Goal: Task Accomplishment & Management: Complete application form

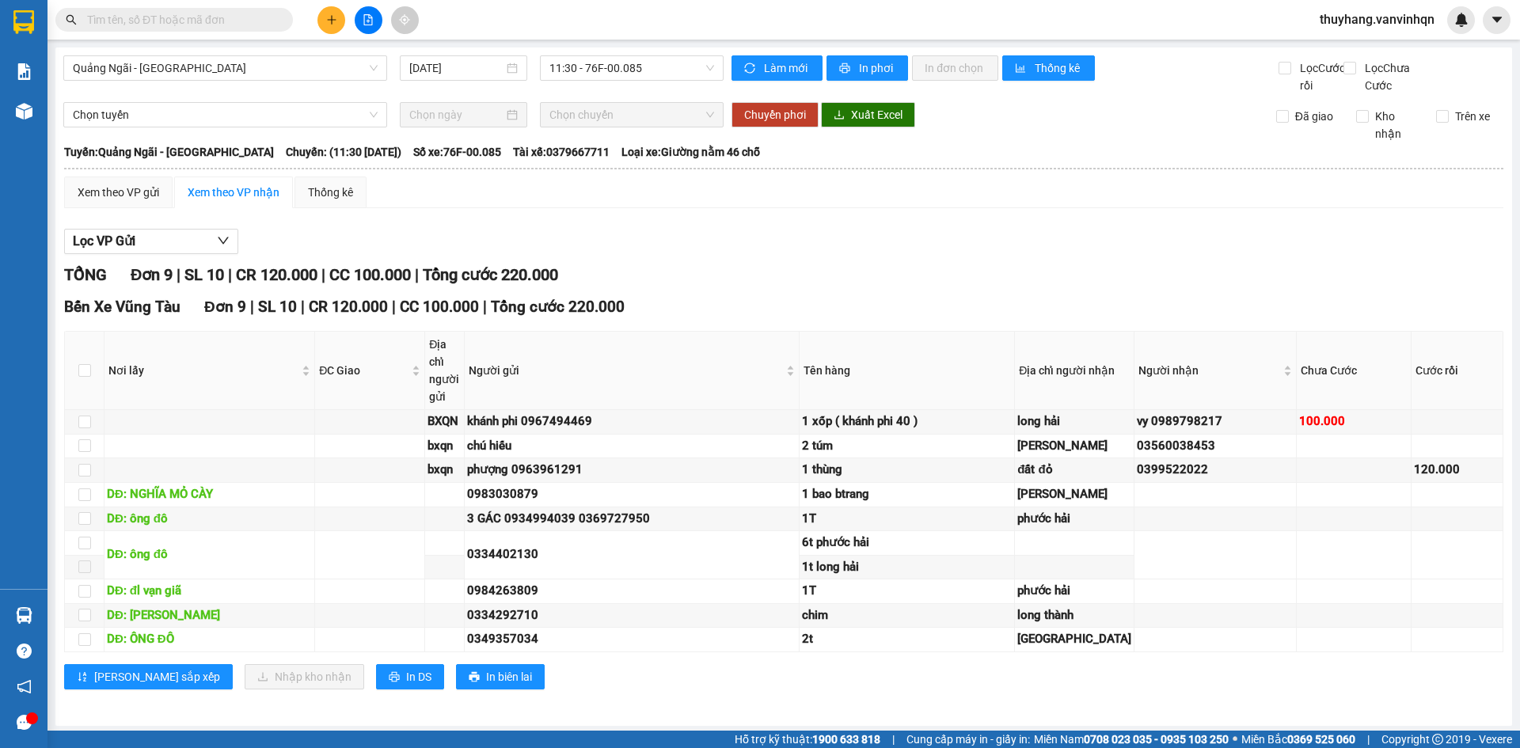
click at [953, 287] on div "TỔNG Đơn 9 | SL 10 | CR 120.000 | CC 100.000 | Tổng cước 220.000" at bounding box center [784, 275] width 1440 height 25
click at [917, 278] on div "Lọc VP Gửi TỔNG Đơn 9 | SL 10 | CR 120.000 | CC 100.000 | Tổng cước 220.000 Bế…" at bounding box center [784, 465] width 1440 height 489
click at [755, 242] on div "Lọc VP Gửi TỔNG Đơn 9 | SL 10 | CR 120.000 | CC 100.000 | Tổng cước 220.000 Bế…" at bounding box center [784, 465] width 1440 height 489
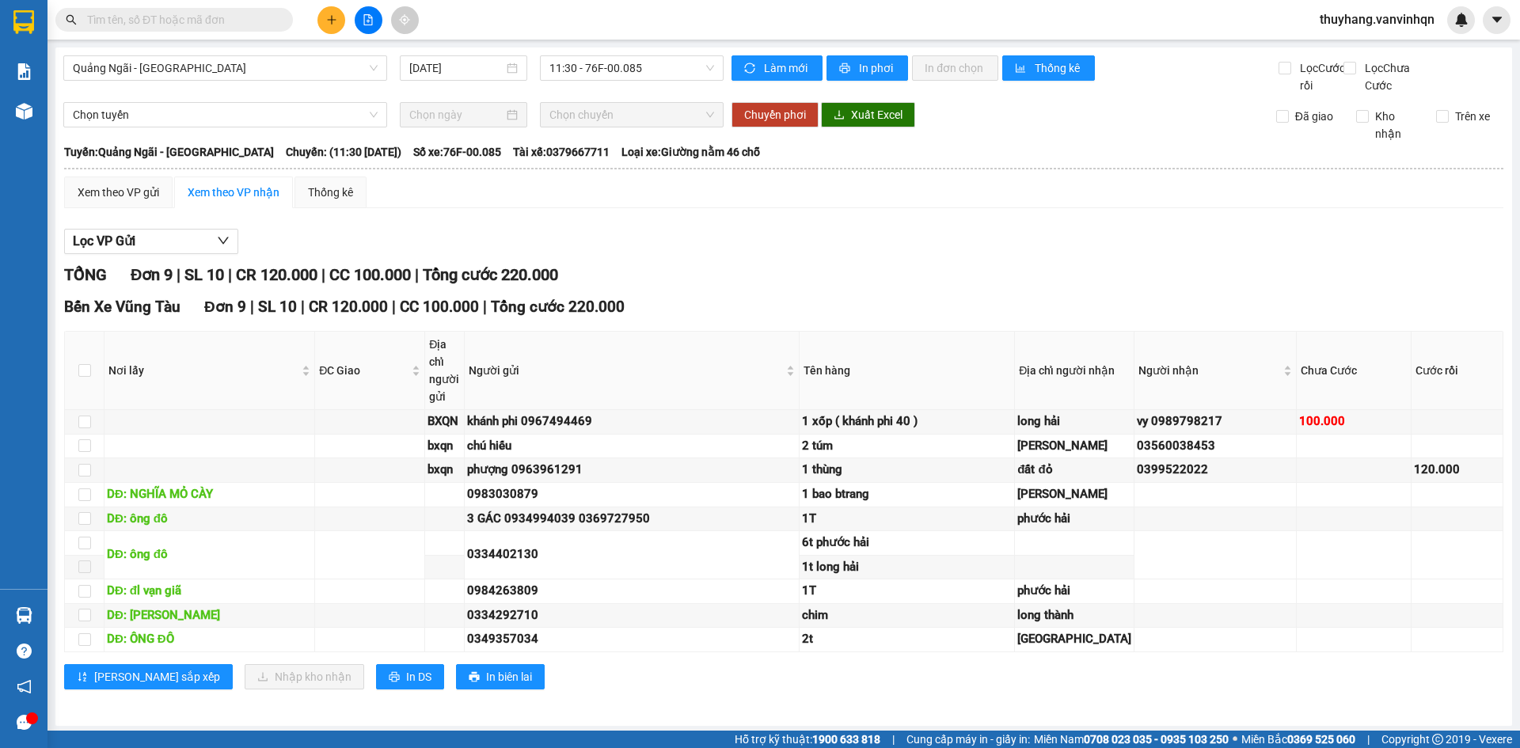
click at [323, 17] on button at bounding box center [332, 20] width 28 height 28
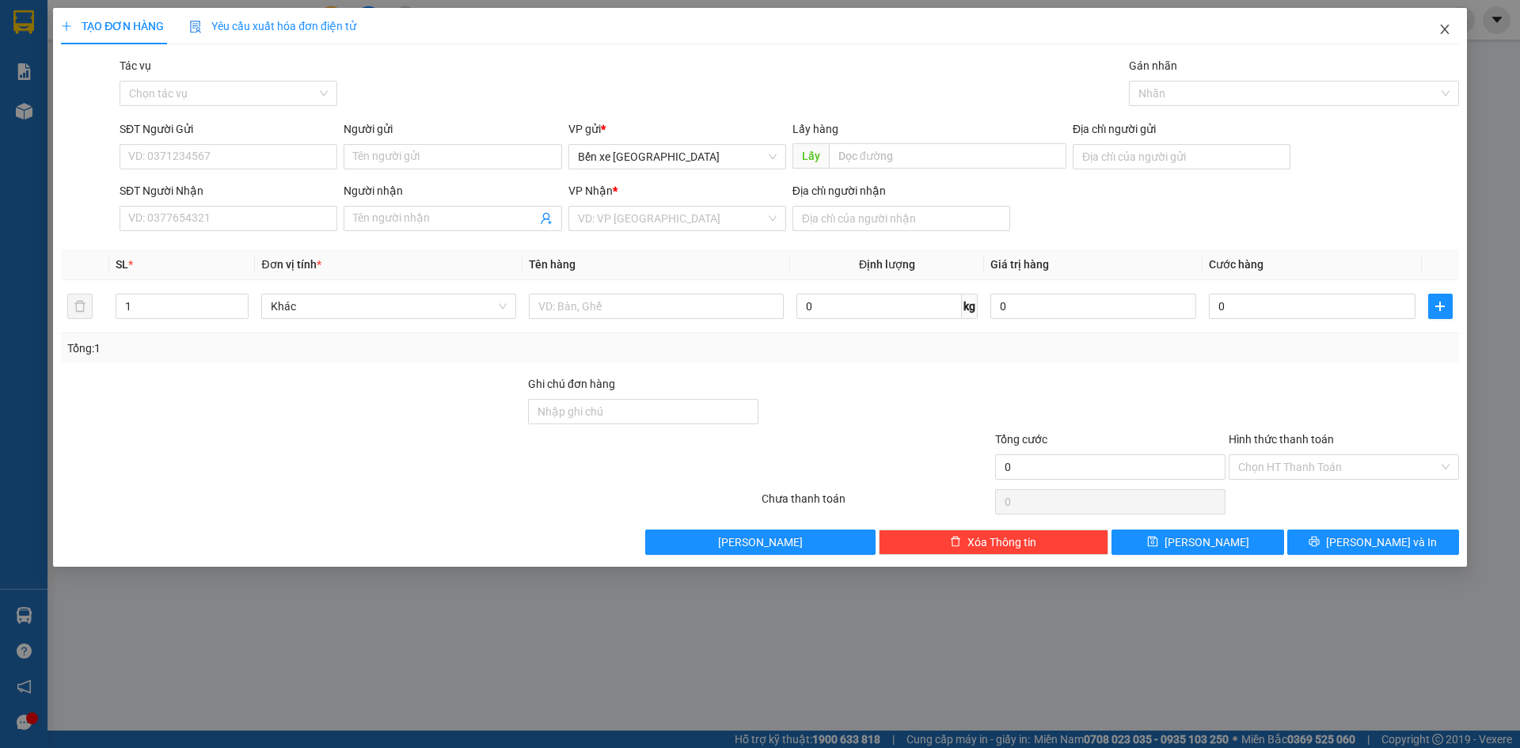
click at [1444, 30] on icon "close" at bounding box center [1445, 30] width 9 height 10
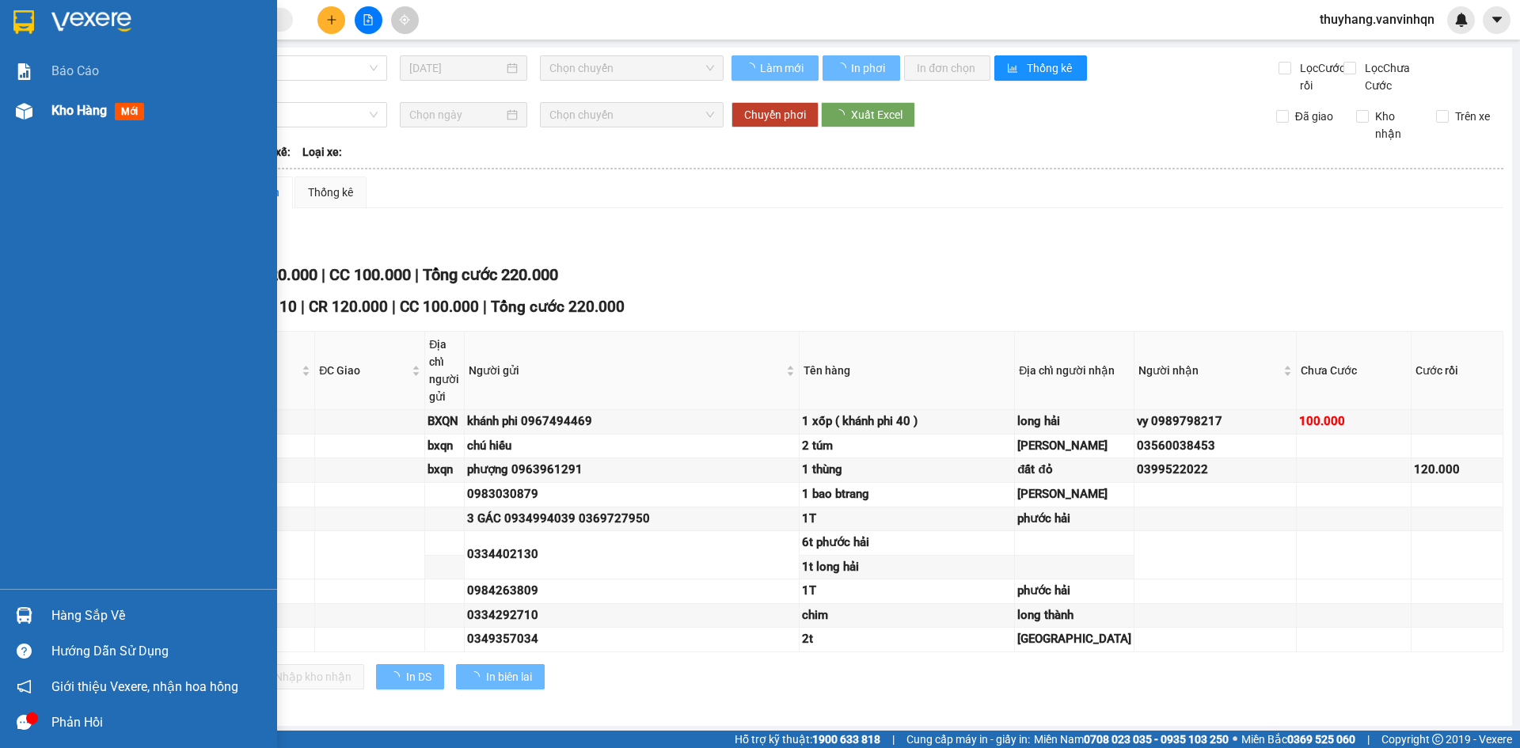
click at [21, 107] on img at bounding box center [24, 111] width 17 height 17
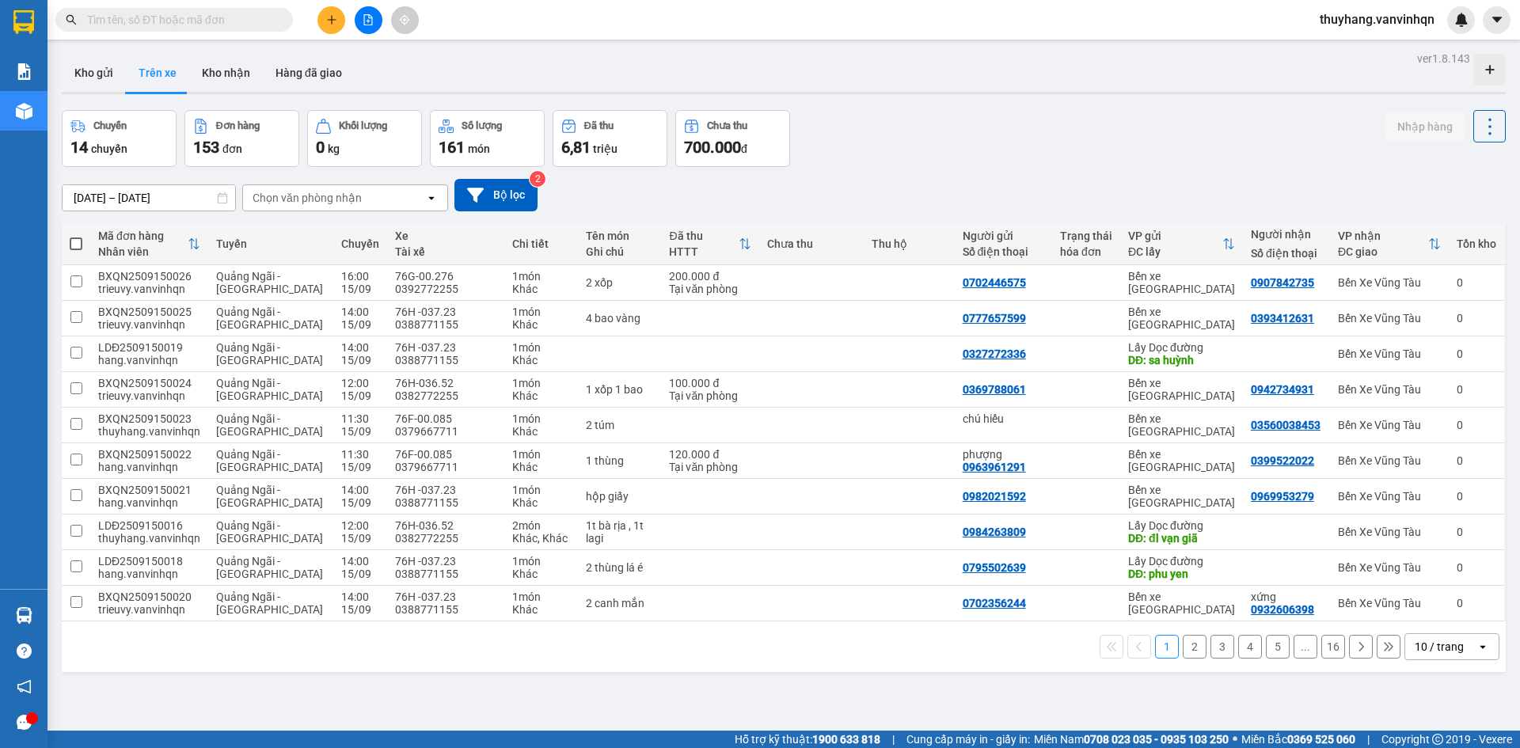
click at [326, 22] on icon "plus" at bounding box center [331, 19] width 11 height 11
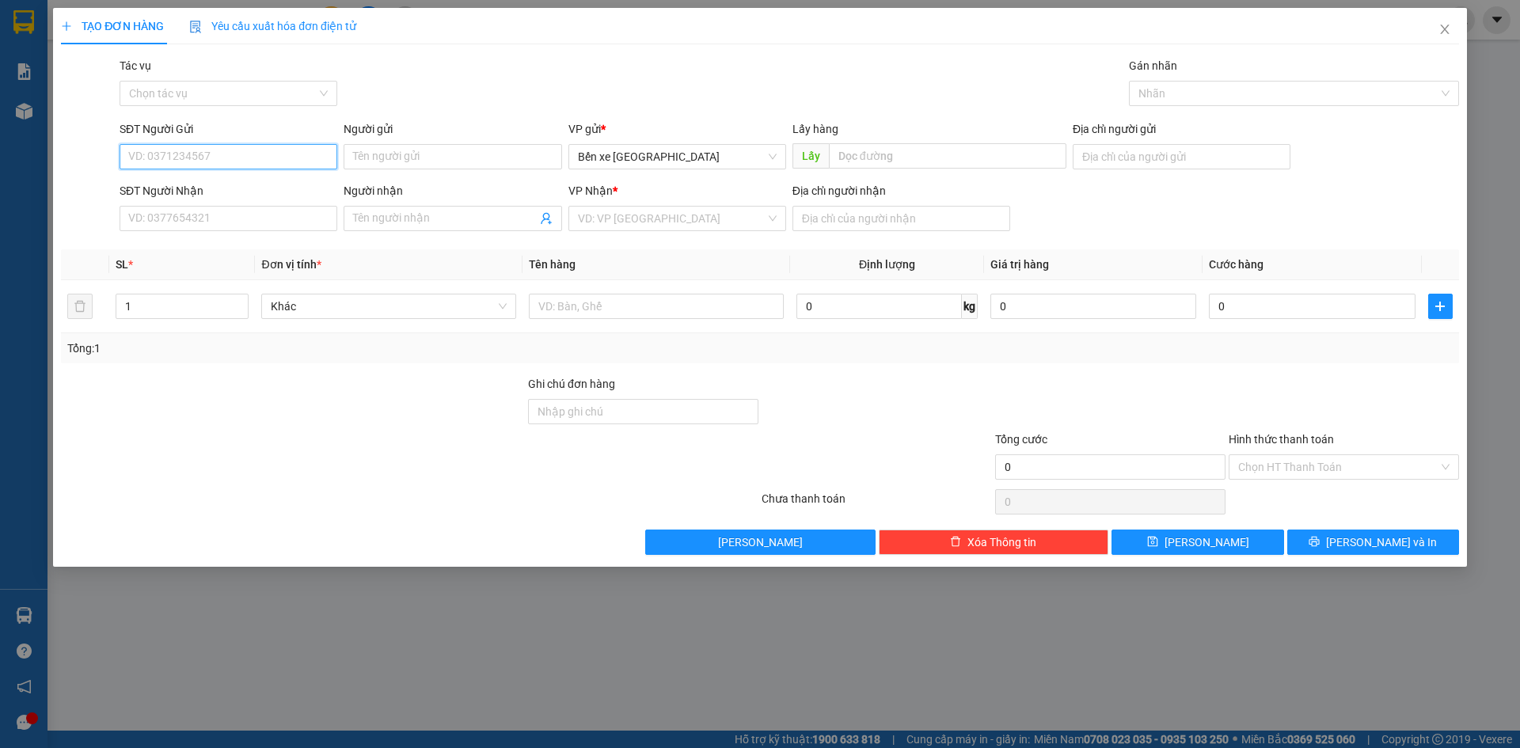
click at [232, 152] on input "SĐT Người Gửi" at bounding box center [229, 156] width 218 height 25
type input "0971550867"
click at [244, 217] on input "SĐT Người Nhận" at bounding box center [229, 218] width 218 height 25
type input "0983344309"
click at [657, 216] on input "search" at bounding box center [672, 219] width 188 height 24
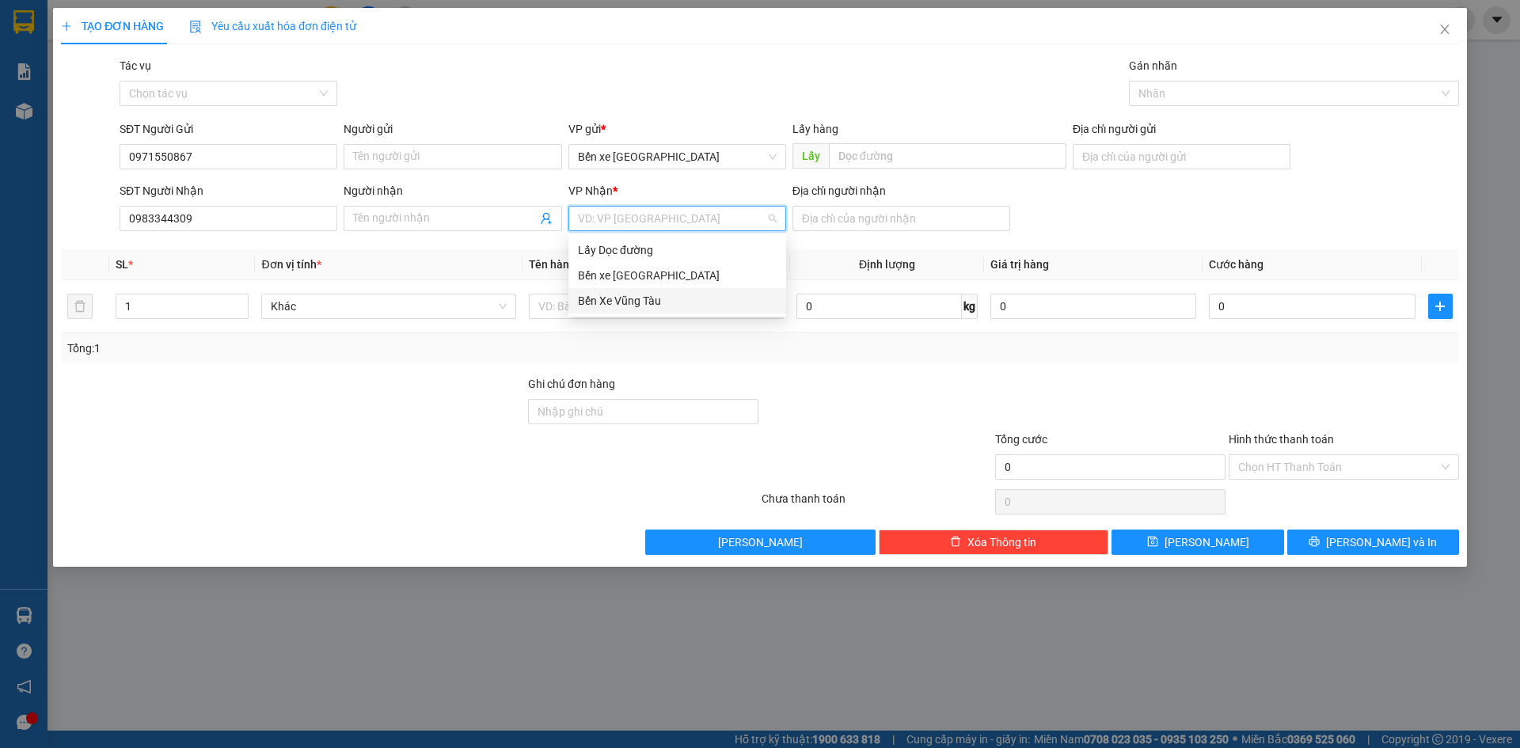
click at [657, 300] on div "Bến Xe Vũng Tàu" at bounding box center [677, 300] width 199 height 17
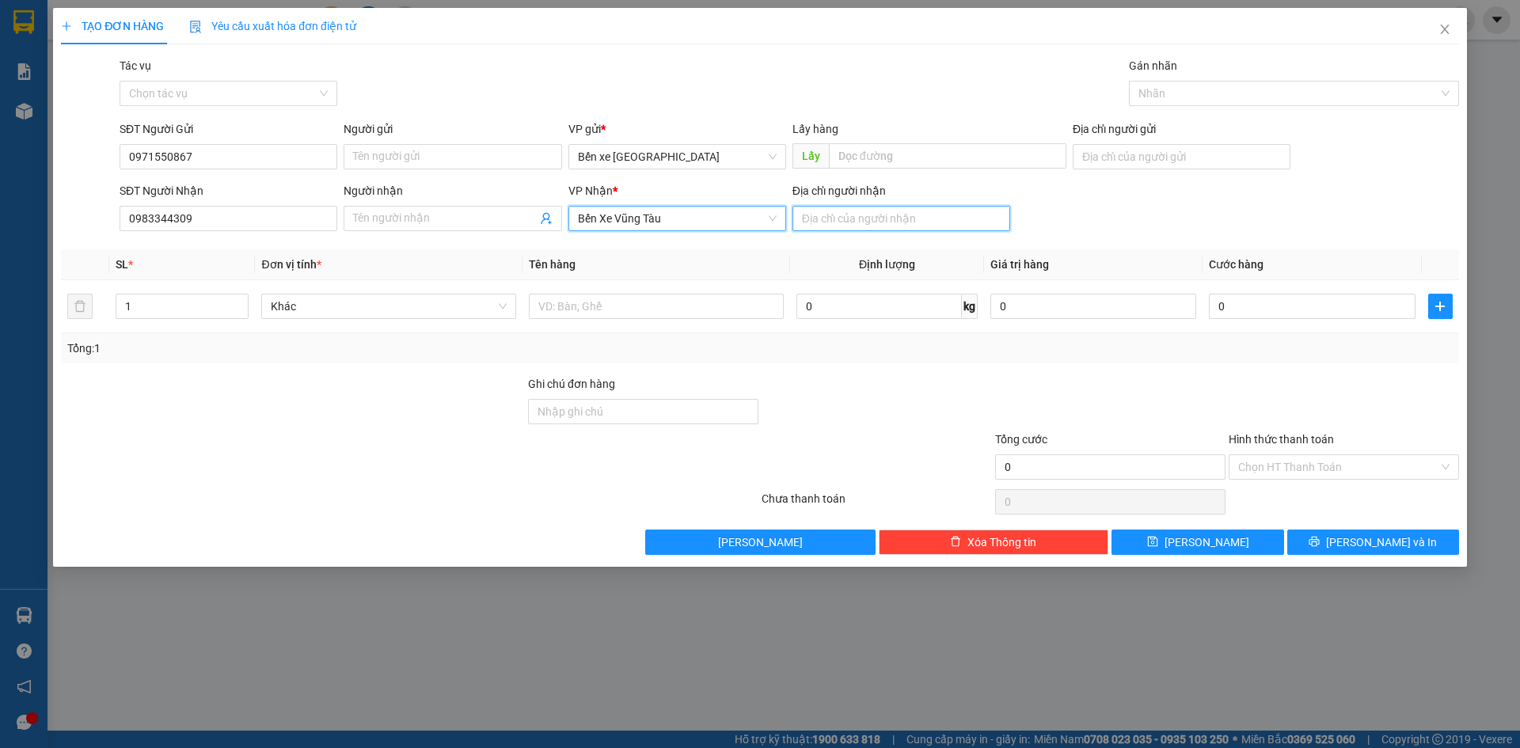
click at [877, 217] on input "Địa chỉ người nhận" at bounding box center [902, 218] width 218 height 25
type input "bà rịa"
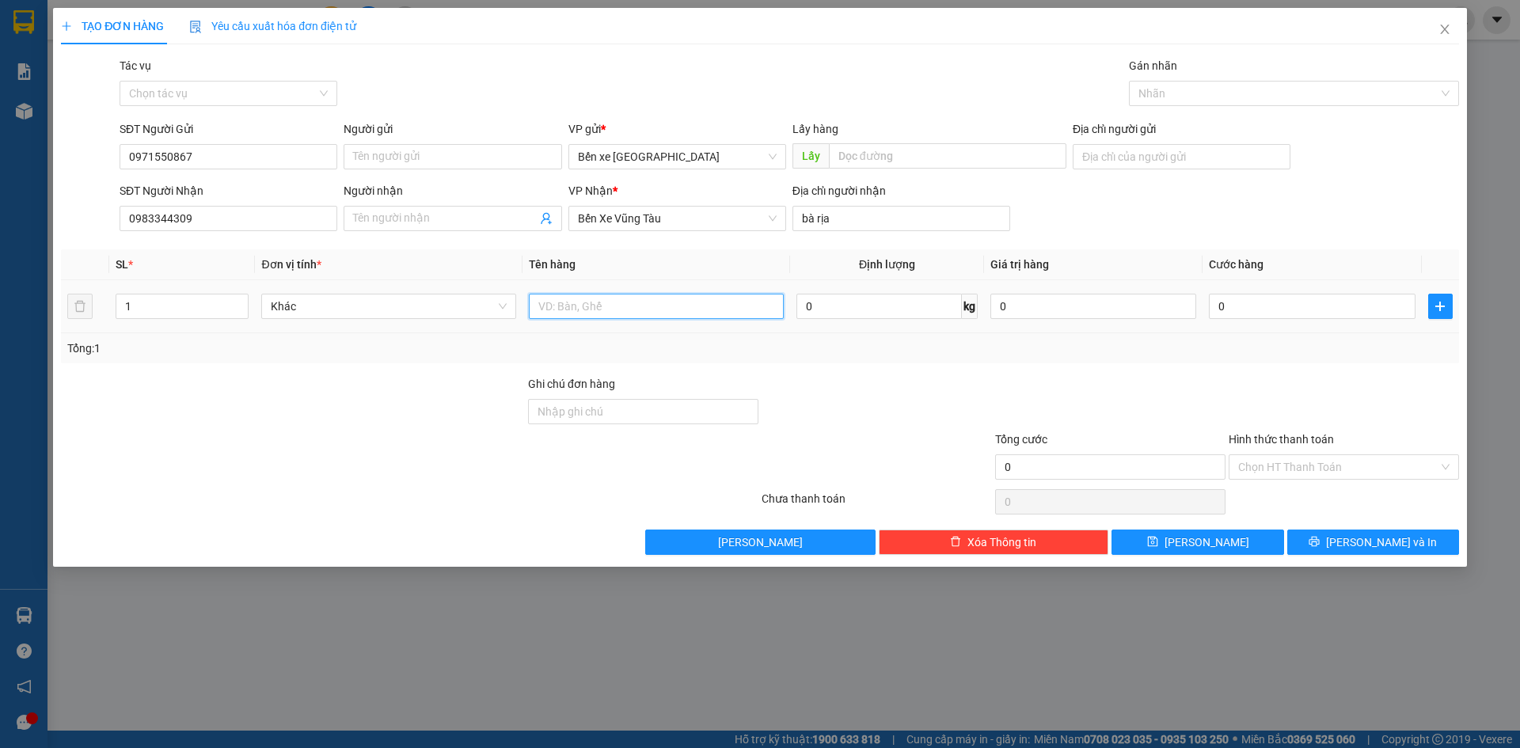
click at [769, 313] on input "text" at bounding box center [656, 306] width 255 height 25
type input "giấy tờ"
click at [794, 210] on input "bà rịa" at bounding box center [902, 218] width 218 height 25
click at [796, 211] on input "bà rịa" at bounding box center [902, 218] width 218 height 25
type input "bxe bà rịa"
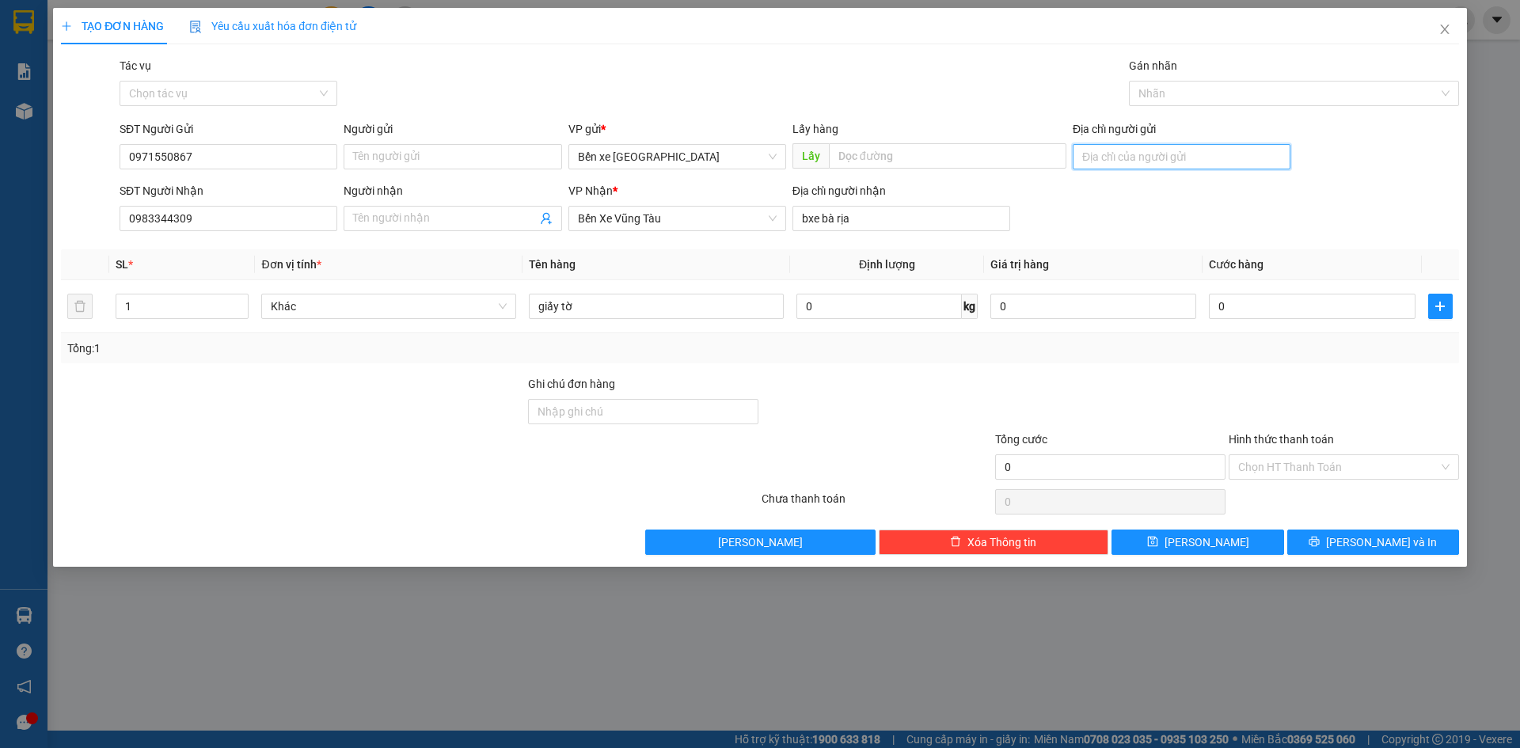
click at [1136, 156] on input "Địa chỉ người gửi" at bounding box center [1182, 156] width 218 height 25
type input "bxqn"
click at [1269, 307] on input "0" at bounding box center [1312, 306] width 206 height 25
type input "005"
type input "5"
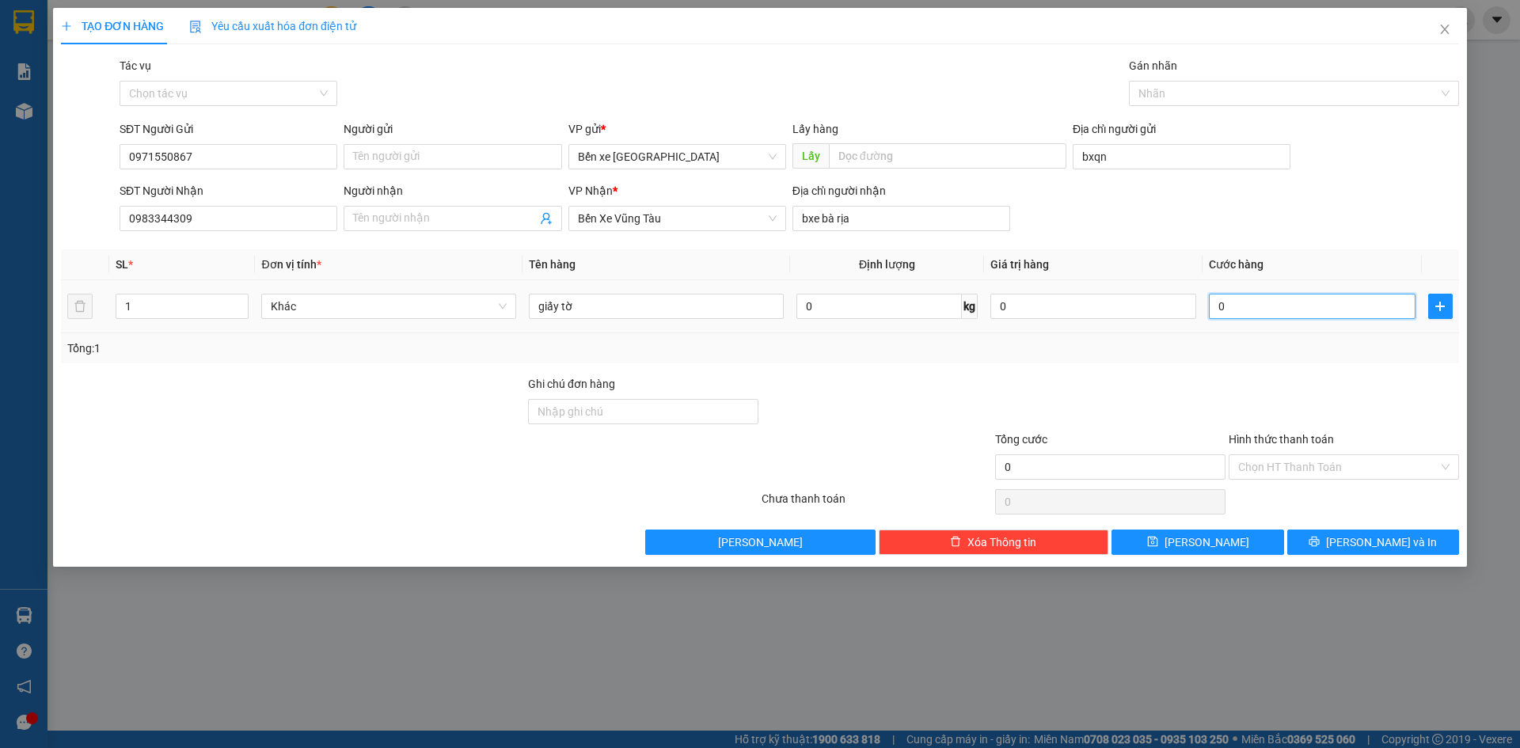
type input "5"
type input "0.050"
type input "50"
type input "50.000"
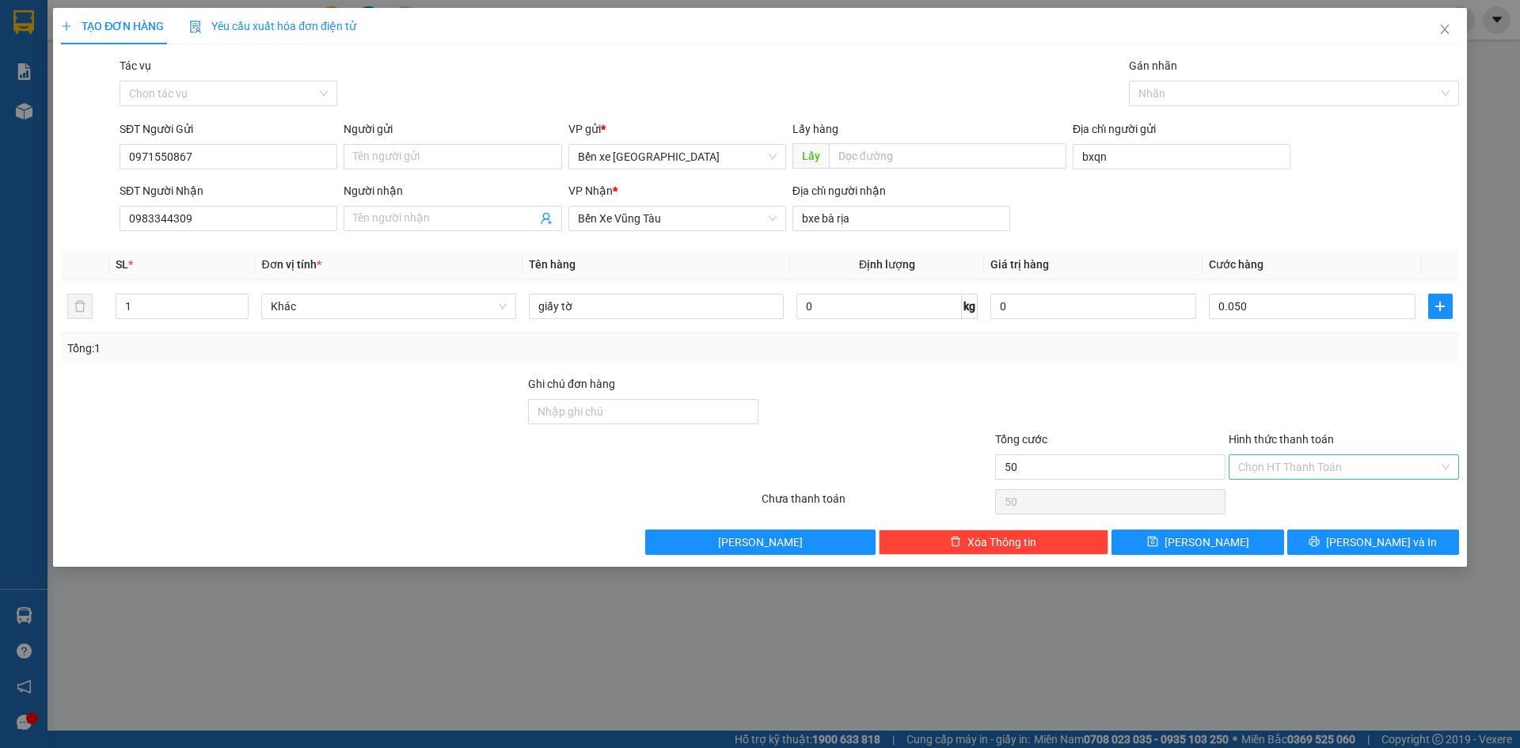
type input "50.000"
click at [1293, 470] on input "Hình thức thanh toán" at bounding box center [1339, 467] width 200 height 24
click at [1313, 500] on div "Tại văn phòng" at bounding box center [1344, 498] width 211 height 17
type input "0"
click at [1232, 543] on button "[PERSON_NAME]" at bounding box center [1198, 542] width 172 height 25
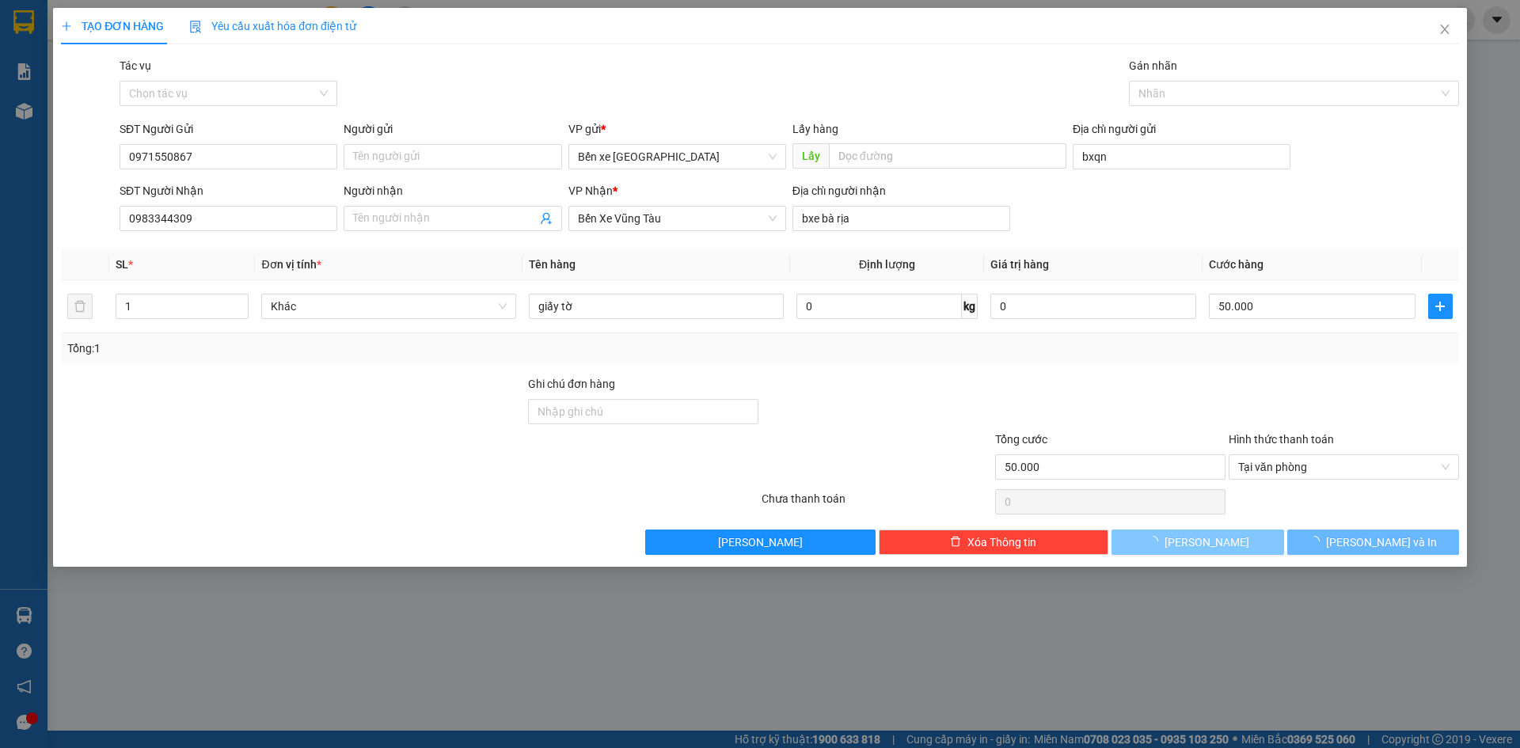
type input "0"
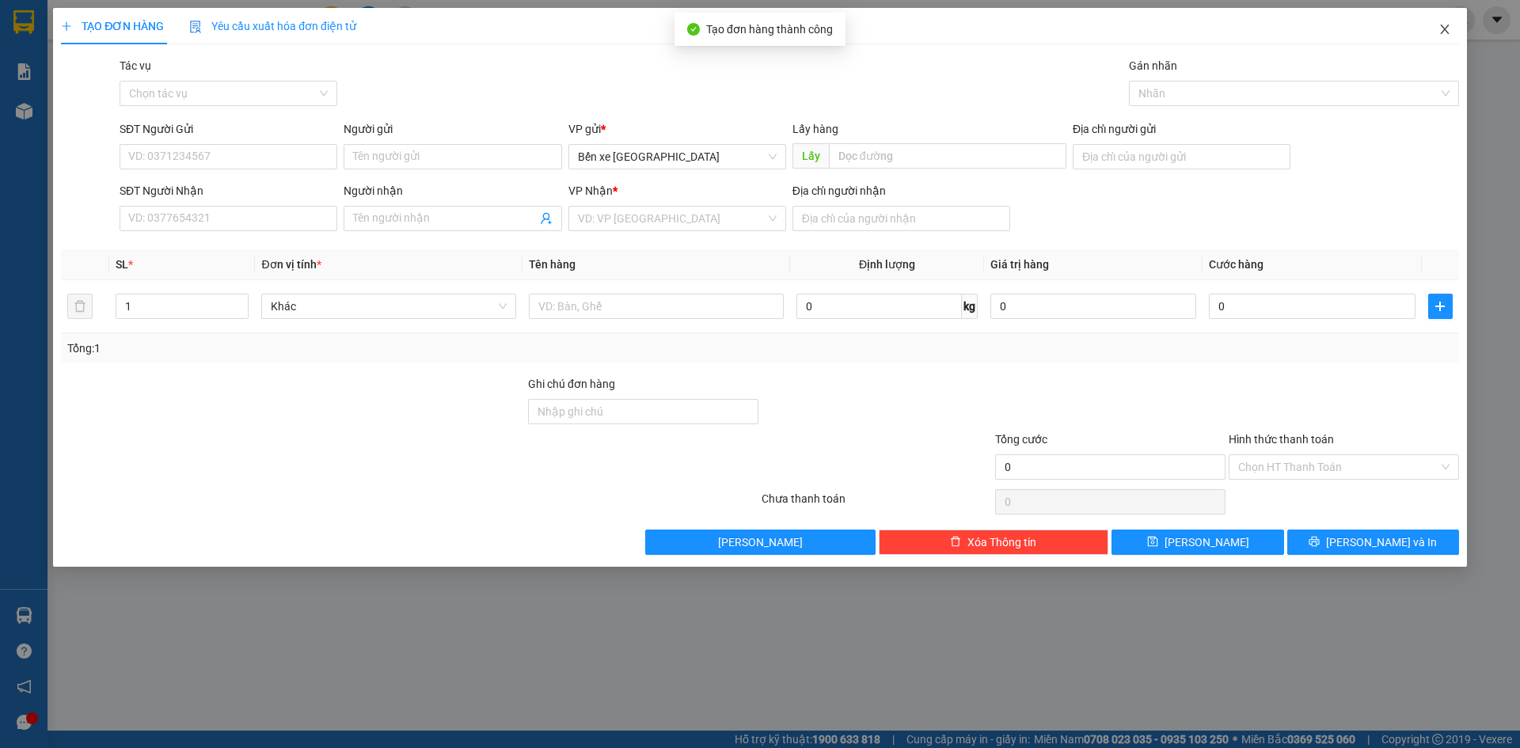
click at [1454, 20] on span "Close" at bounding box center [1445, 30] width 44 height 44
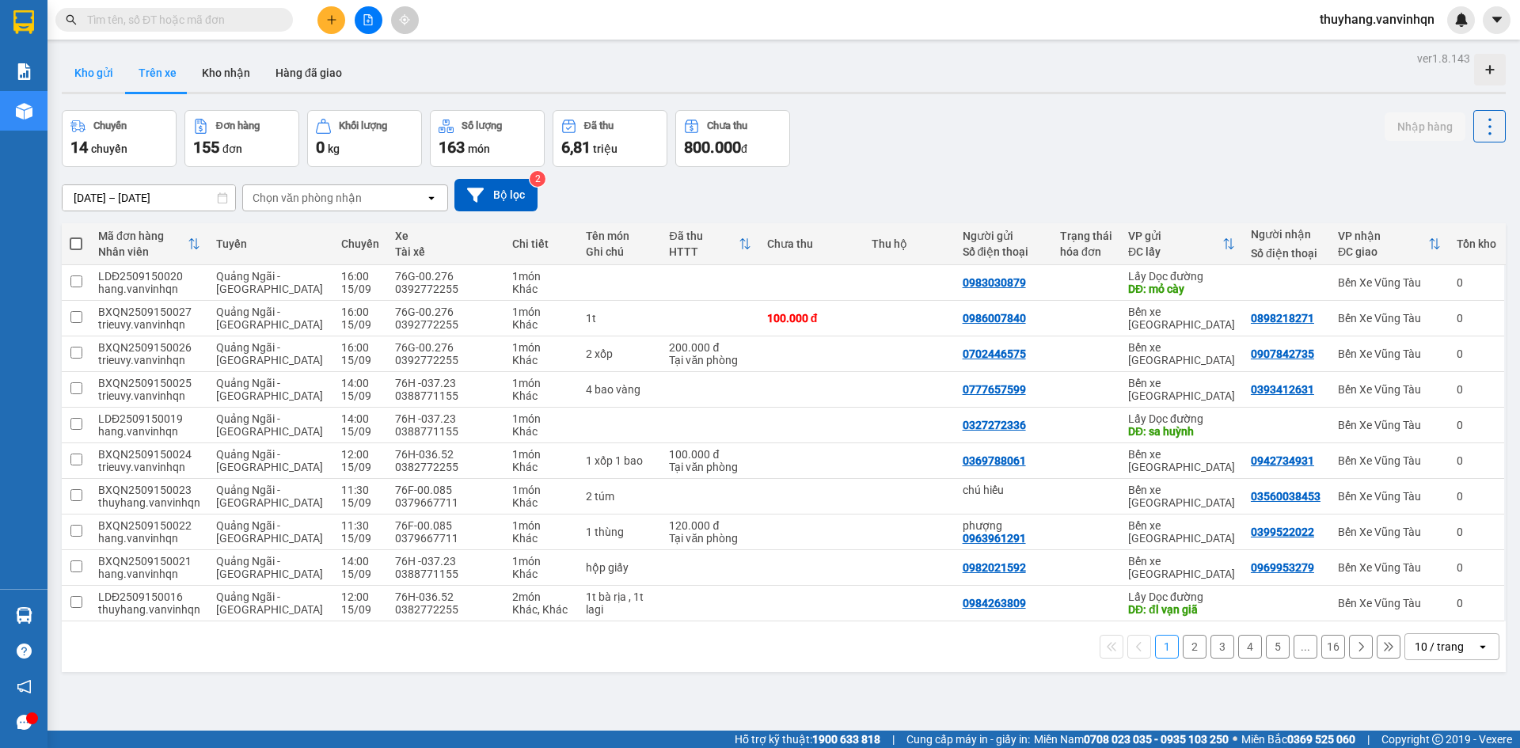
click at [97, 71] on button "Kho gửi" at bounding box center [94, 73] width 64 height 38
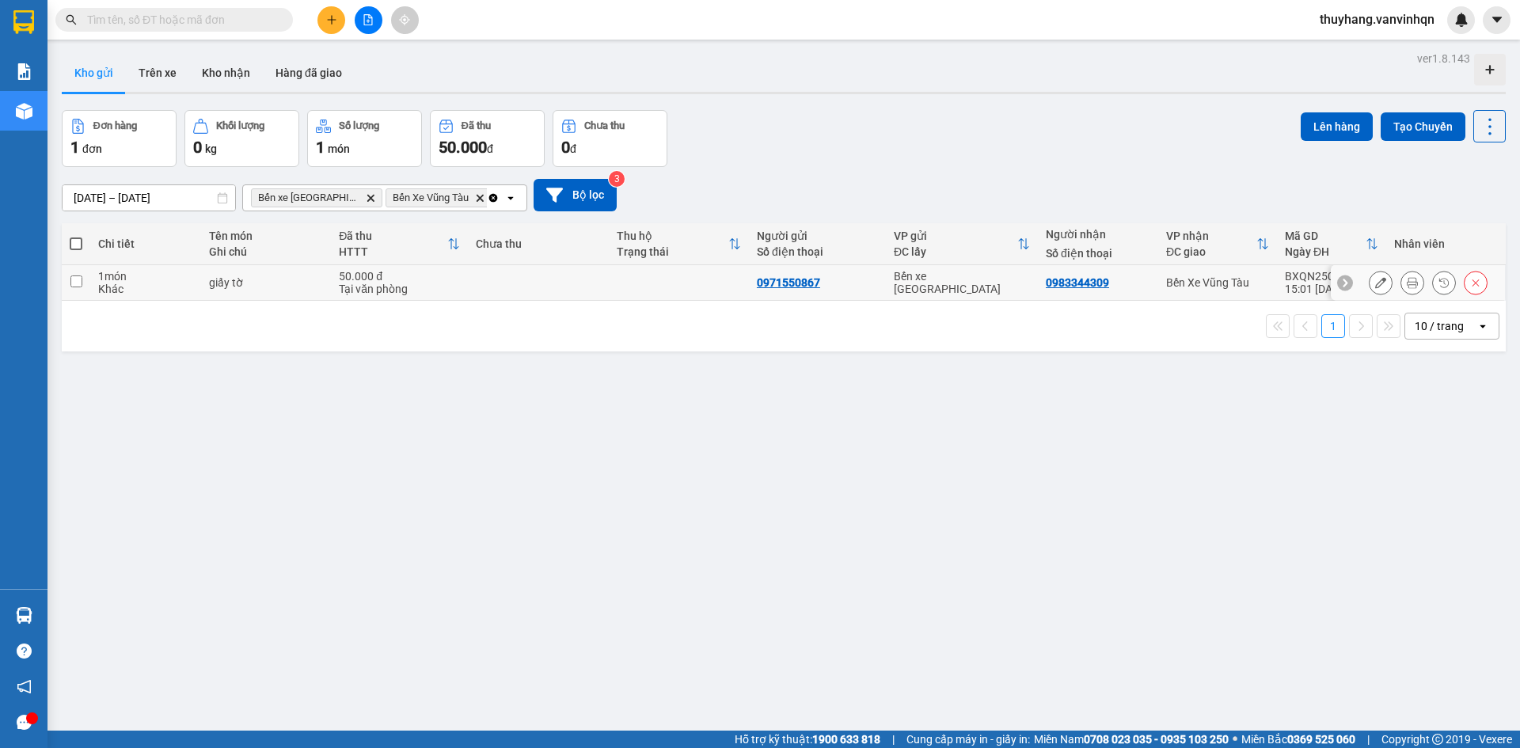
click at [493, 282] on td at bounding box center [538, 283] width 140 height 36
checkbox input "true"
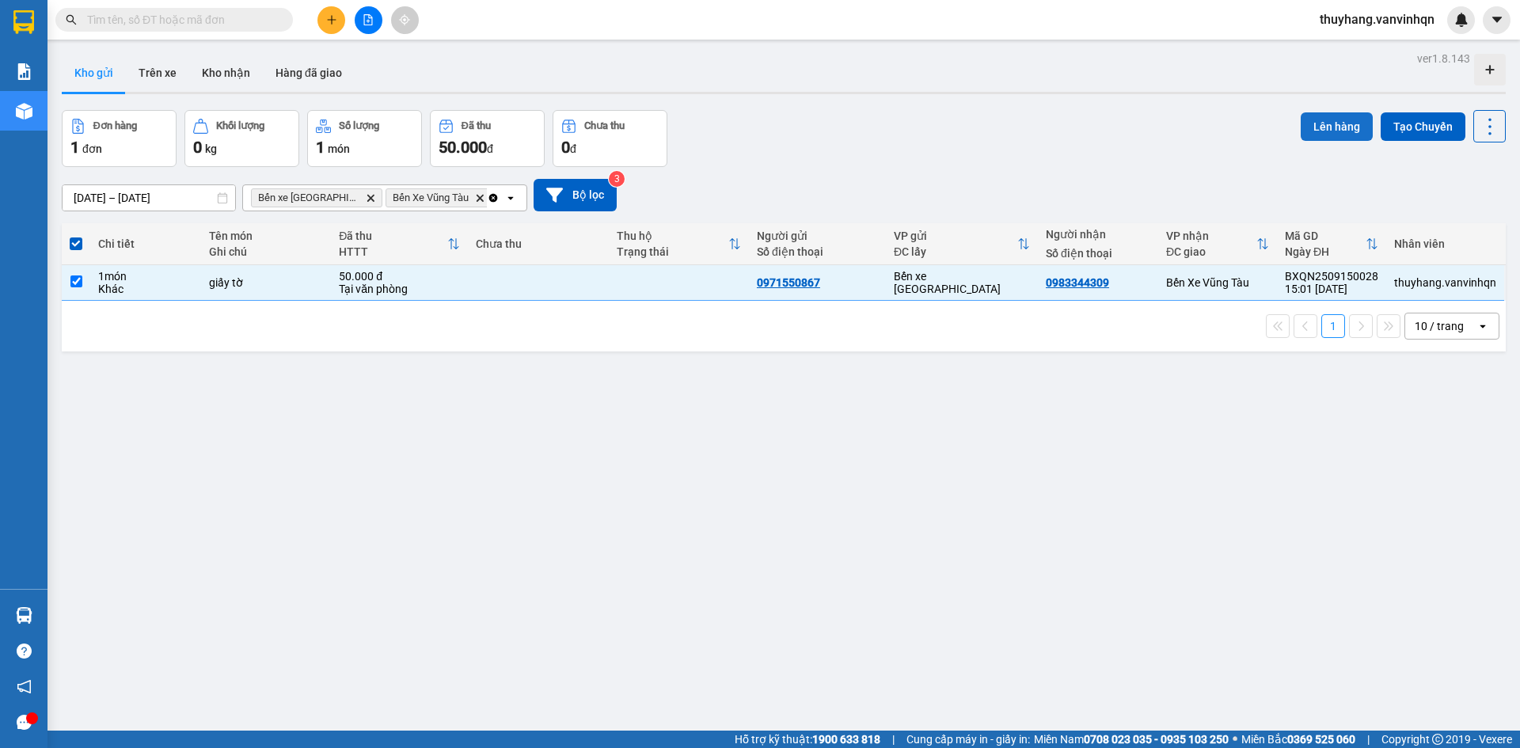
click at [1319, 124] on button "Lên hàng" at bounding box center [1337, 126] width 72 height 29
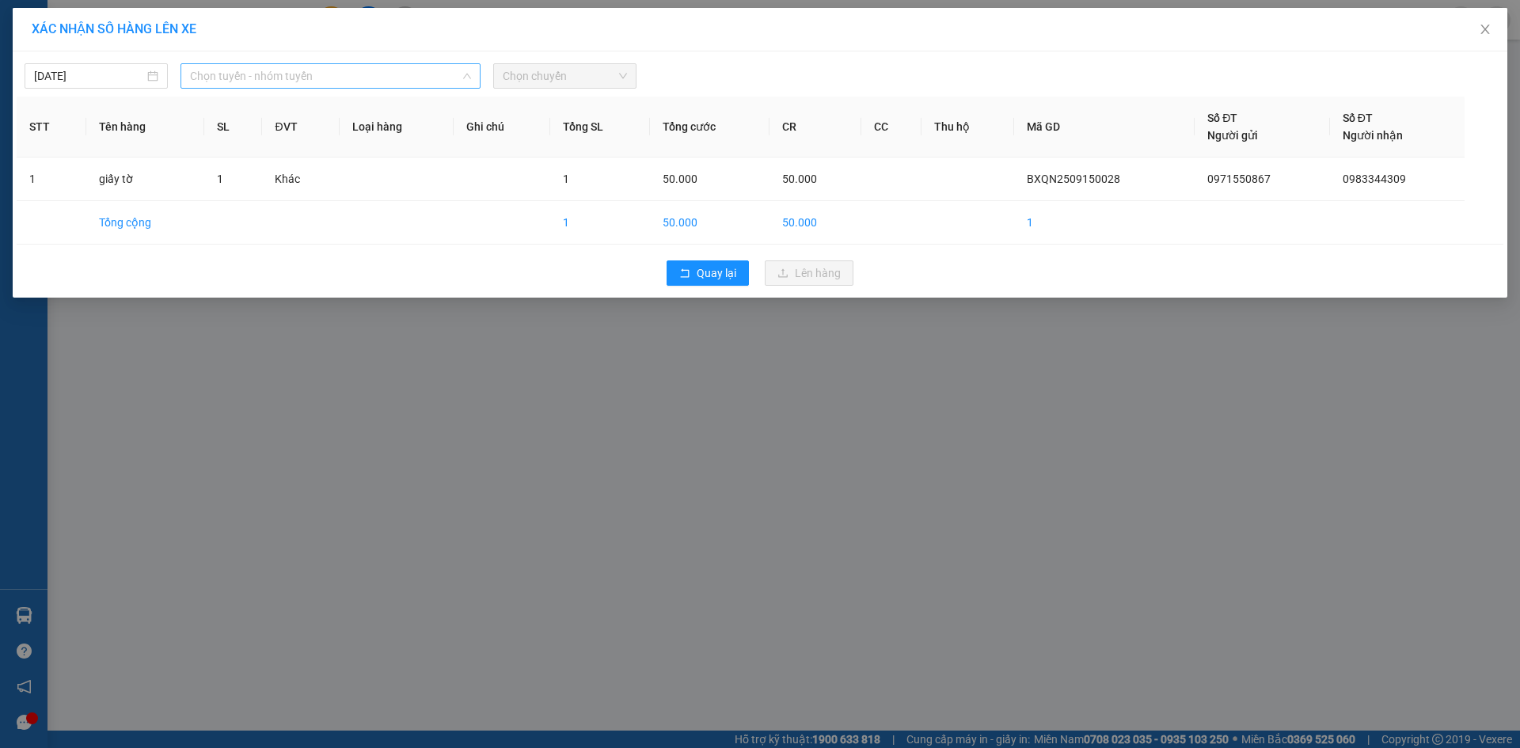
click at [310, 82] on span "Chọn tuyến - nhóm tuyến" at bounding box center [330, 76] width 281 height 24
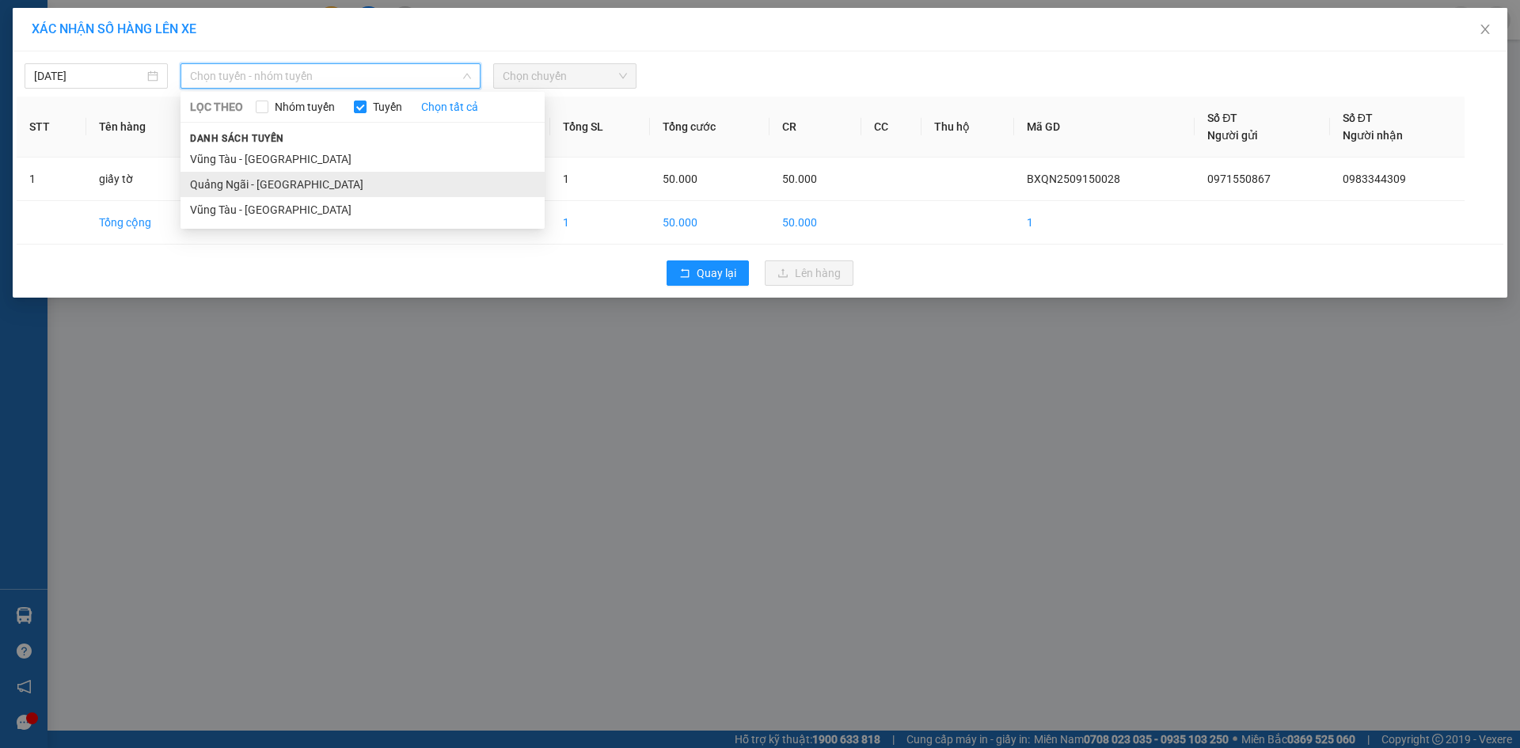
click at [308, 189] on li "Quảng Ngãi - [GEOGRAPHIC_DATA]" at bounding box center [363, 184] width 364 height 25
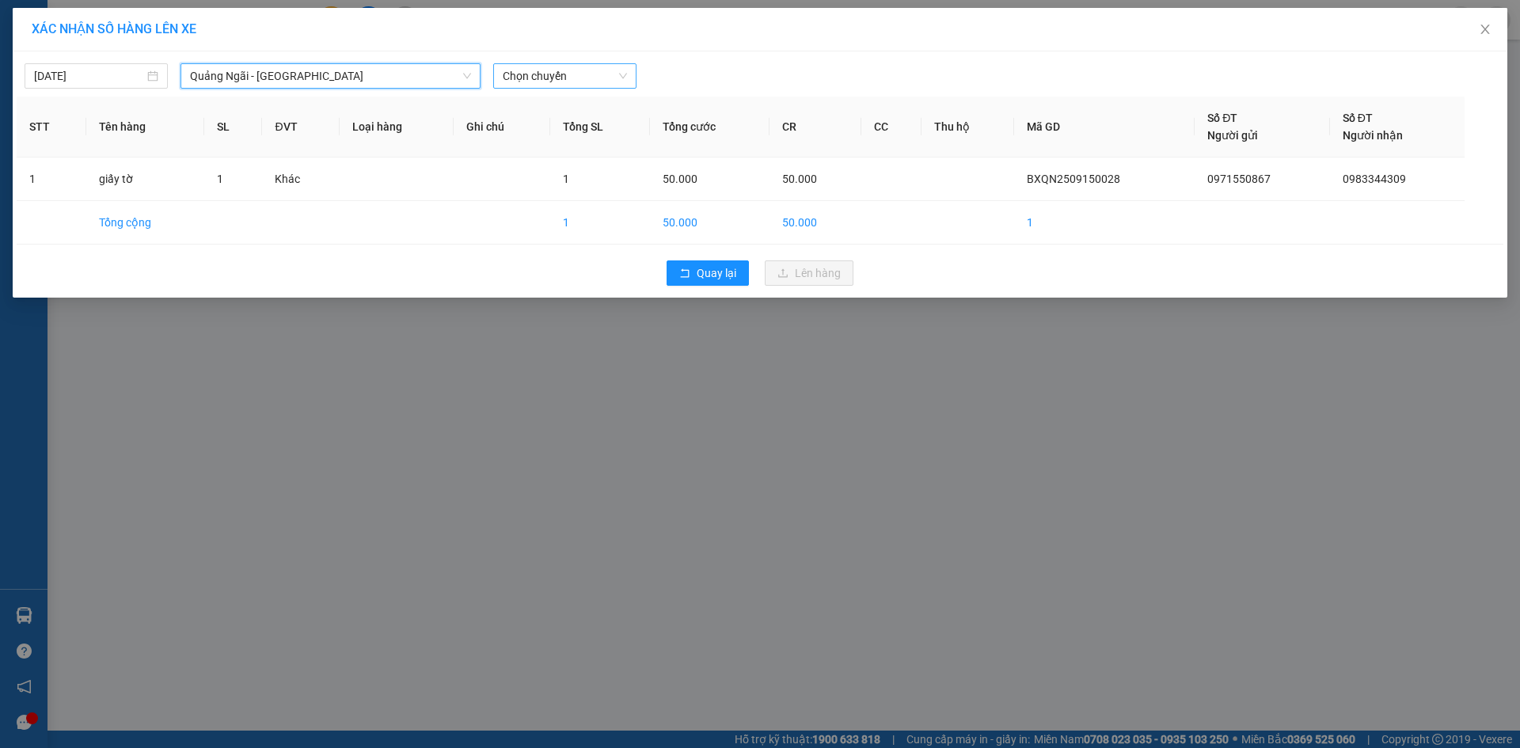
click at [545, 70] on span "Chọn chuyến" at bounding box center [565, 76] width 124 height 24
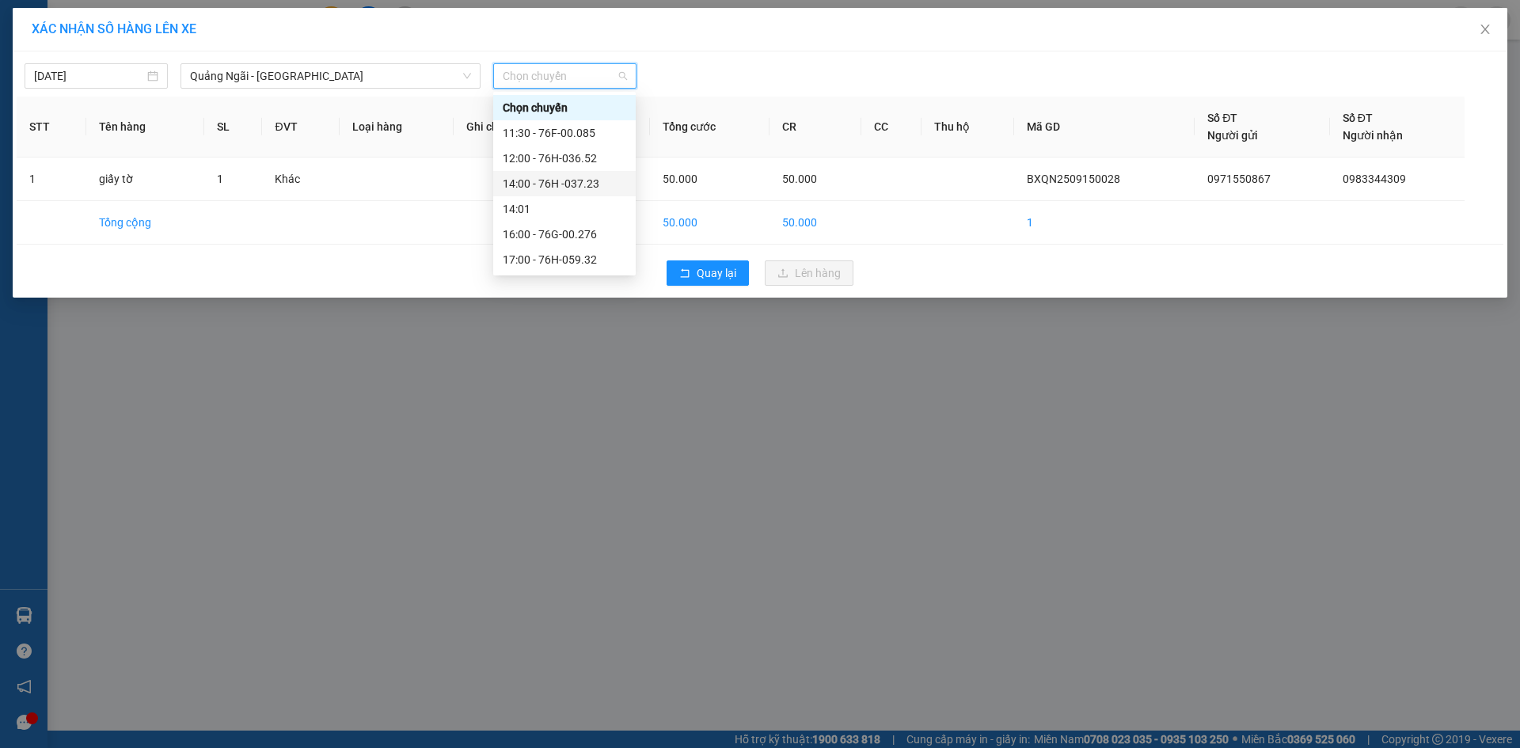
click at [583, 183] on div "14:00 - 76H -037.23" at bounding box center [565, 183] width 124 height 17
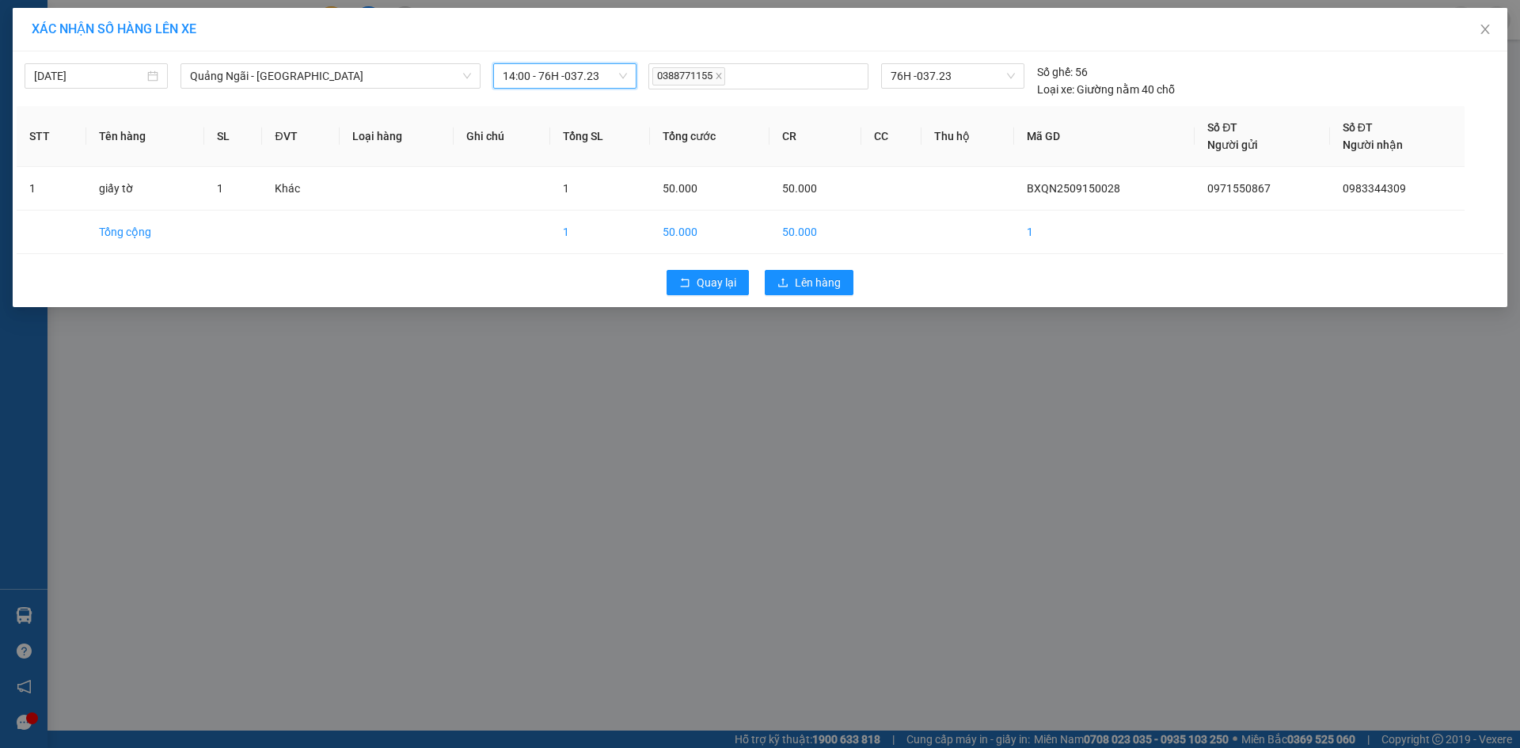
click at [576, 74] on span "14:00 - 76H -037.23" at bounding box center [565, 76] width 124 height 24
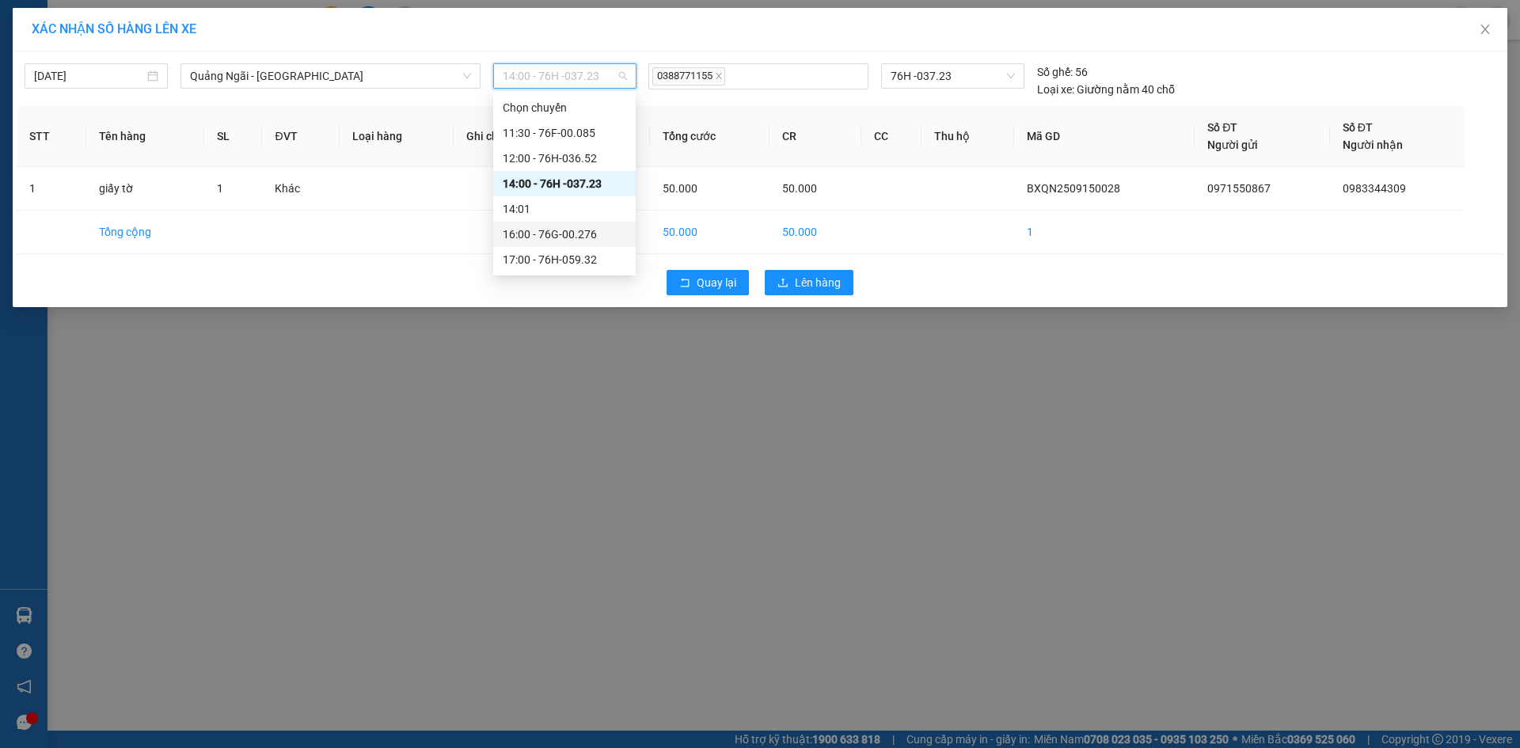
click at [578, 238] on div "16:00 - 76G-00.276" at bounding box center [565, 234] width 124 height 17
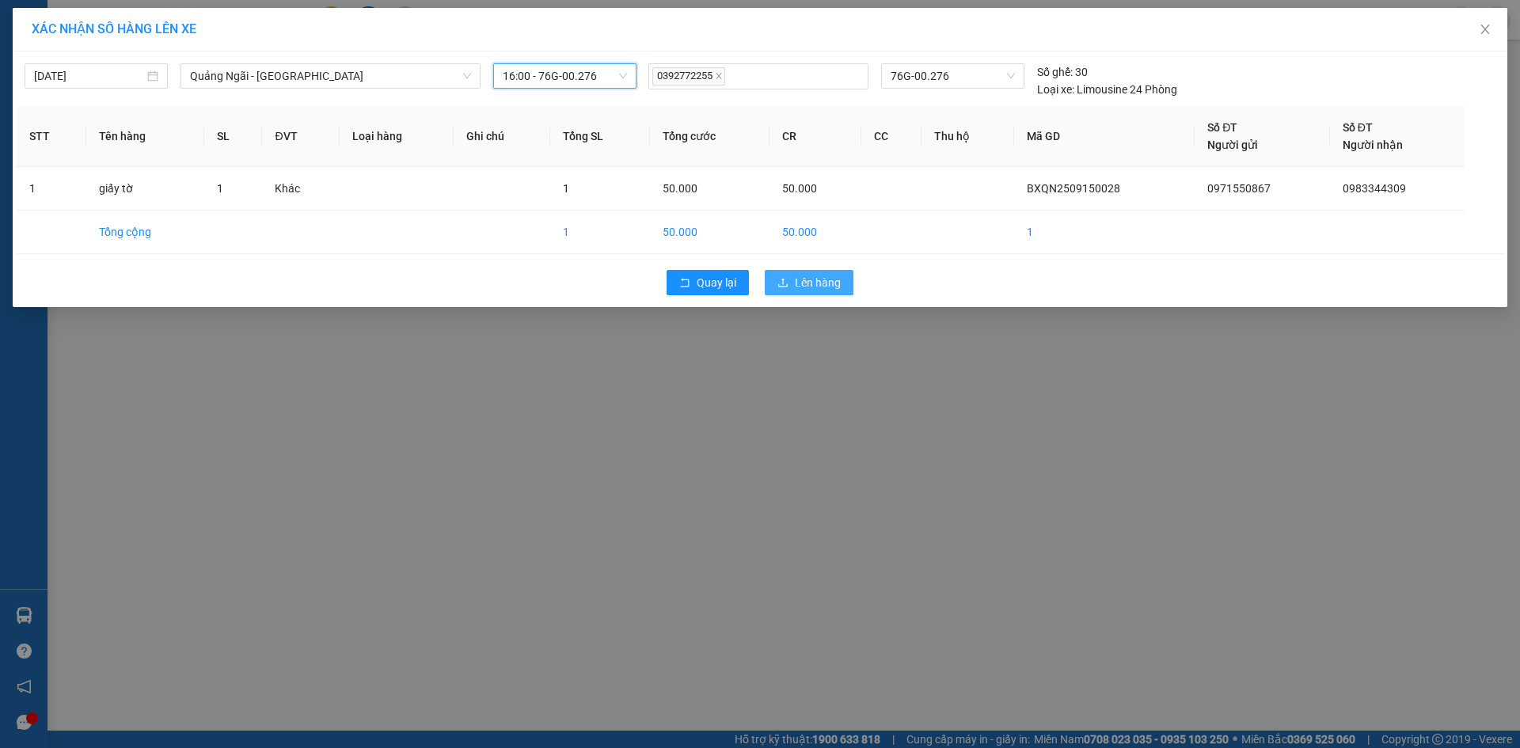
click at [814, 284] on span "Lên hàng" at bounding box center [818, 282] width 46 height 17
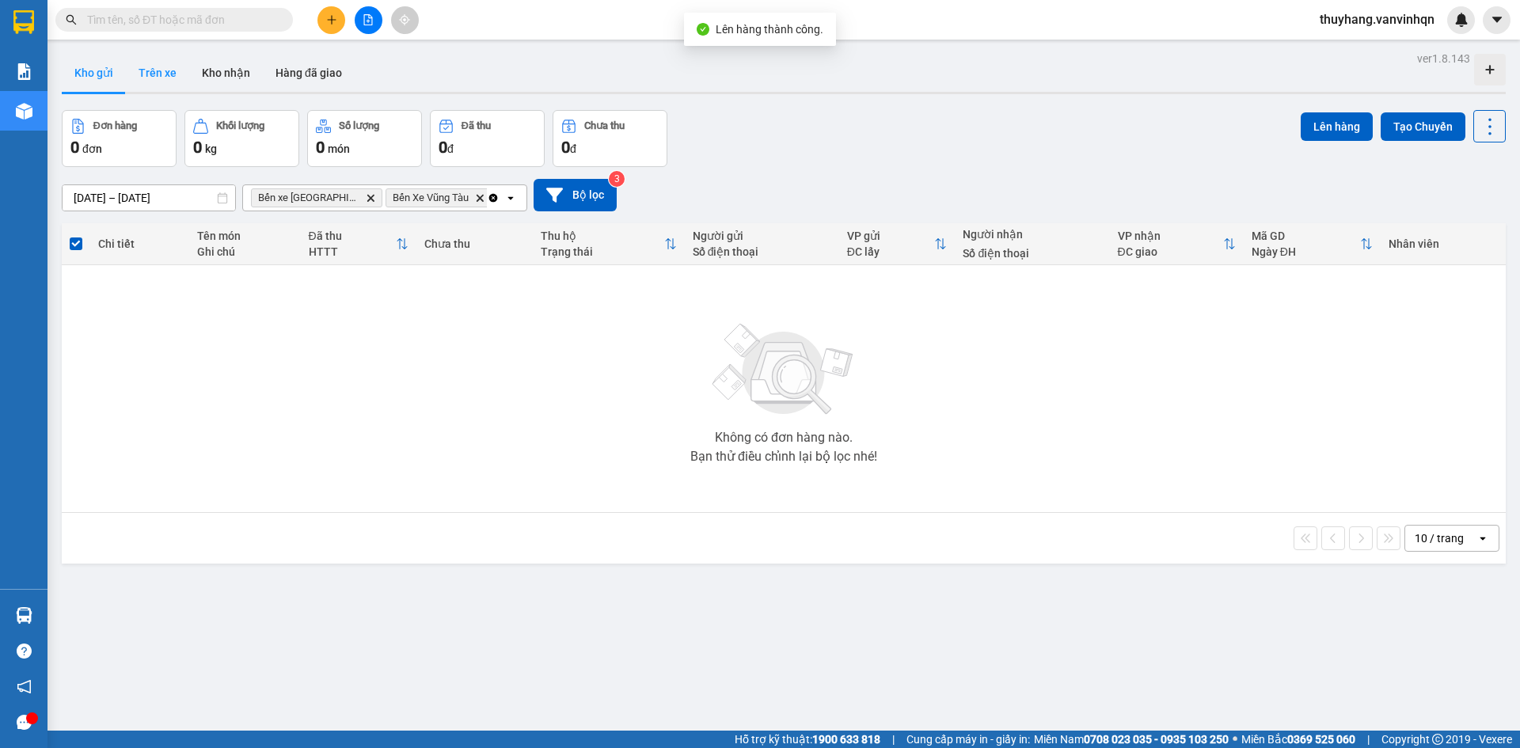
click at [158, 70] on button "Trên xe" at bounding box center [157, 73] width 63 height 38
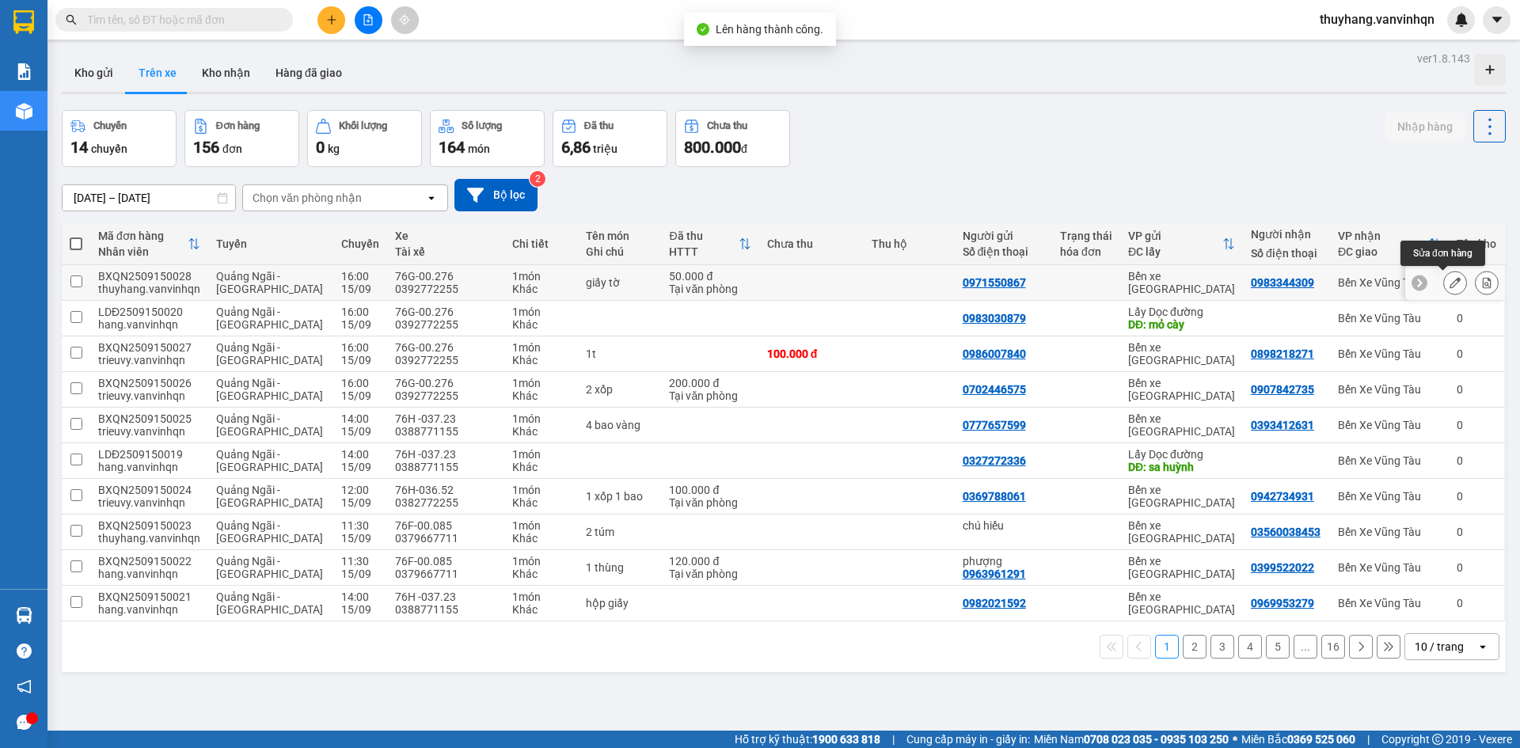
click at [1444, 284] on button at bounding box center [1455, 283] width 22 height 28
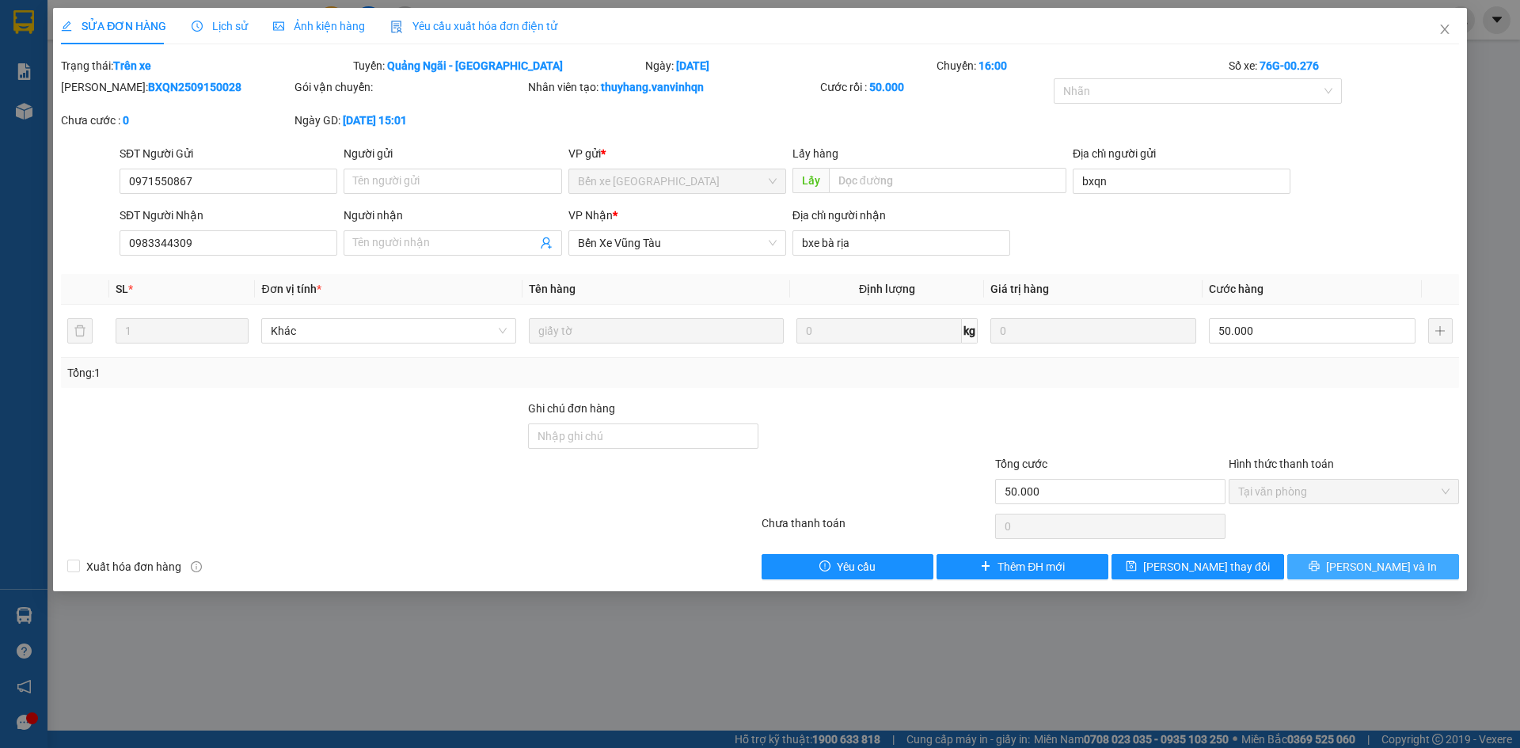
click at [1340, 568] on button "[PERSON_NAME] và In" at bounding box center [1374, 566] width 172 height 25
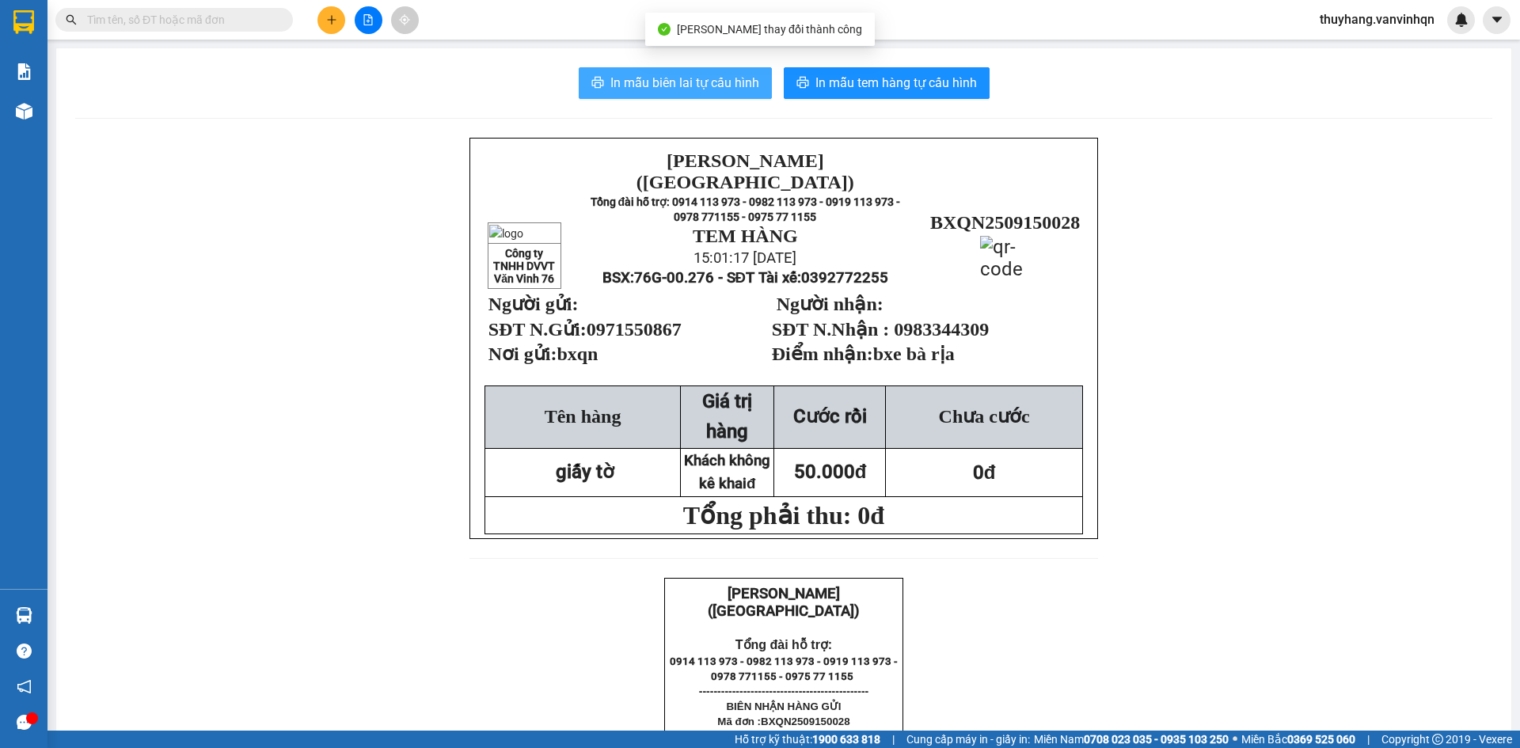
click at [734, 77] on span "In mẫu biên lai tự cấu hình" at bounding box center [685, 83] width 149 height 20
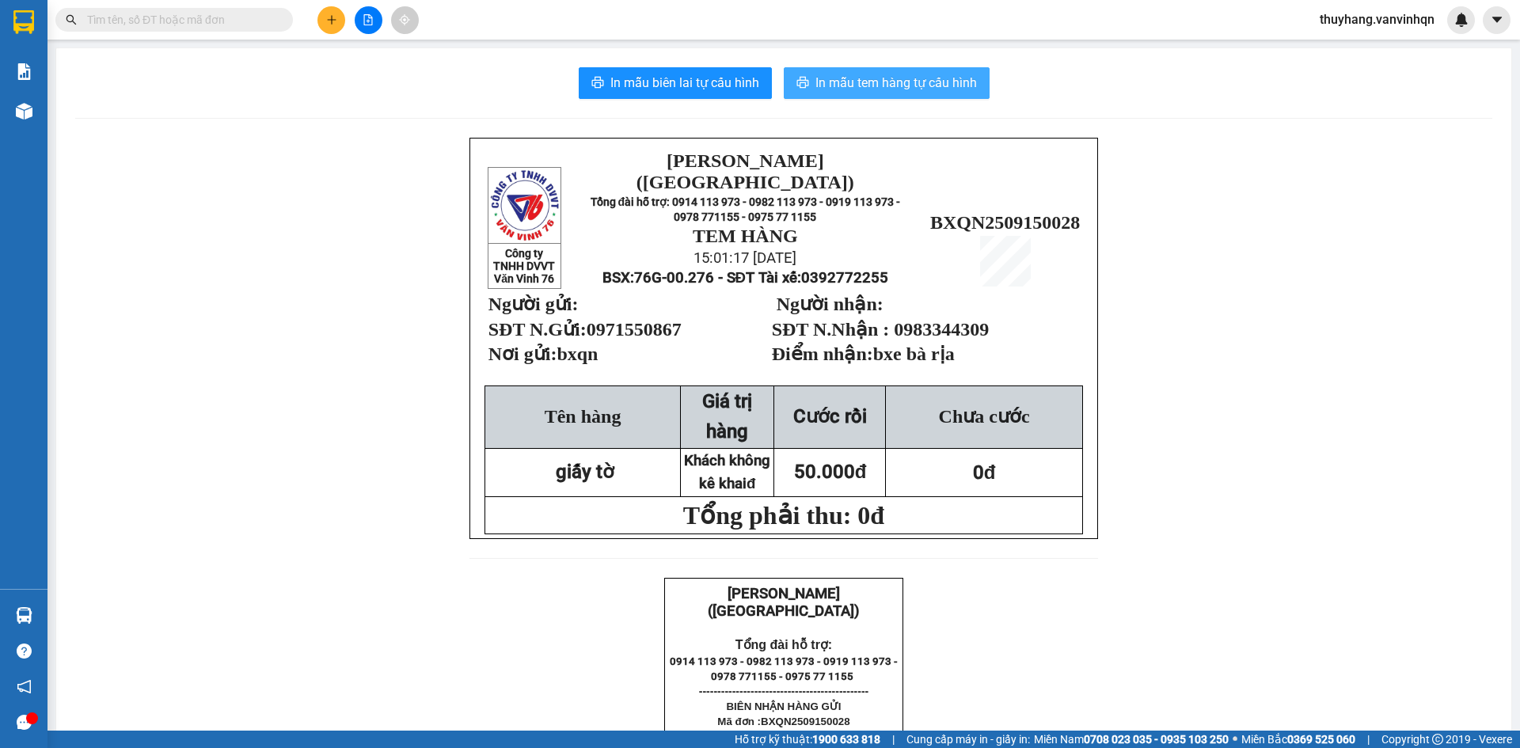
click at [965, 82] on span "In mẫu tem hàng tự cấu hình" at bounding box center [897, 83] width 162 height 20
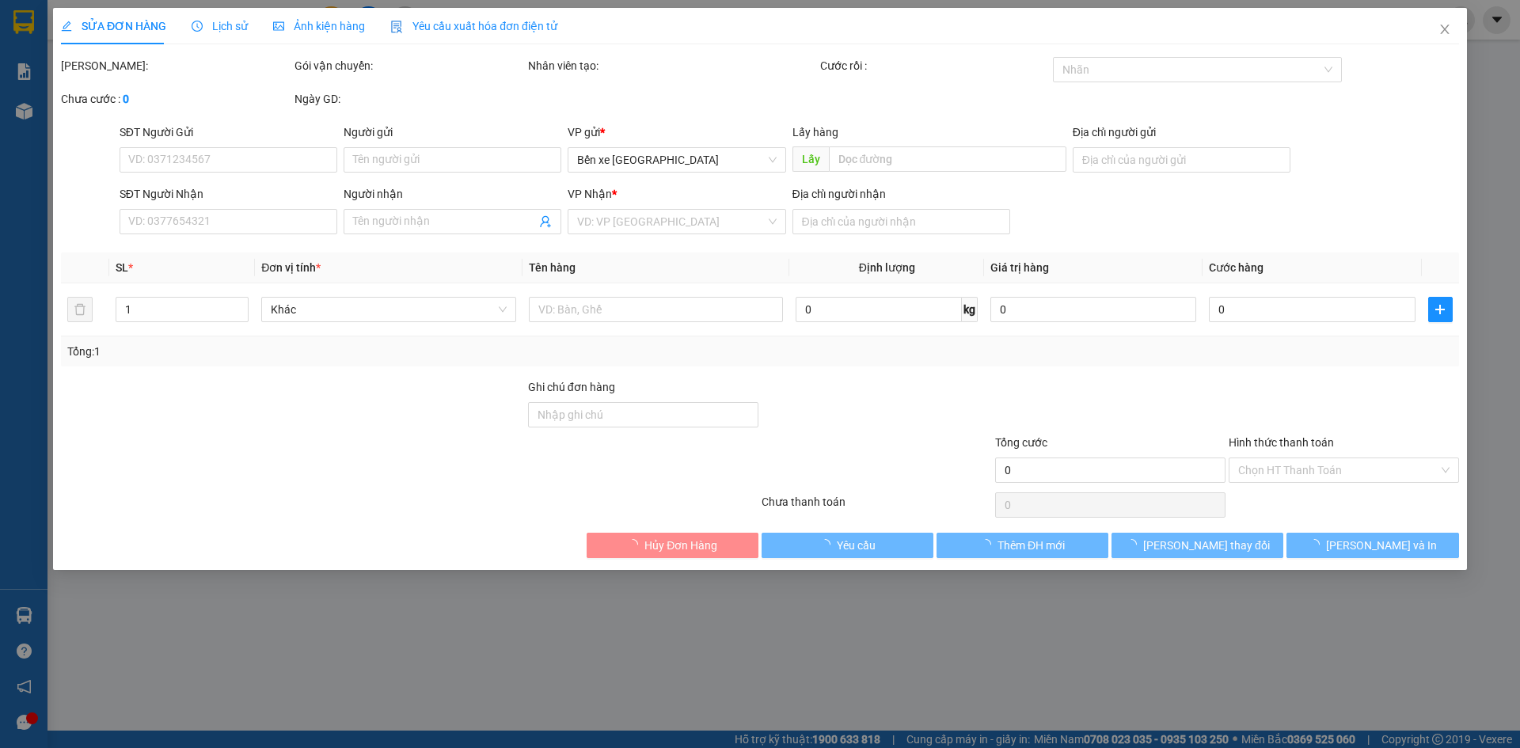
type input "0971550867"
type input "bxqn"
type input "0983344309"
type input "bxe bà rịa"
type input "50.000"
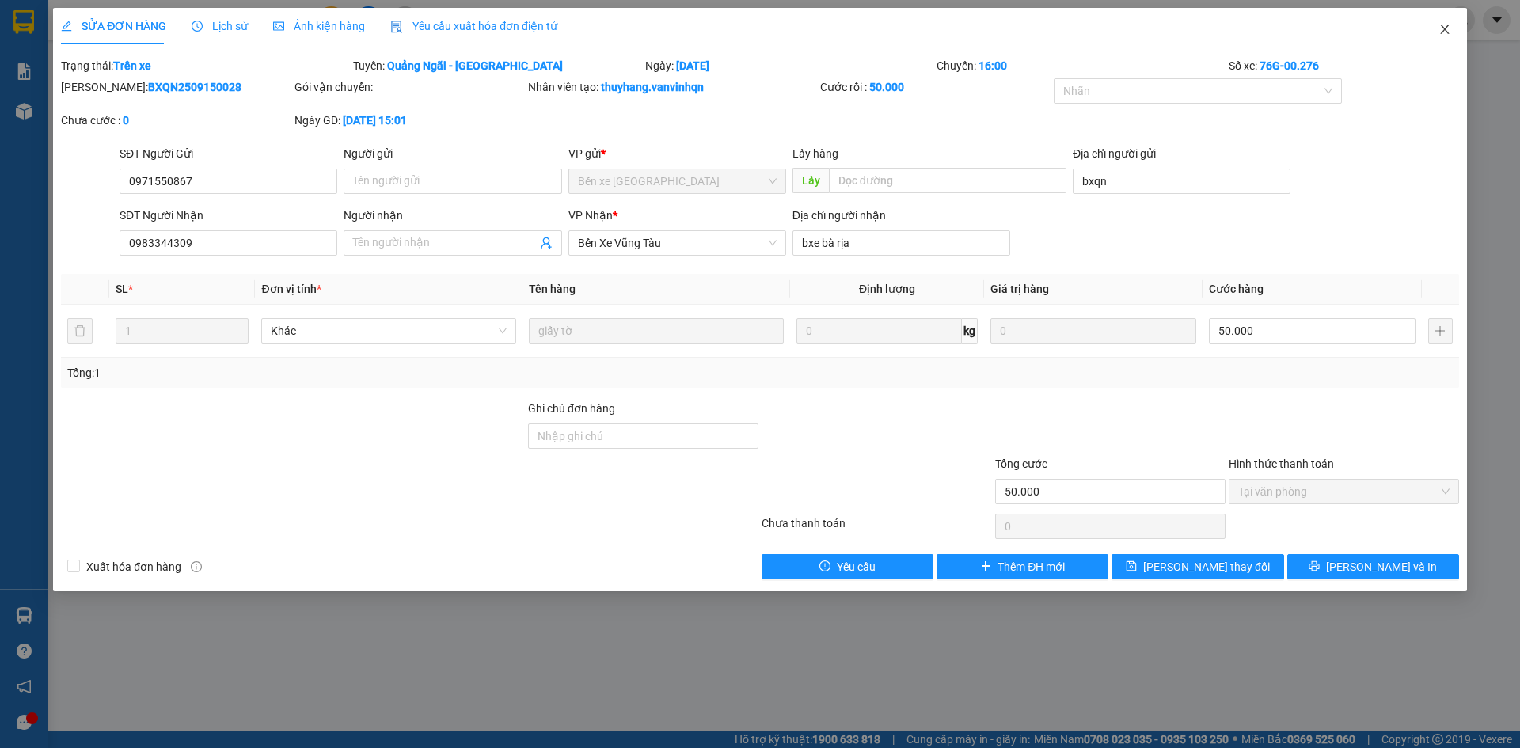
click at [1456, 29] on span "Close" at bounding box center [1445, 30] width 44 height 44
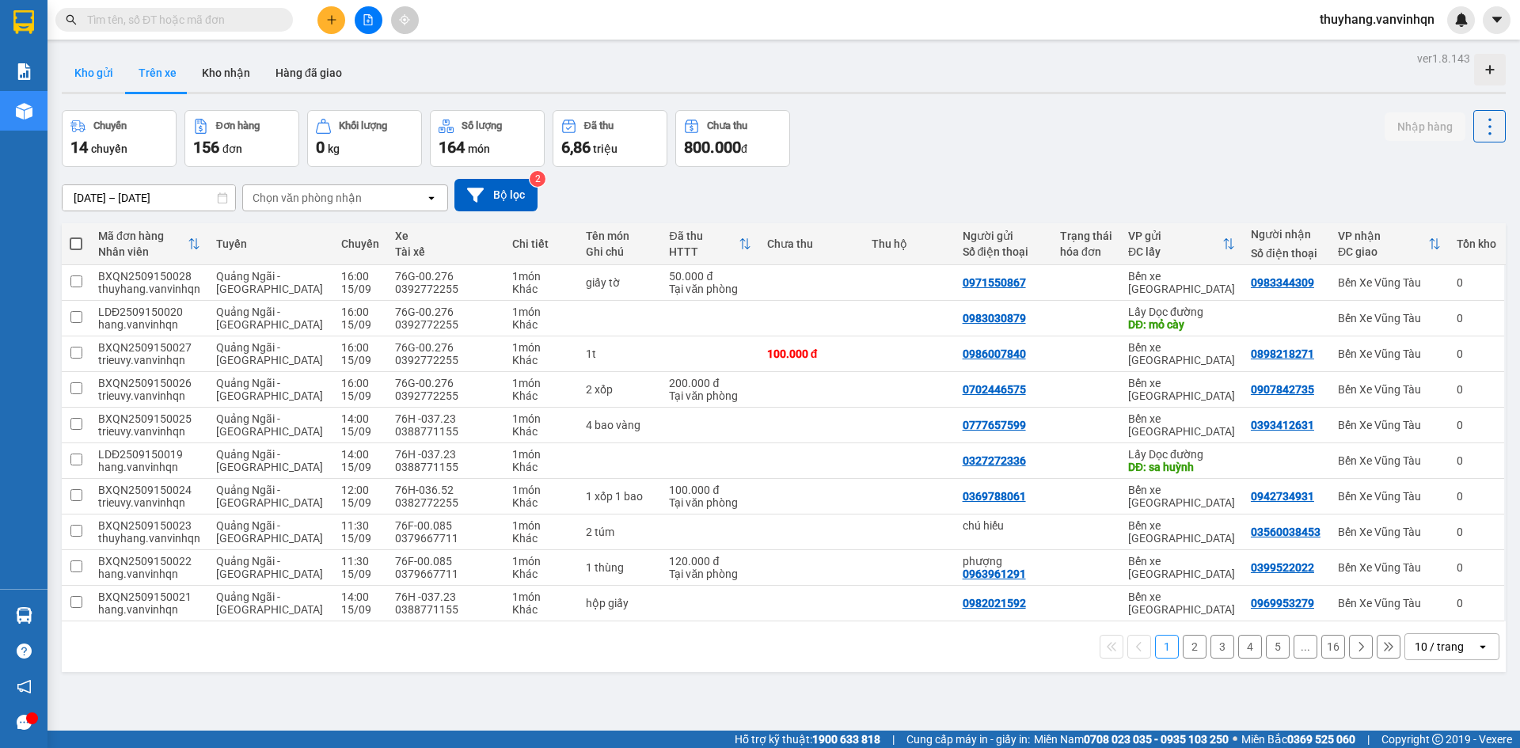
click at [90, 68] on button "Kho gửi" at bounding box center [94, 73] width 64 height 38
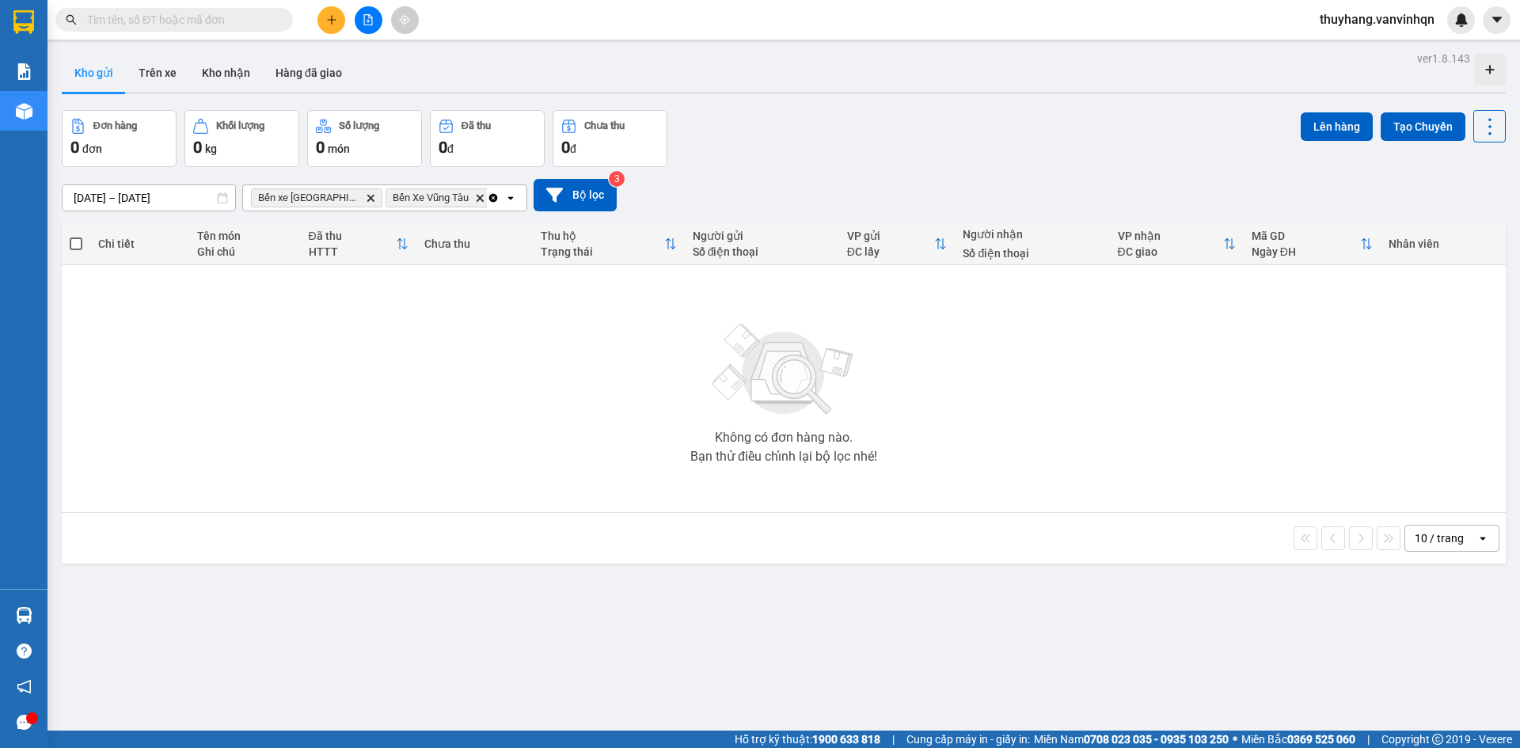
click at [367, 15] on icon "file-add" at bounding box center [368, 19] width 9 height 11
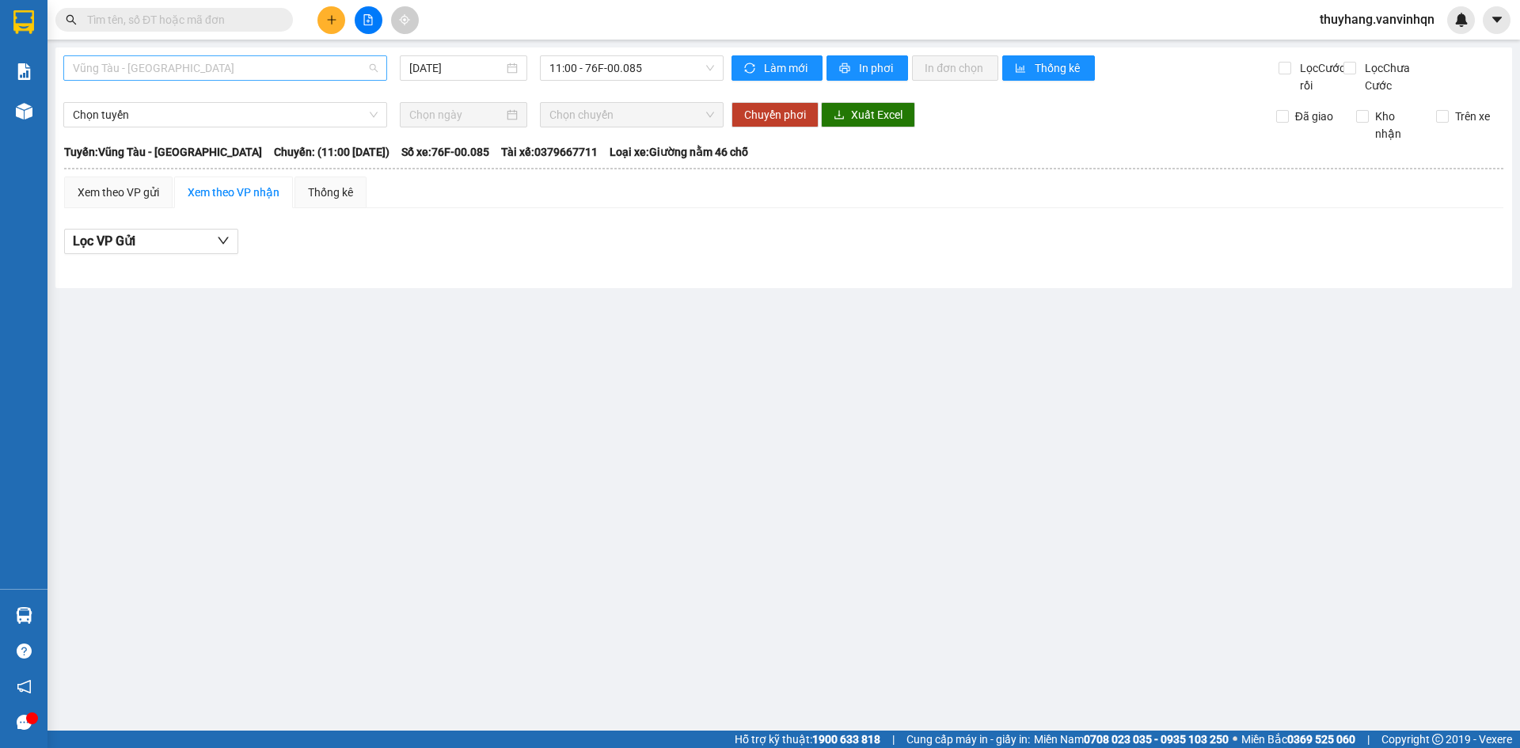
click at [215, 65] on span "Vũng Tàu - [GEOGRAPHIC_DATA]" at bounding box center [225, 68] width 305 height 24
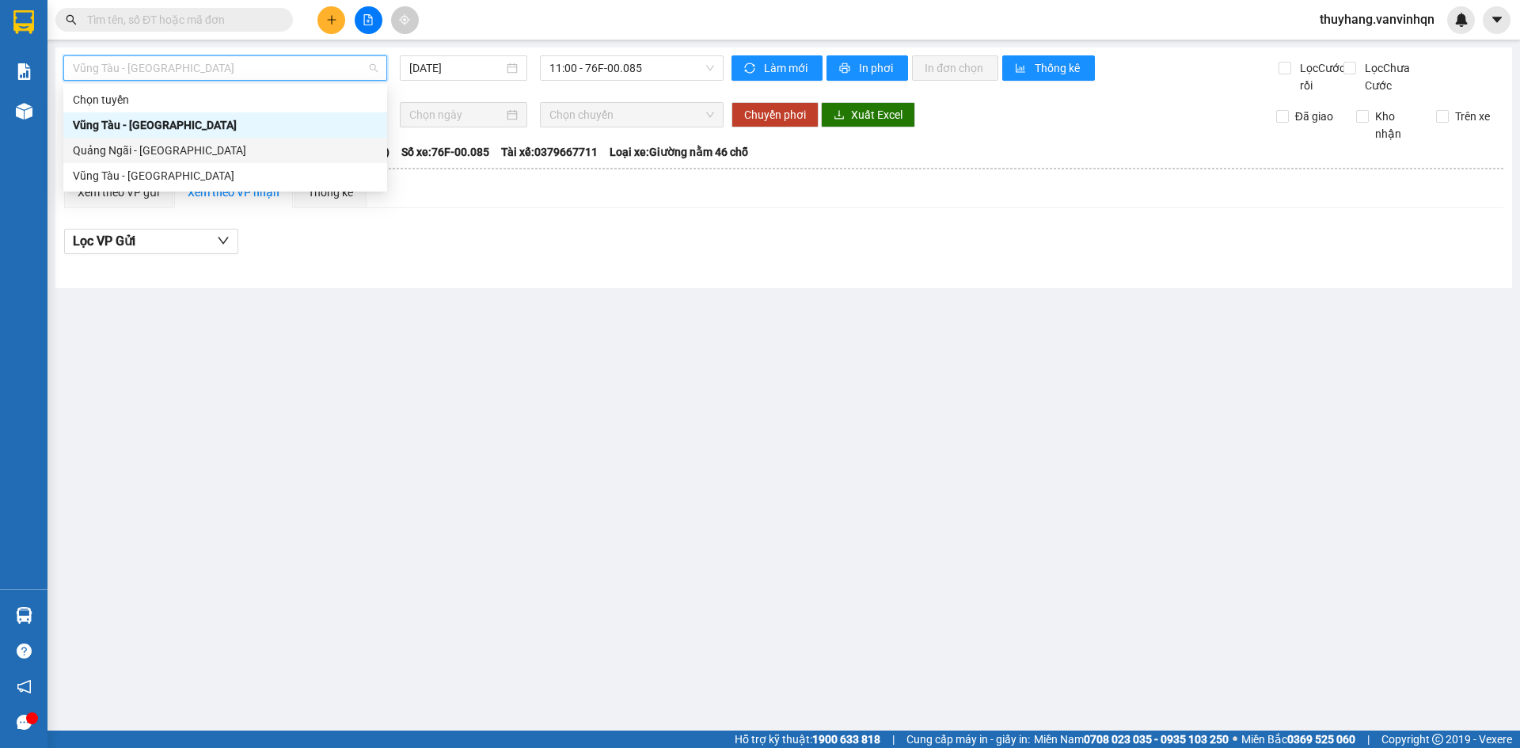
click at [198, 151] on div "Quảng Ngãi - [GEOGRAPHIC_DATA]" at bounding box center [225, 150] width 305 height 17
type input "[DATE]"
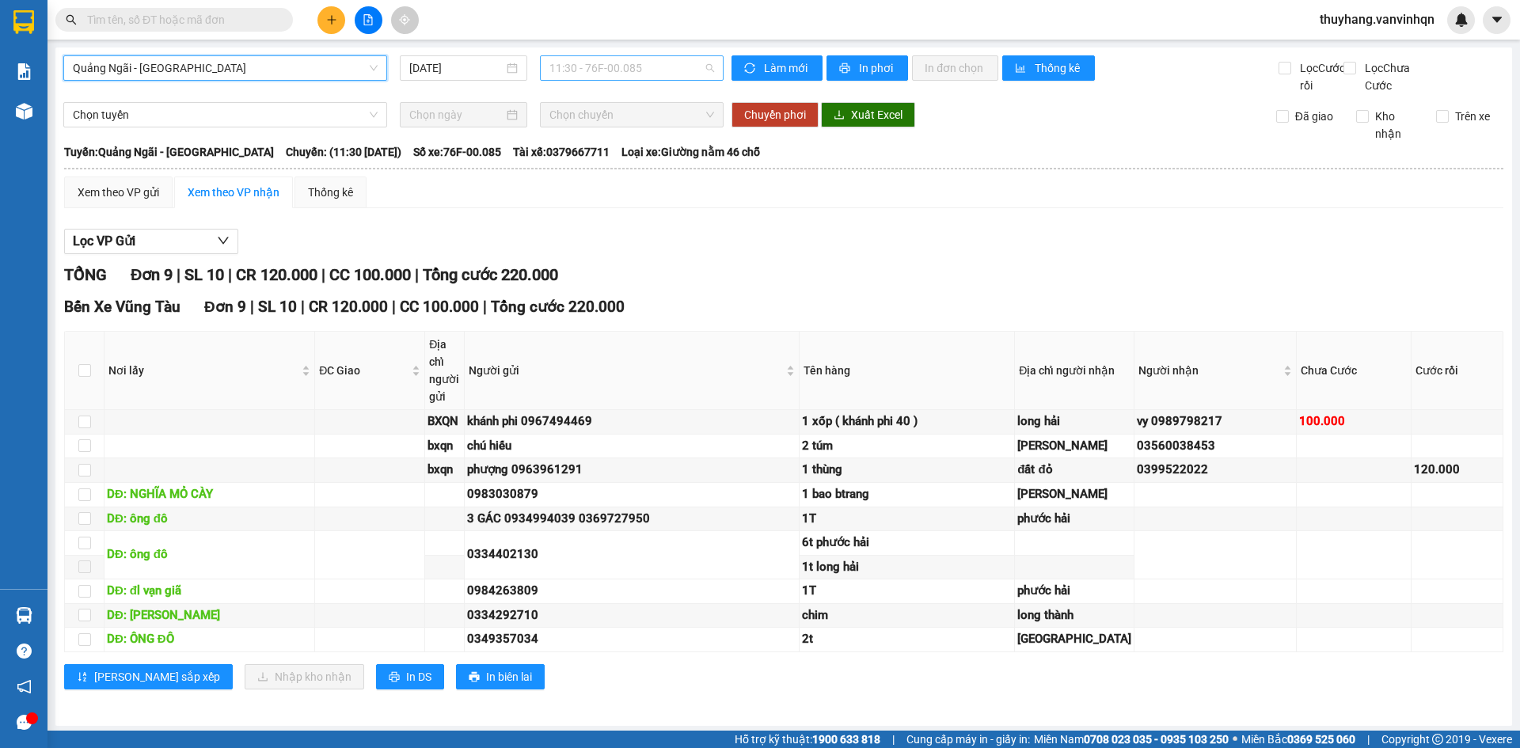
click at [585, 71] on span "11:30 - 76F-00.085" at bounding box center [632, 68] width 165 height 24
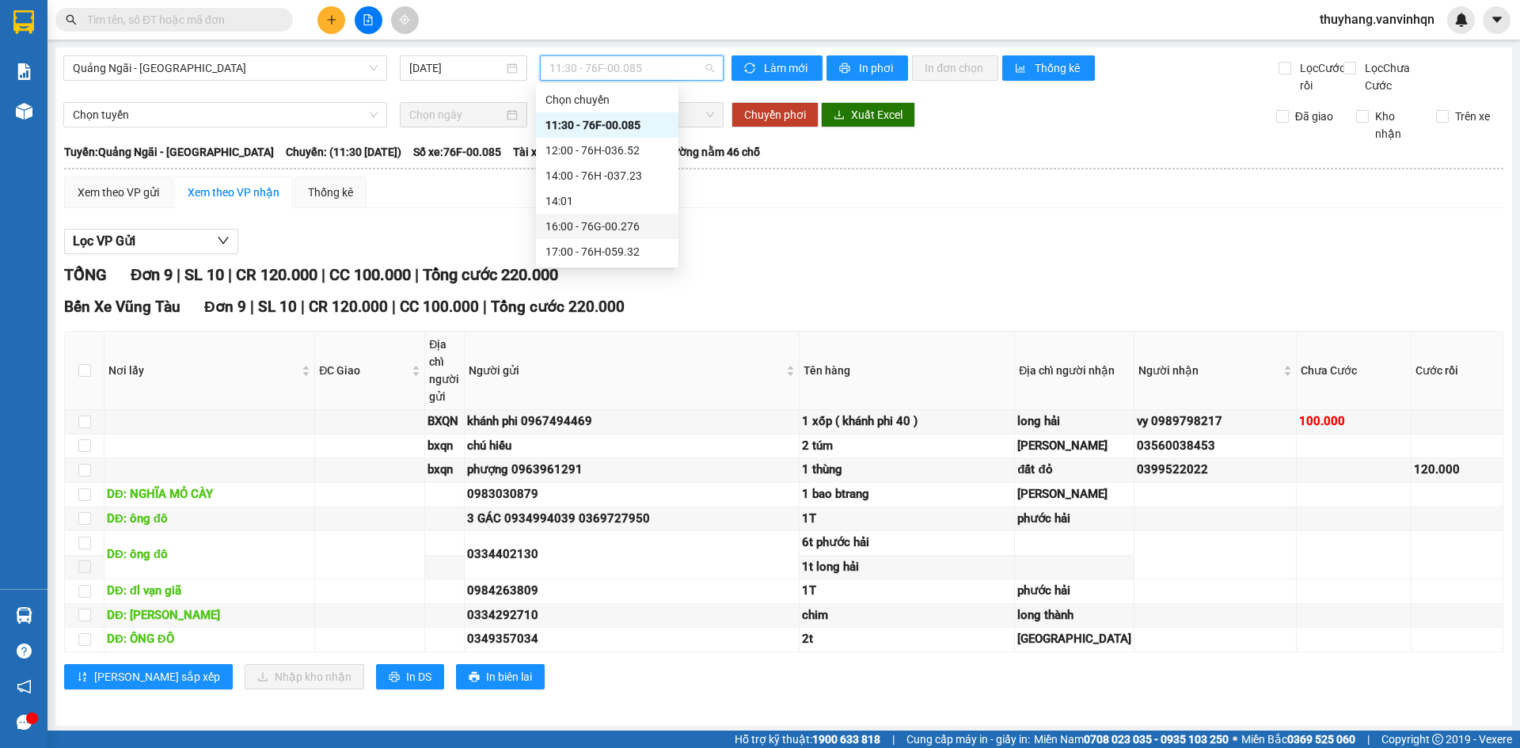
click at [641, 223] on div "16:00 - 76G-00.276" at bounding box center [608, 226] width 124 height 17
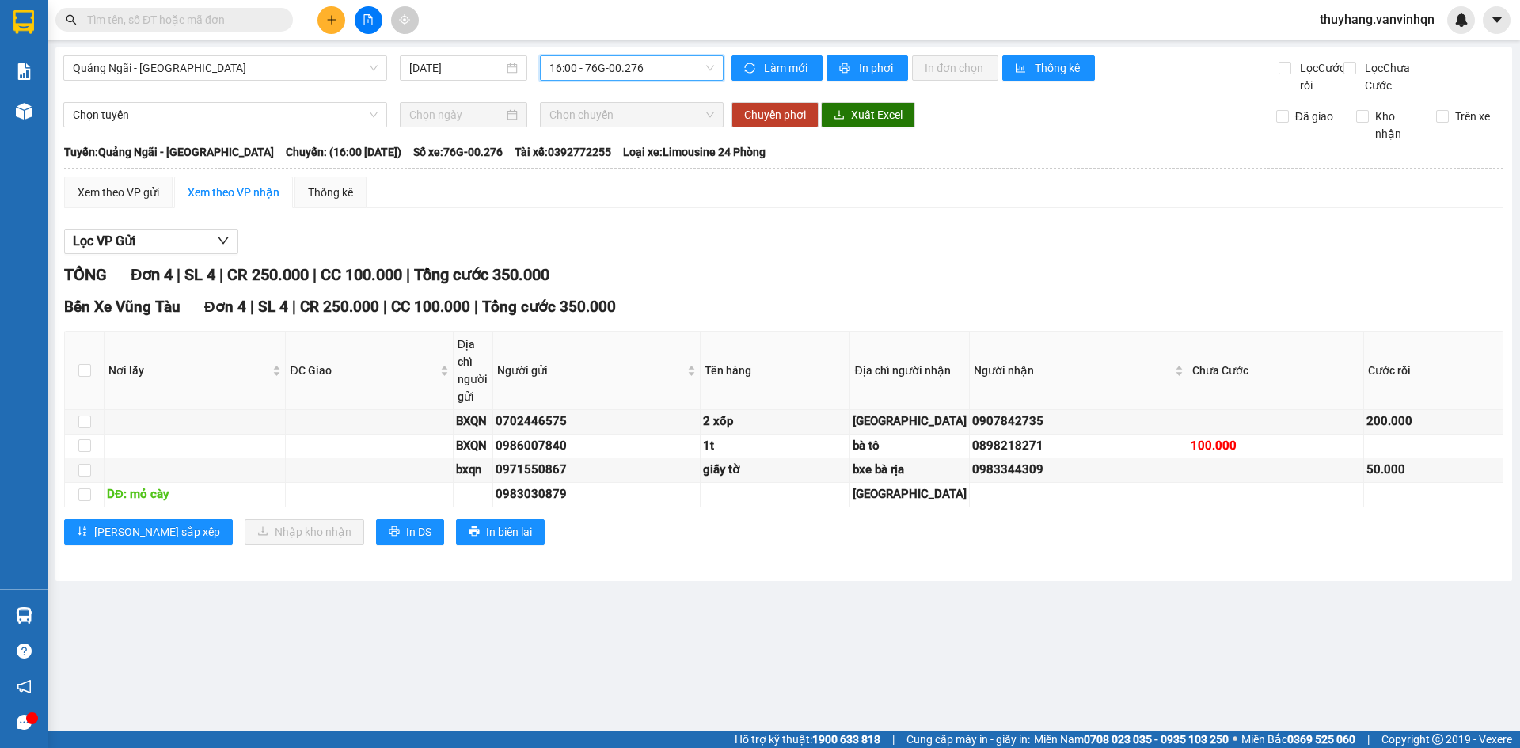
click at [647, 64] on span "16:00 - 76G-00.276" at bounding box center [632, 68] width 165 height 24
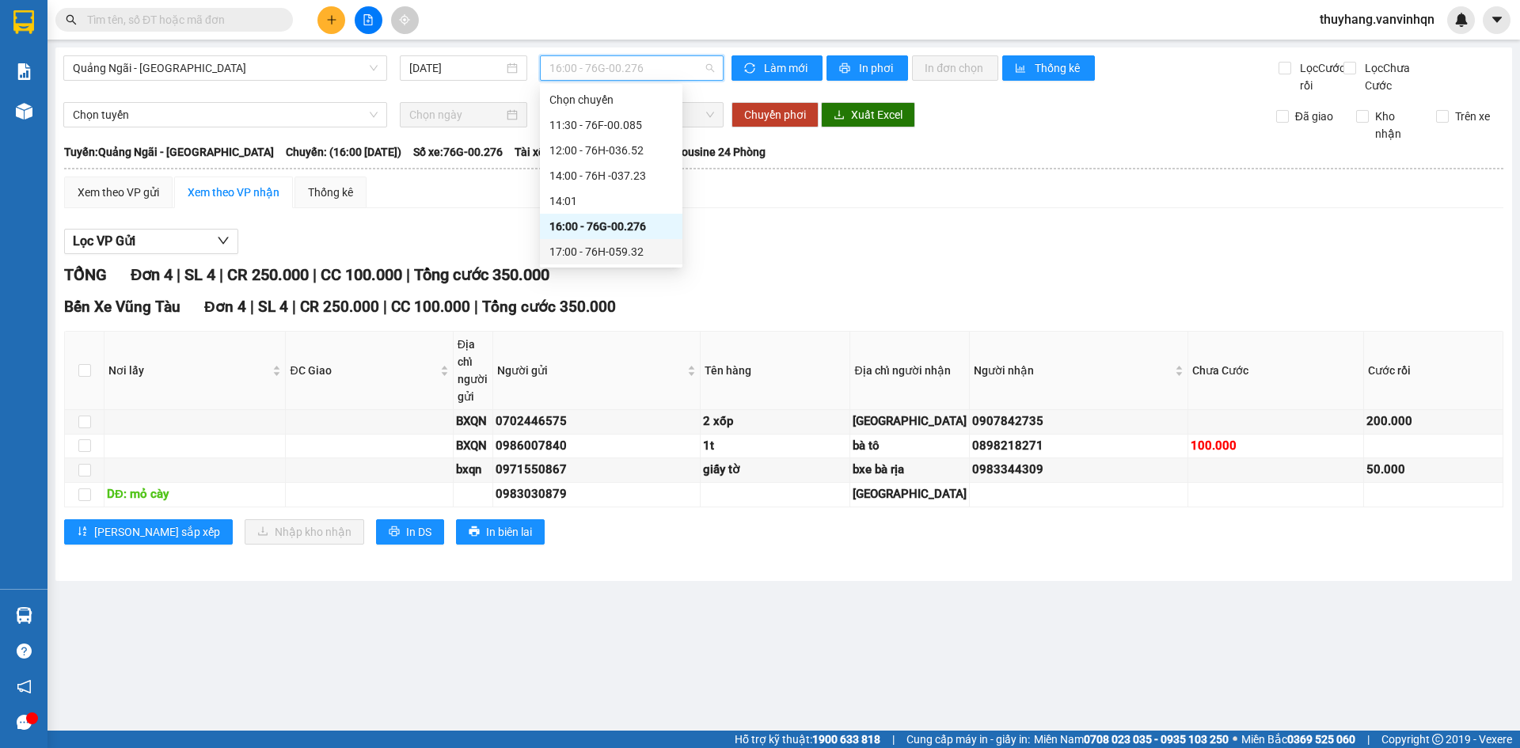
click at [656, 265] on div "16:00 17:00 Chọn chuyến 11:30 - 76F-00.085 12:00 - 76H-036.52 14:00 - 76H -037.…" at bounding box center [611, 176] width 143 height 184
click at [649, 253] on div "17:00 - 76H-059.32" at bounding box center [612, 251] width 124 height 17
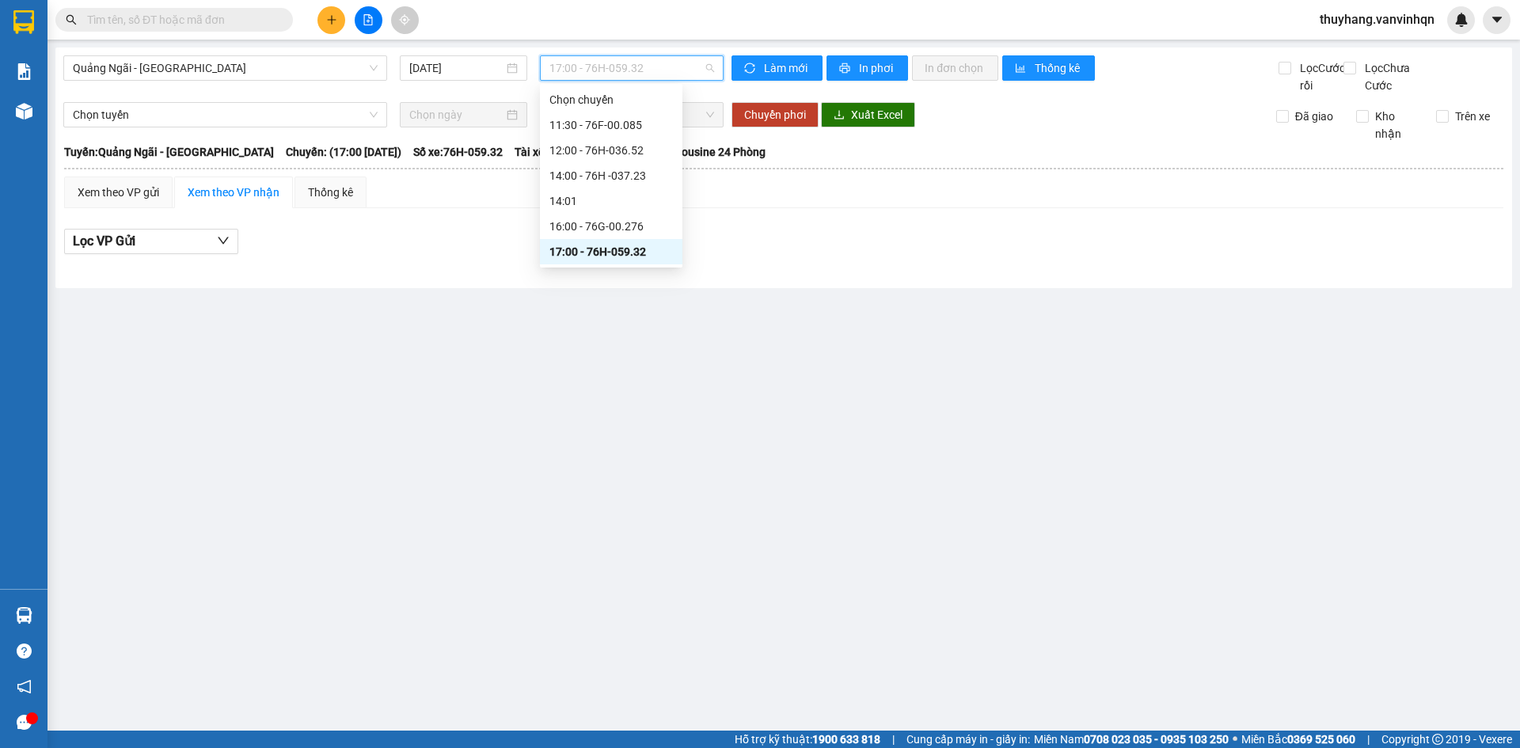
click at [641, 56] on span "17:00 - 76H-059.32" at bounding box center [632, 68] width 165 height 24
click at [626, 226] on div "16:00 - 76G-00.276" at bounding box center [612, 226] width 124 height 17
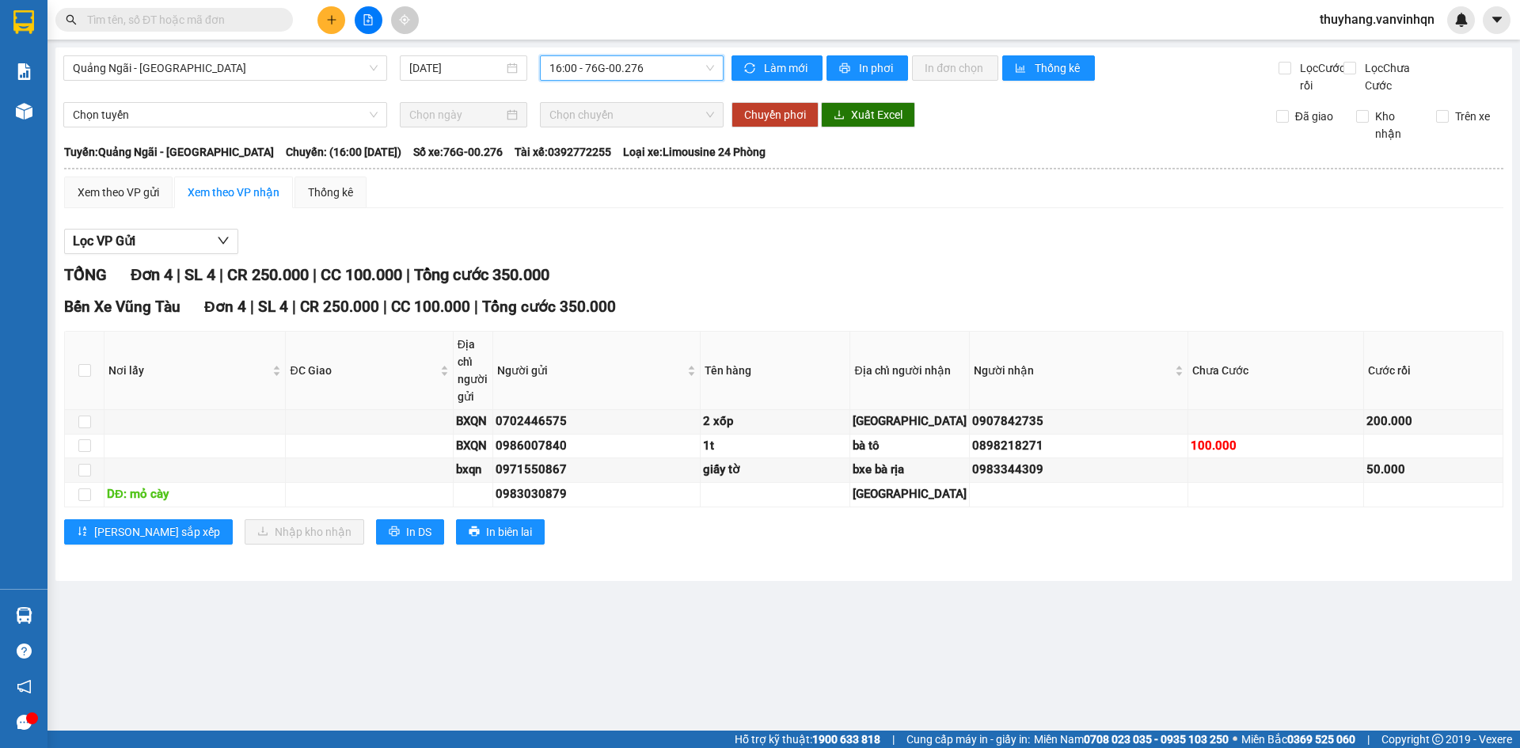
click at [606, 82] on div "Quảng Ngãi - [GEOGRAPHIC_DATA] [DATE] 16:00 16:00 - 76G-00.276" at bounding box center [393, 74] width 660 height 39
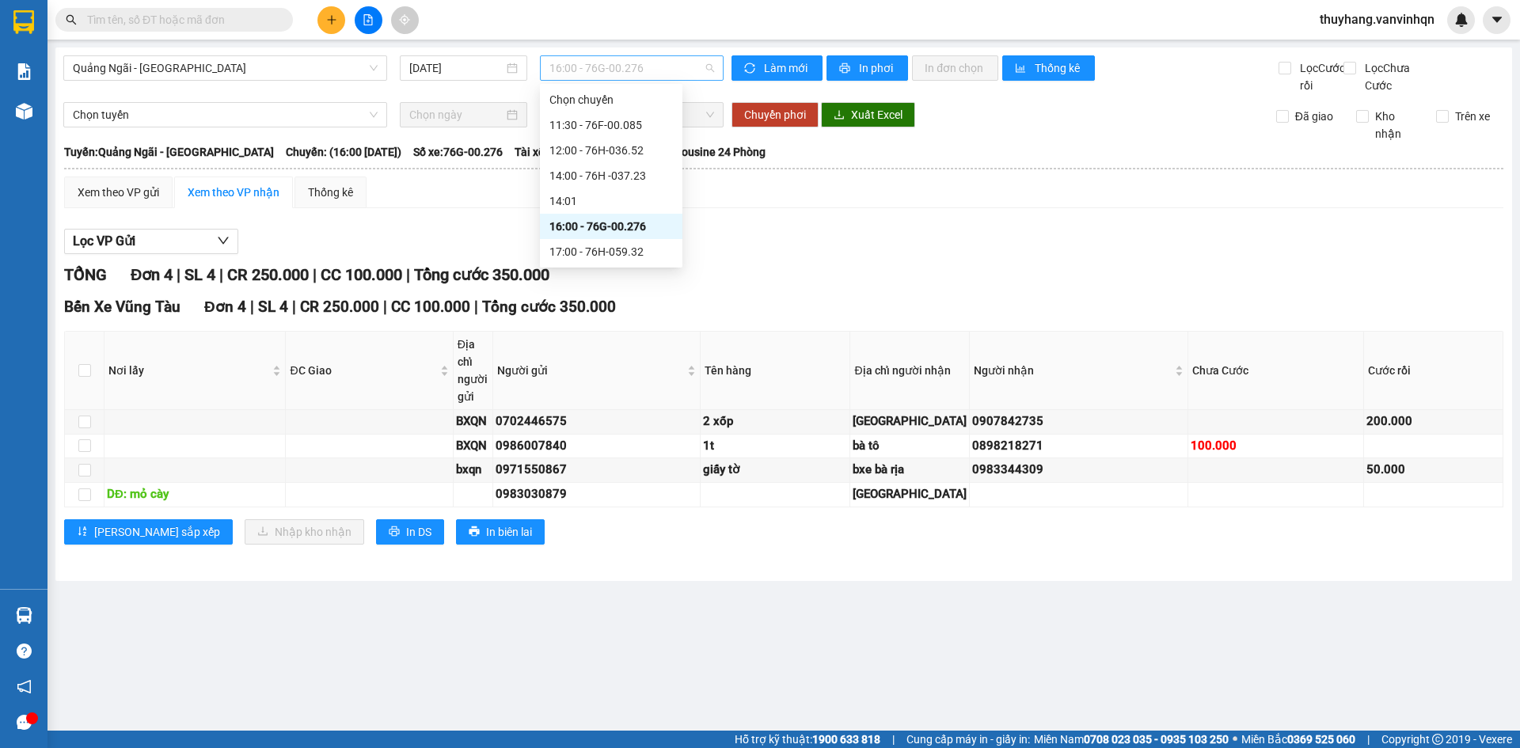
click at [600, 69] on span "16:00 - 76G-00.276" at bounding box center [632, 68] width 165 height 24
click at [638, 171] on div "14:00 - 76H -037.23" at bounding box center [612, 175] width 124 height 17
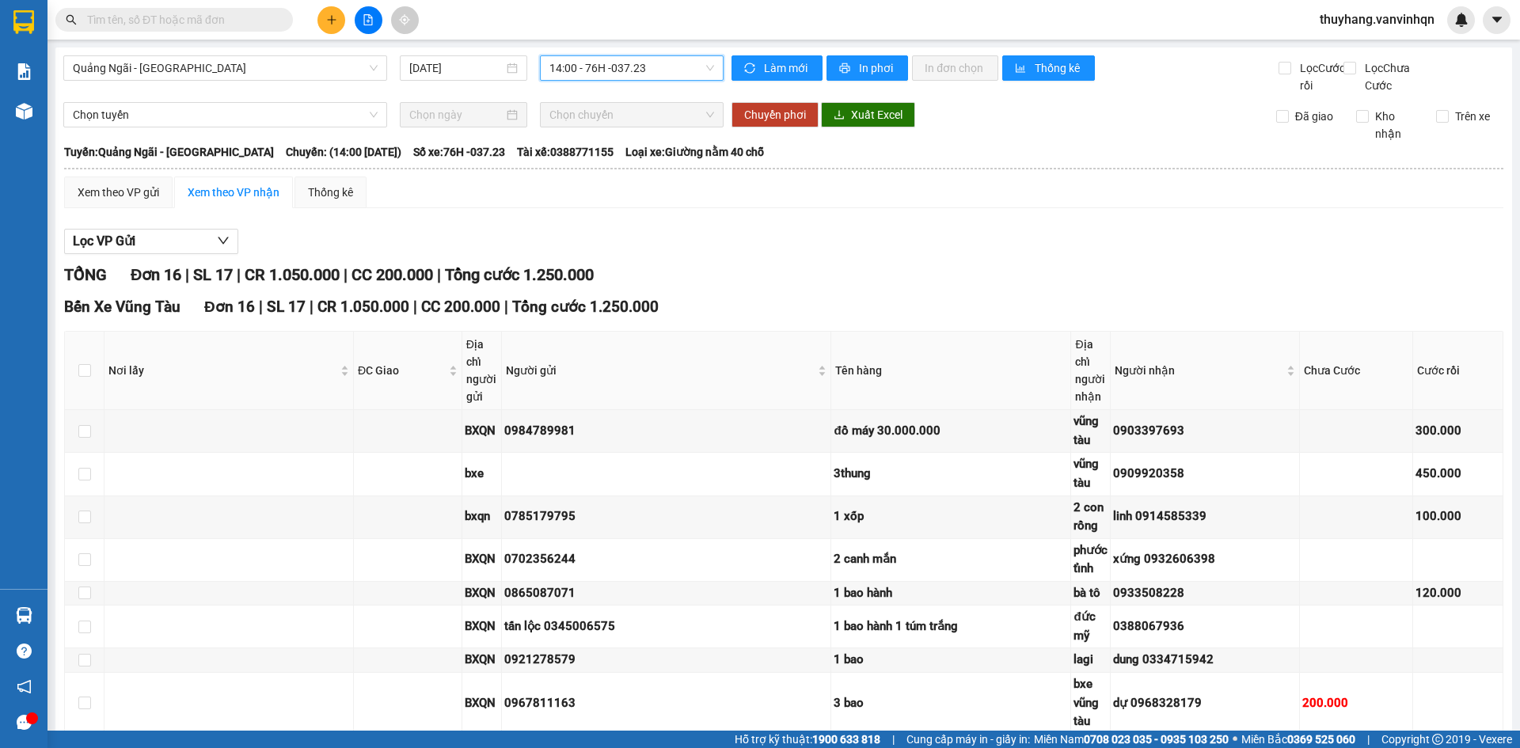
click at [610, 65] on span "14:00 - 76H -037.23" at bounding box center [632, 68] width 165 height 24
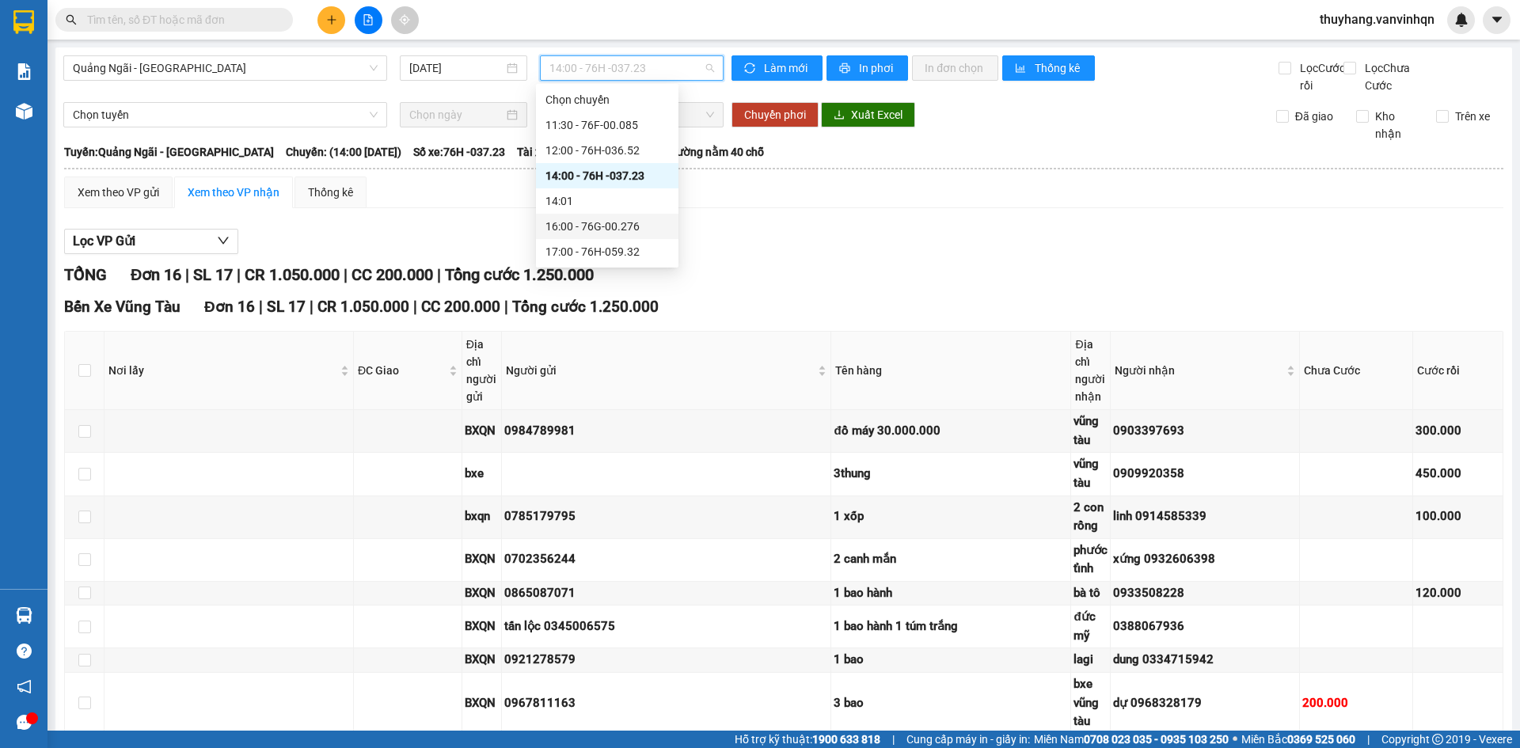
click at [647, 221] on div "16:00 - 76G-00.276" at bounding box center [608, 226] width 124 height 17
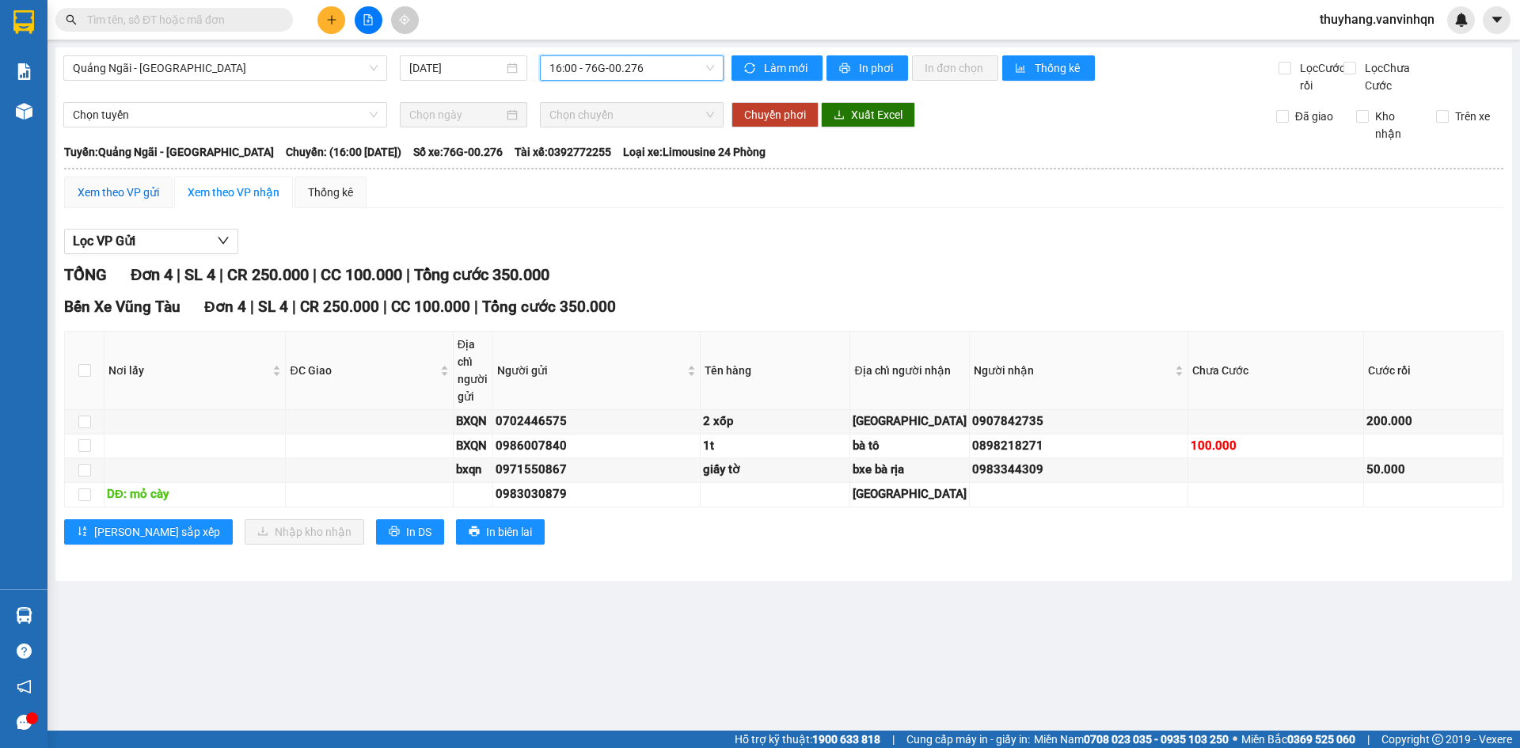
drag, startPoint x: 118, startPoint y: 209, endPoint x: 131, endPoint y: 230, distance: 24.9
click at [118, 201] on div "Xem theo VP gửi" at bounding box center [119, 192] width 82 height 17
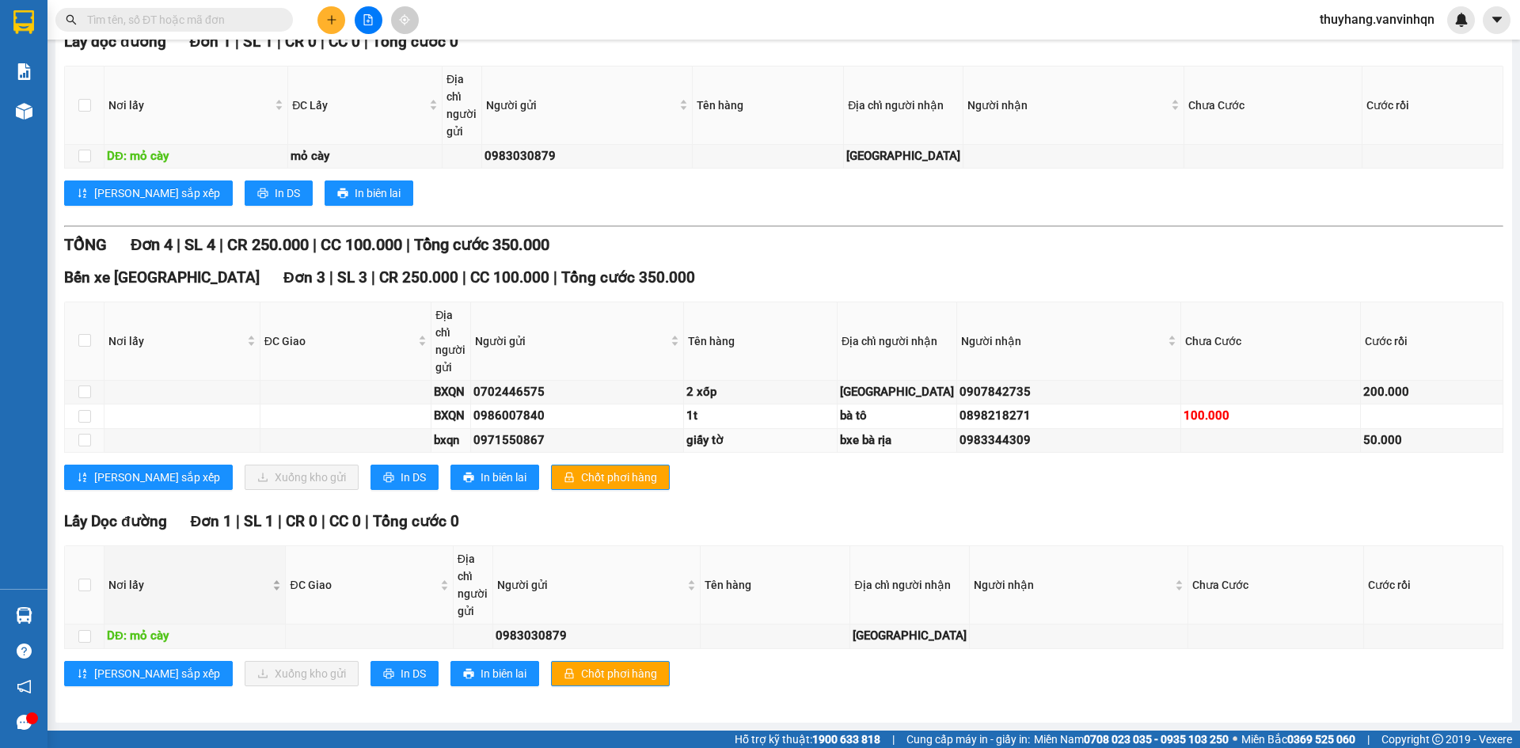
scroll to position [325, 0]
click at [79, 632] on input "checkbox" at bounding box center [84, 636] width 13 height 13
checkbox input "true"
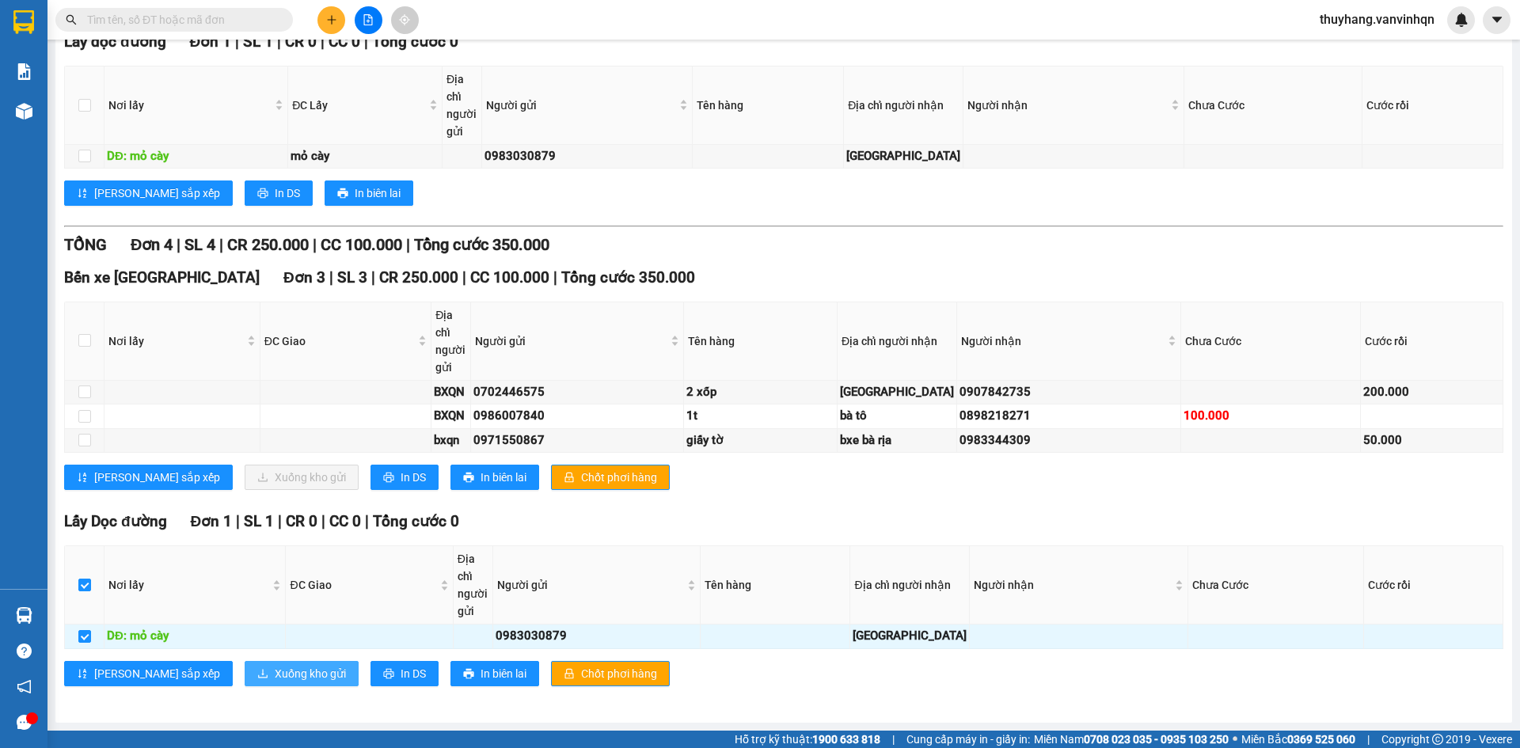
click at [275, 676] on span "Xuống kho gửi" at bounding box center [310, 673] width 71 height 17
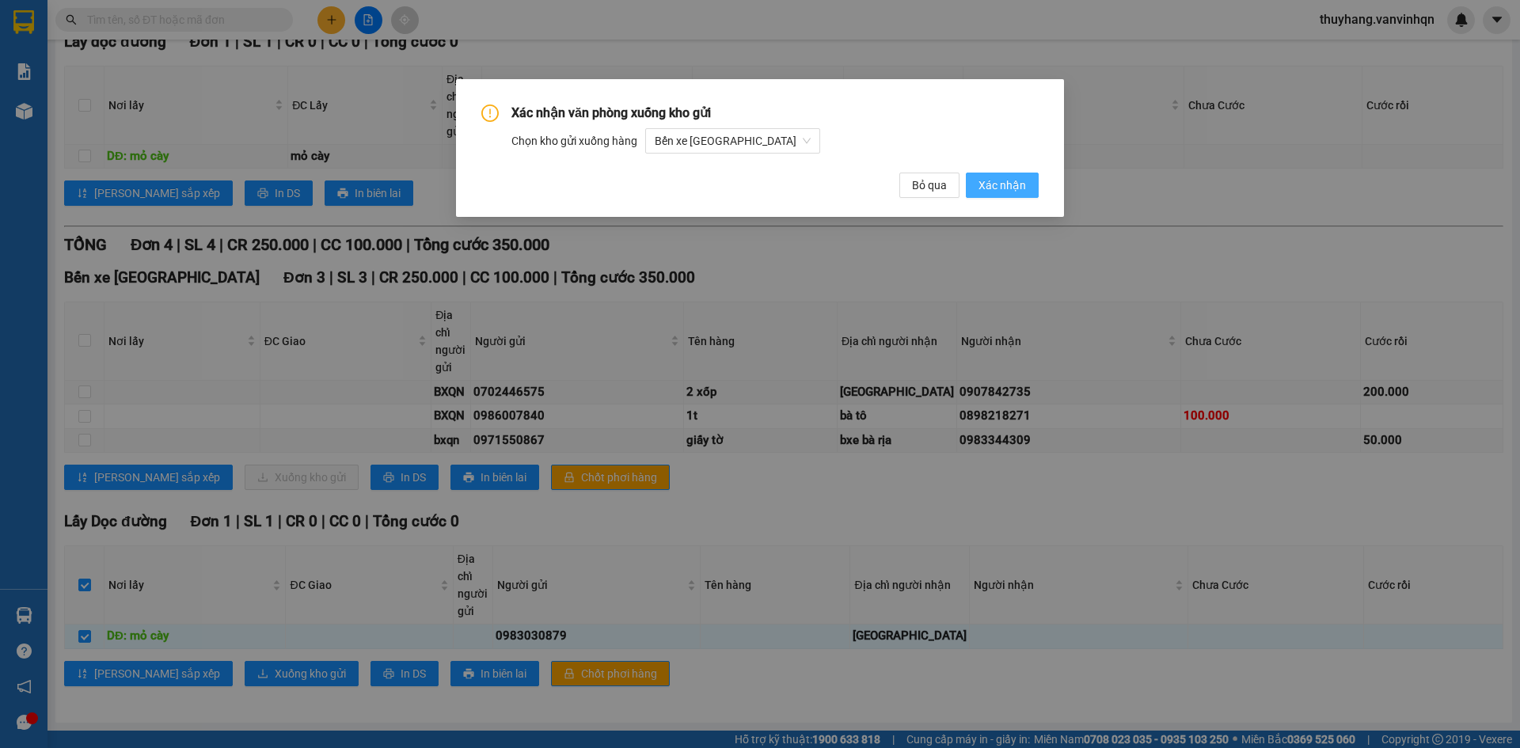
click at [989, 185] on span "Xác nhận" at bounding box center [1003, 185] width 48 height 17
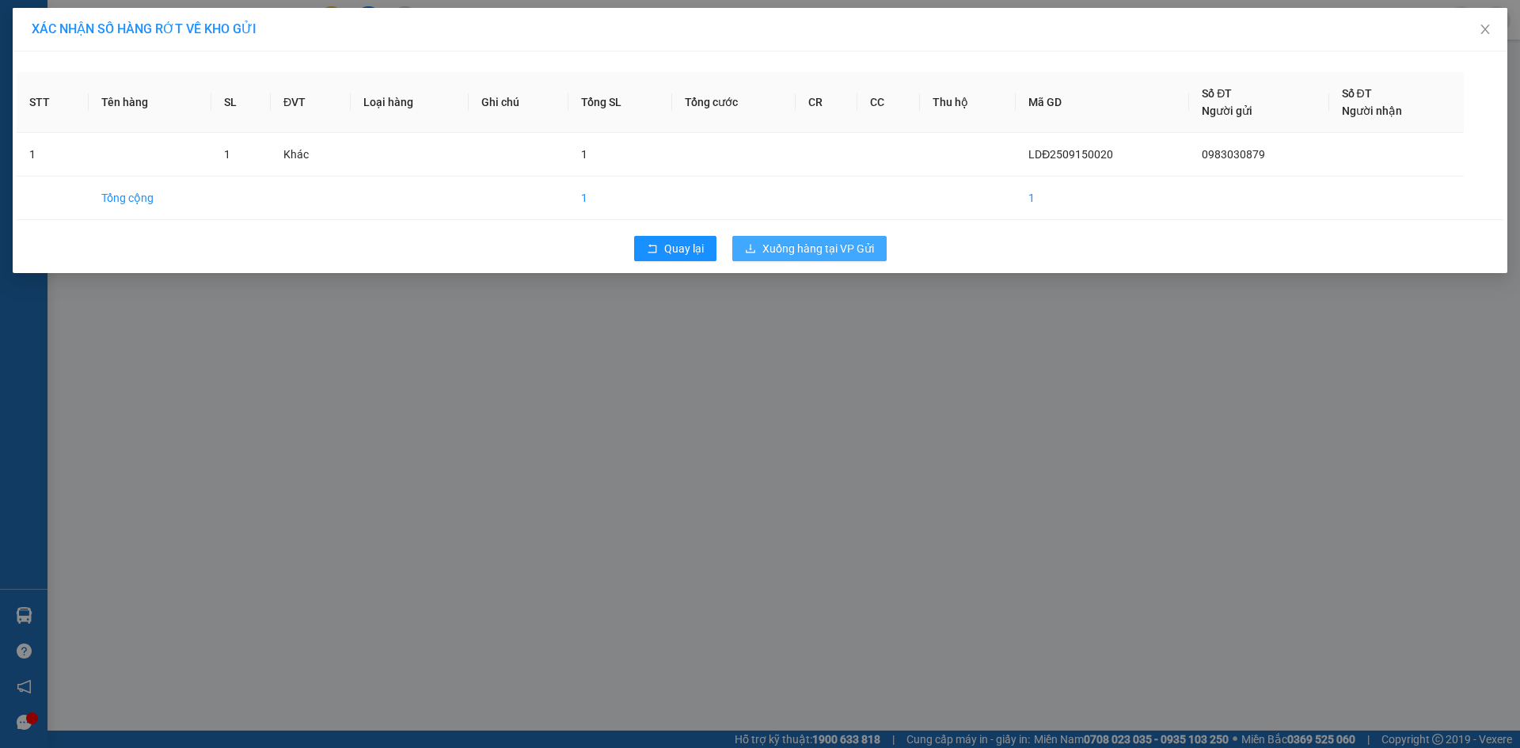
click at [843, 241] on span "Xuống hàng tại VP Gửi" at bounding box center [819, 248] width 112 height 17
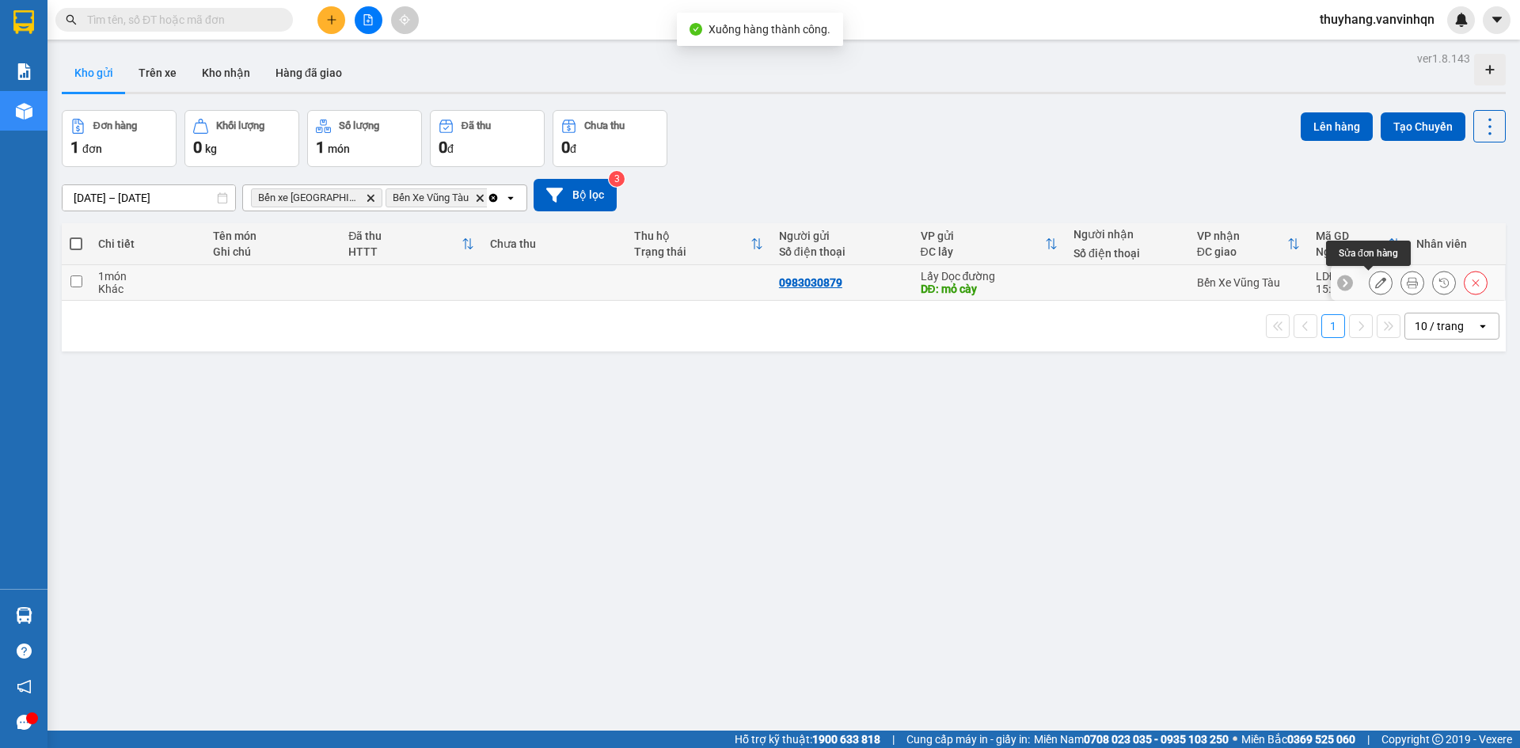
click at [1372, 289] on button at bounding box center [1381, 283] width 22 height 28
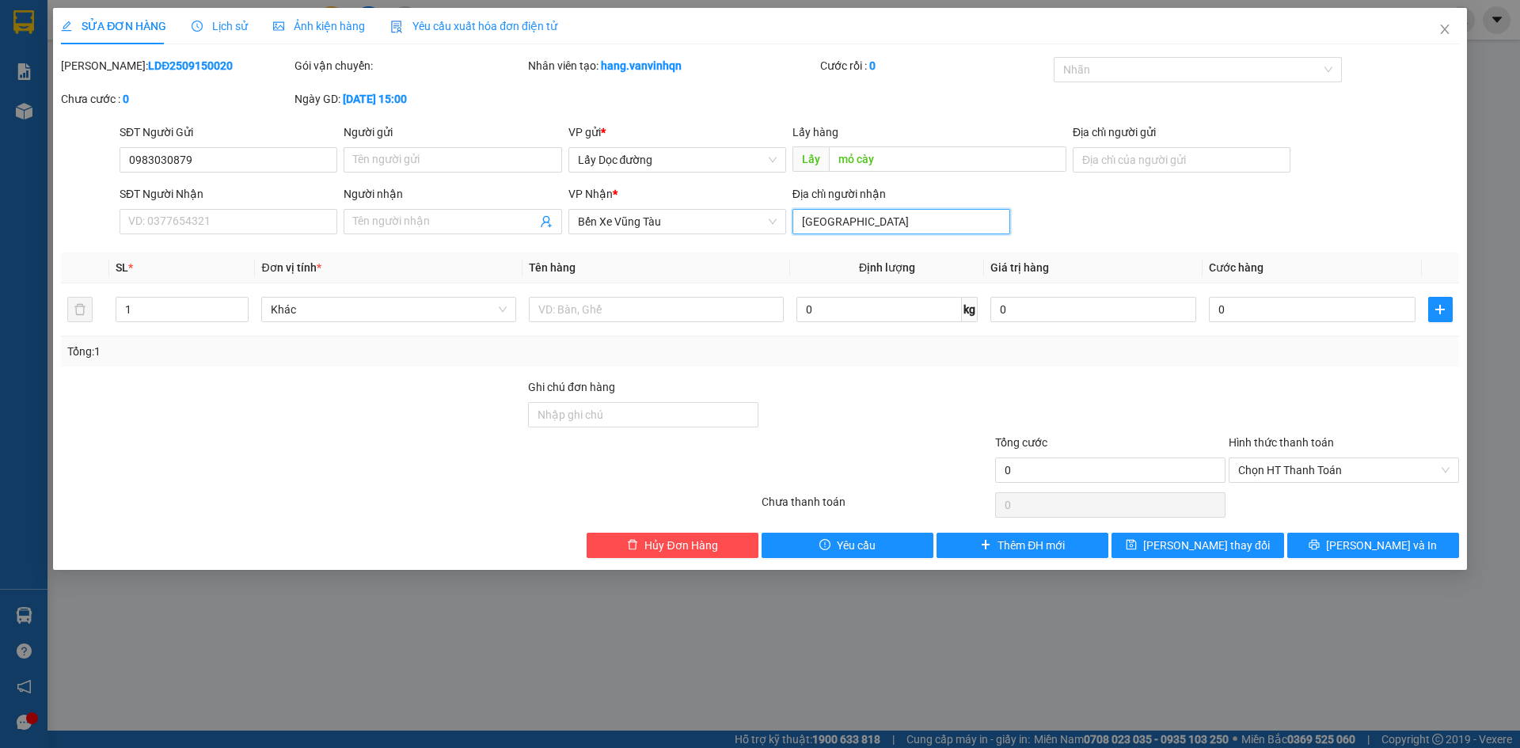
click at [877, 225] on input "[GEOGRAPHIC_DATA]" at bounding box center [902, 221] width 218 height 25
type input "[PERSON_NAME]"
click at [717, 312] on input "text" at bounding box center [656, 309] width 255 height 25
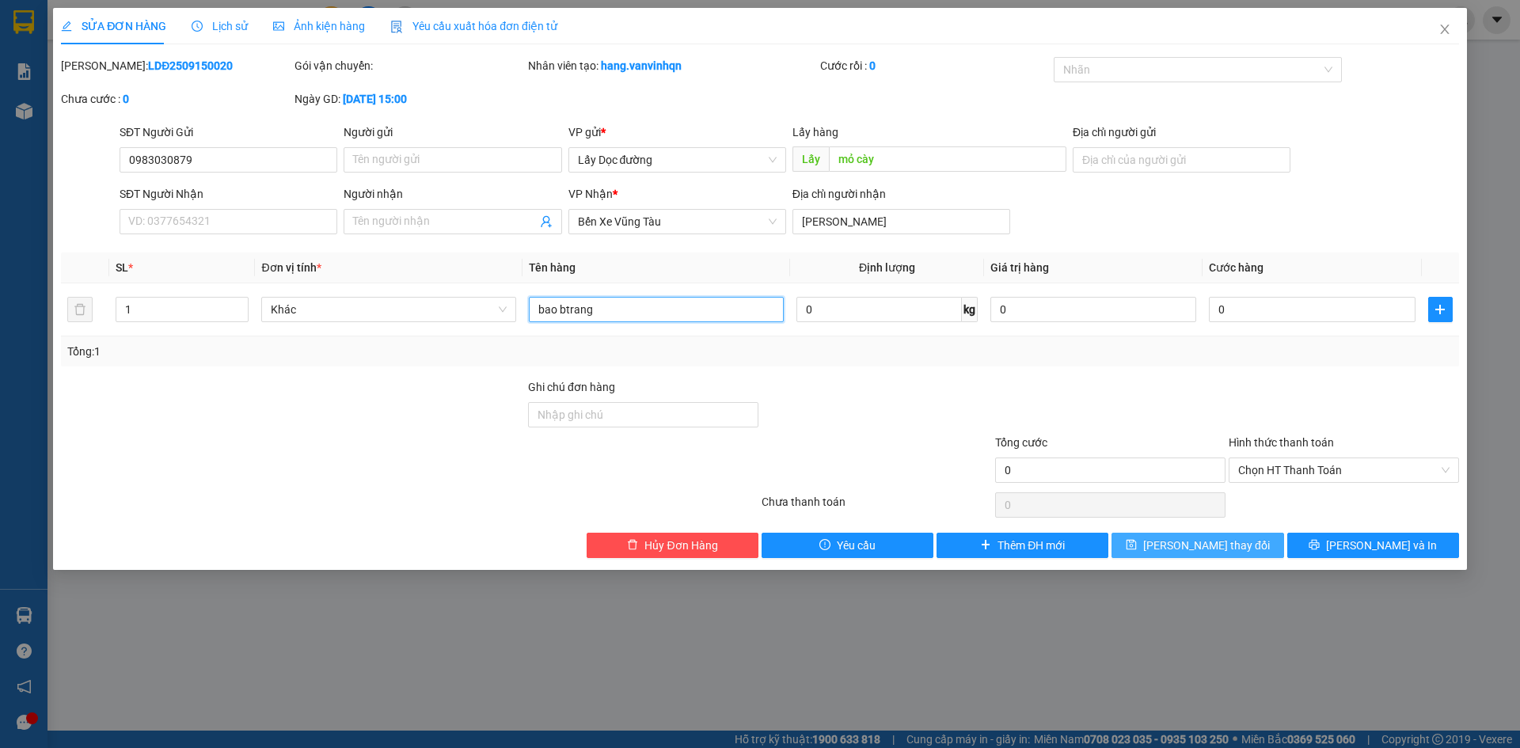
type input "bao btrang"
click at [1155, 551] on button "[PERSON_NAME] thay đổi" at bounding box center [1198, 545] width 172 height 25
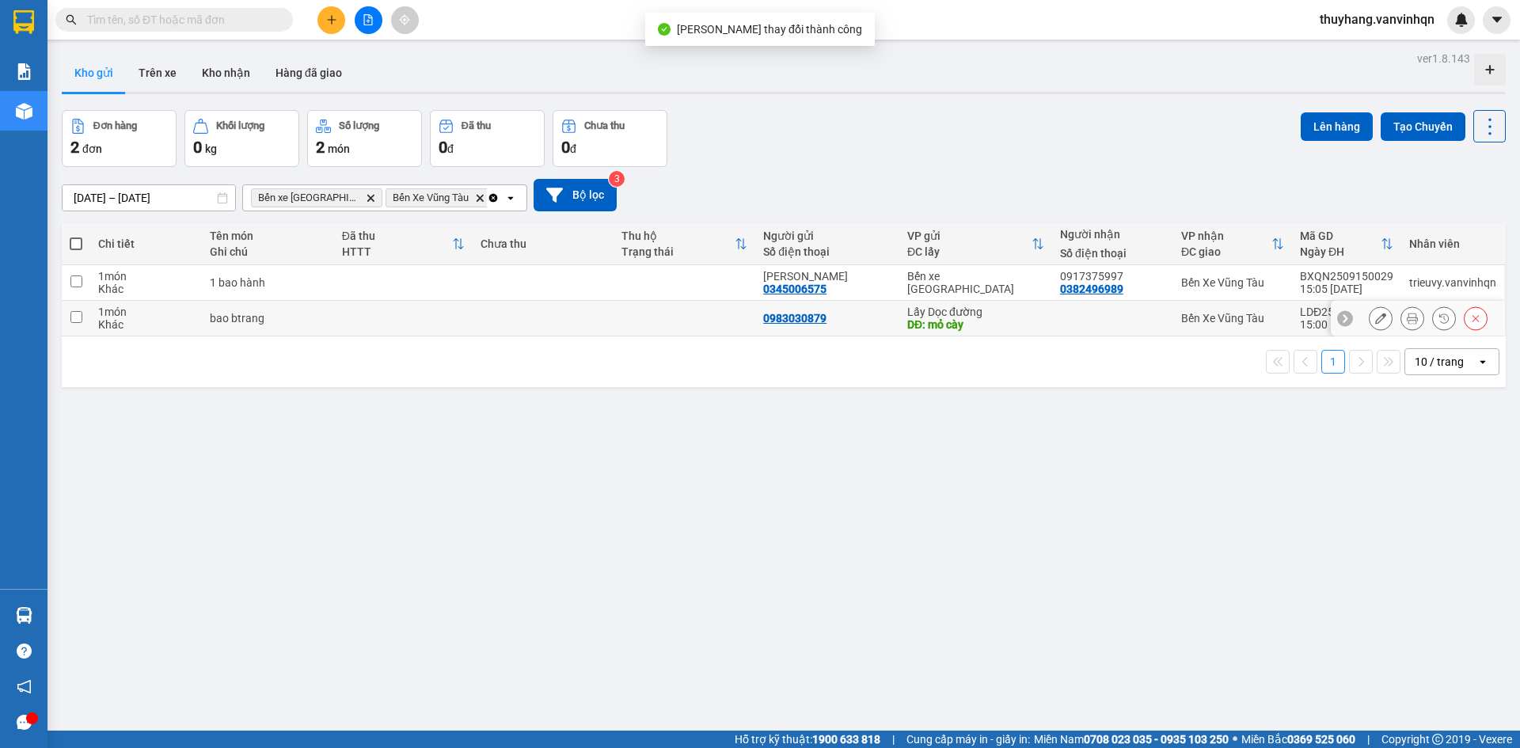
click at [326, 322] on div "bao btrang" at bounding box center [268, 318] width 116 height 13
checkbox input "true"
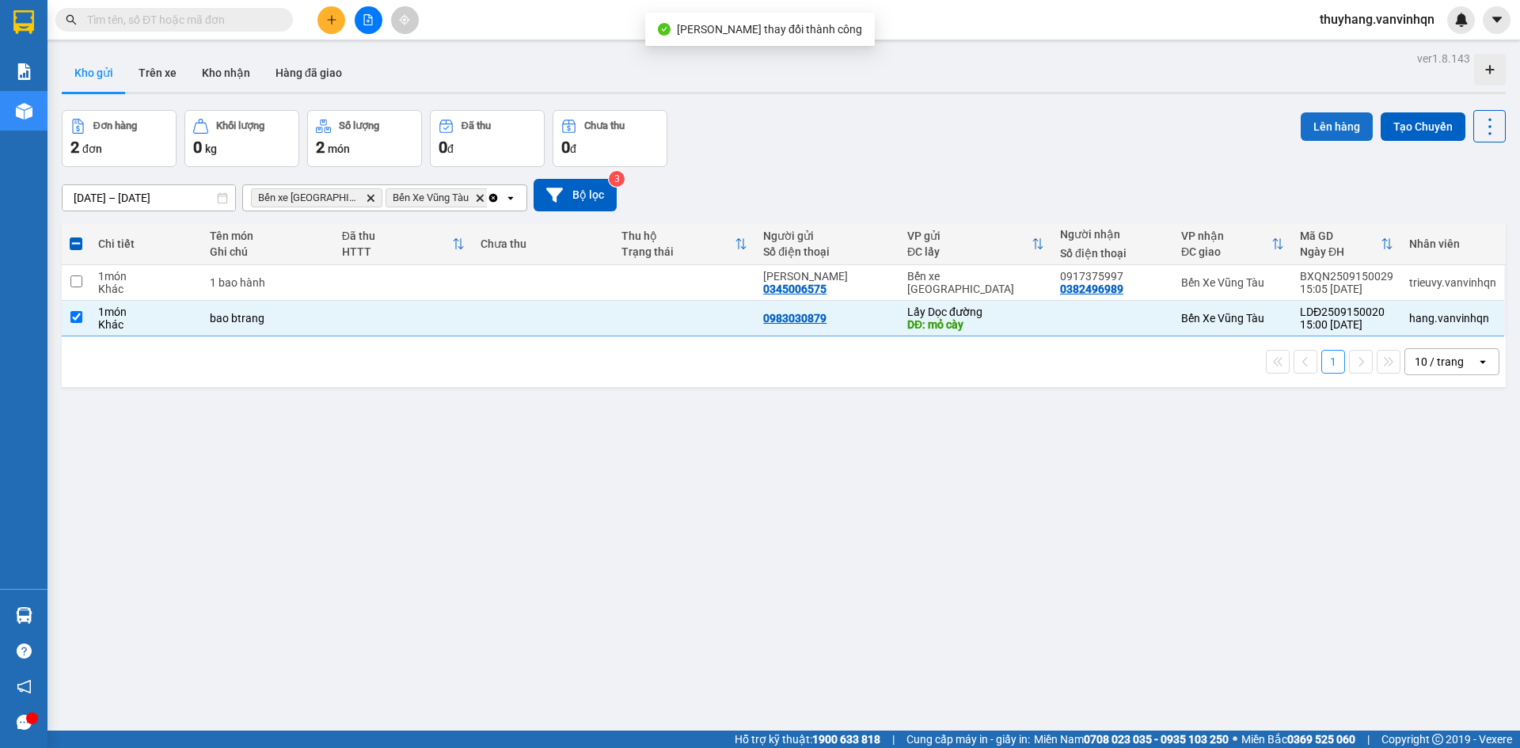
click at [1308, 120] on button "Lên hàng" at bounding box center [1337, 126] width 72 height 29
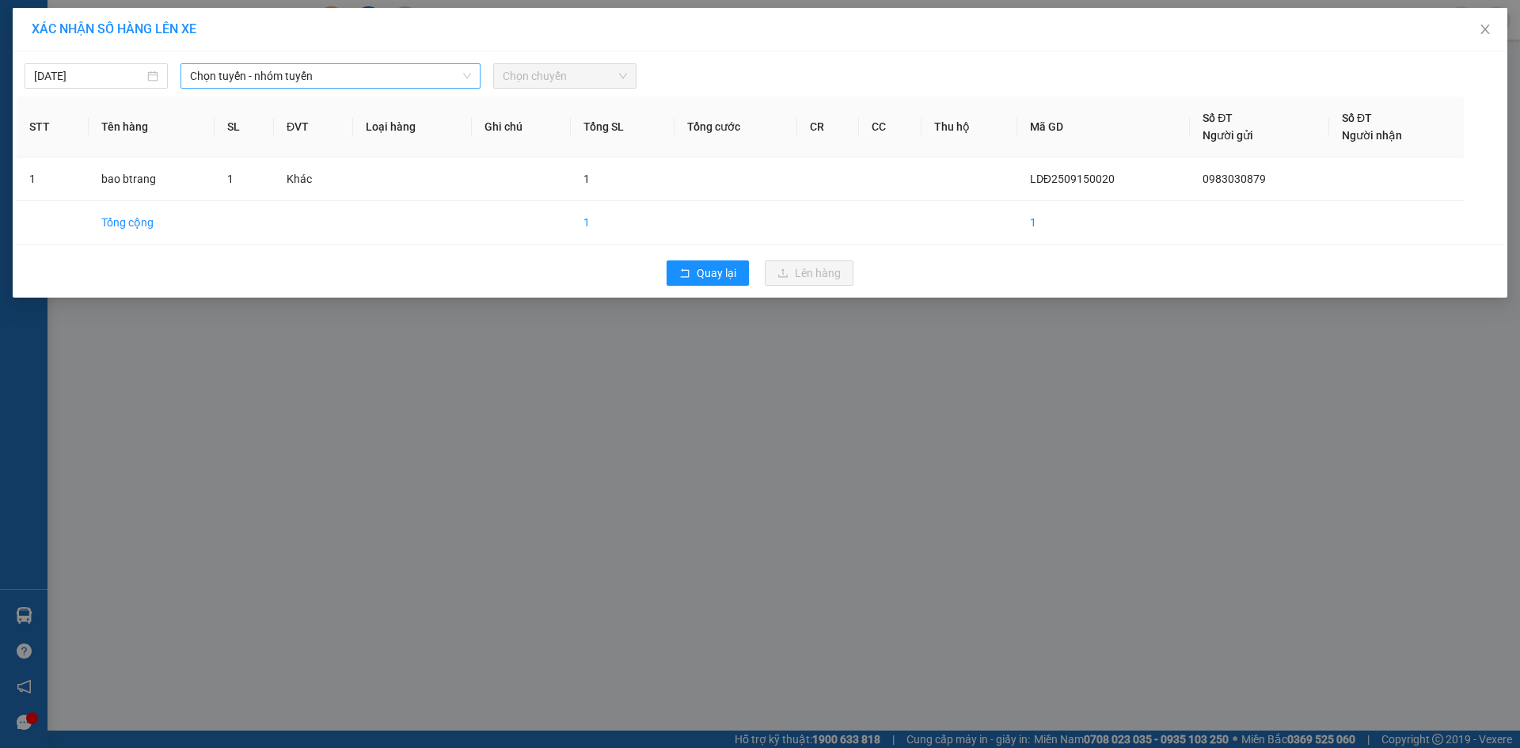
click at [291, 72] on span "Chọn tuyến - nhóm tuyến" at bounding box center [330, 76] width 281 height 24
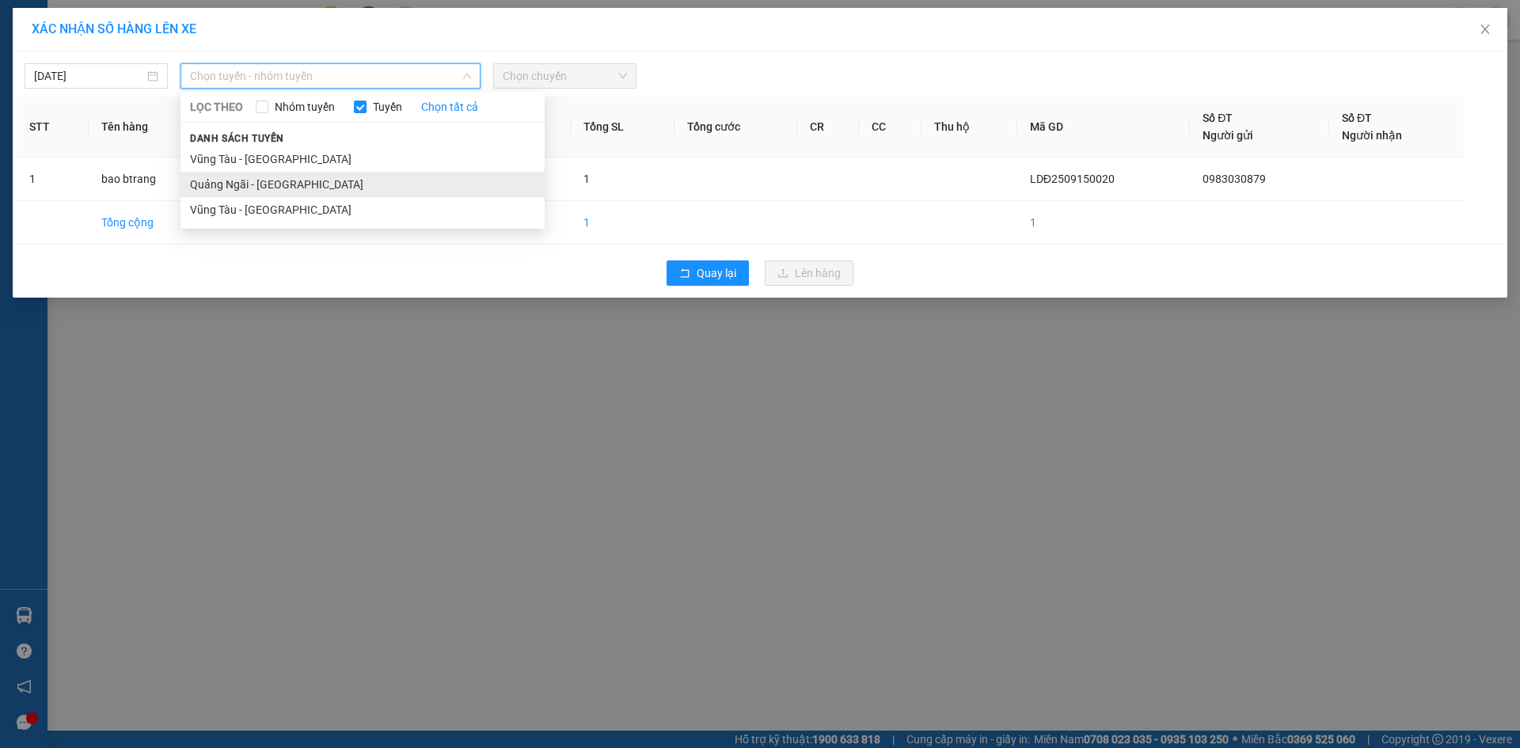
click at [290, 184] on li "Quảng Ngãi - [GEOGRAPHIC_DATA]" at bounding box center [363, 184] width 364 height 25
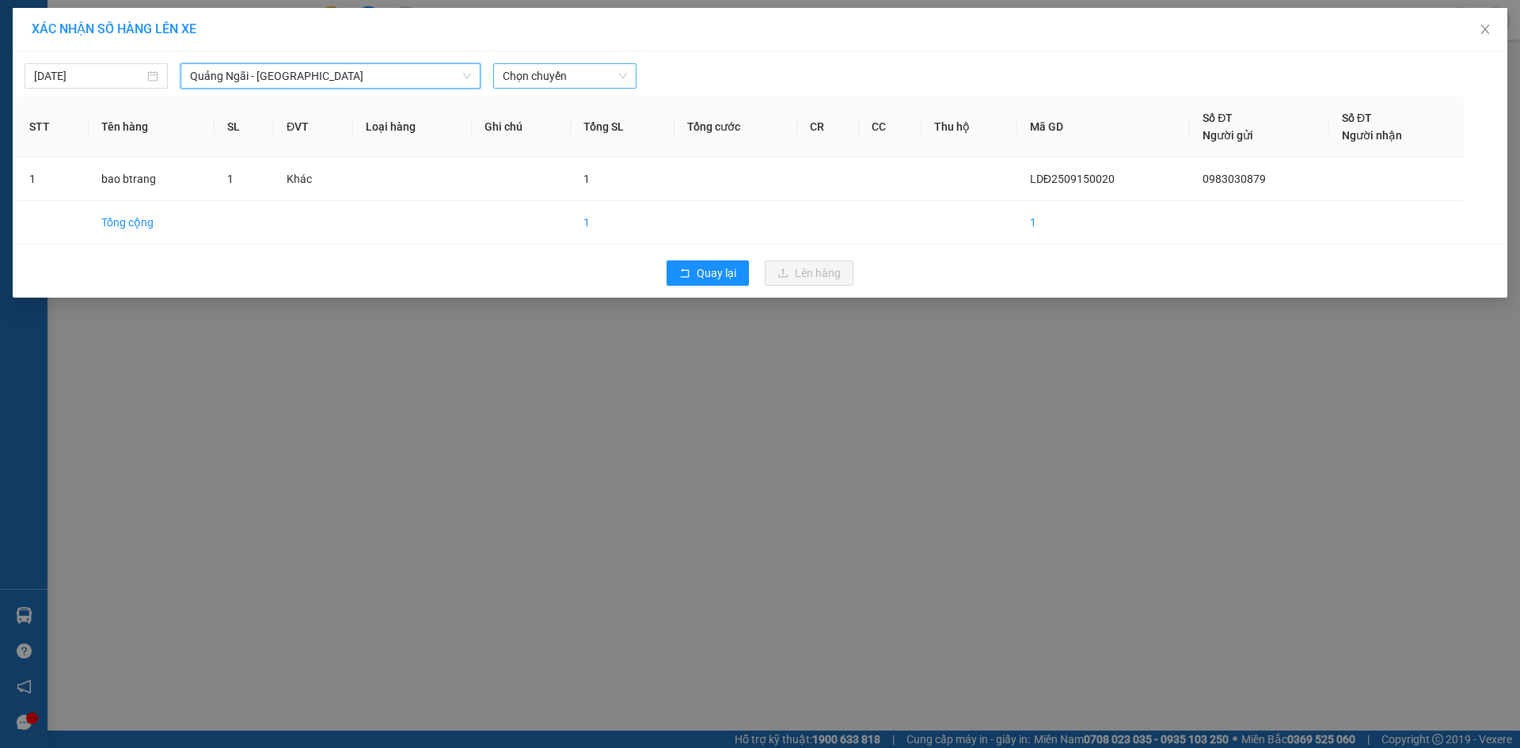
click at [565, 80] on span "Chọn chuyến" at bounding box center [565, 76] width 124 height 24
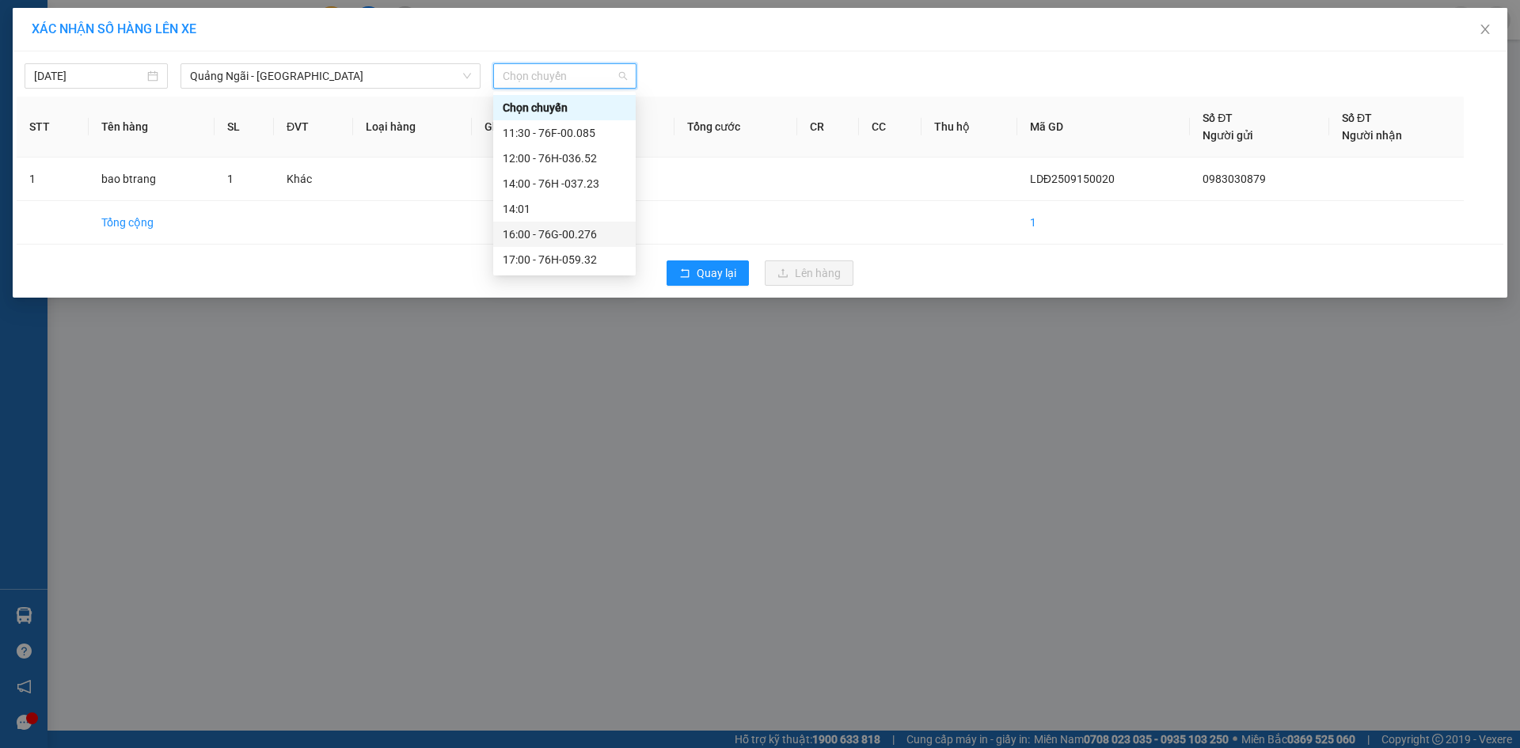
click at [591, 233] on div "16:00 - 76G-00.276" at bounding box center [565, 234] width 124 height 17
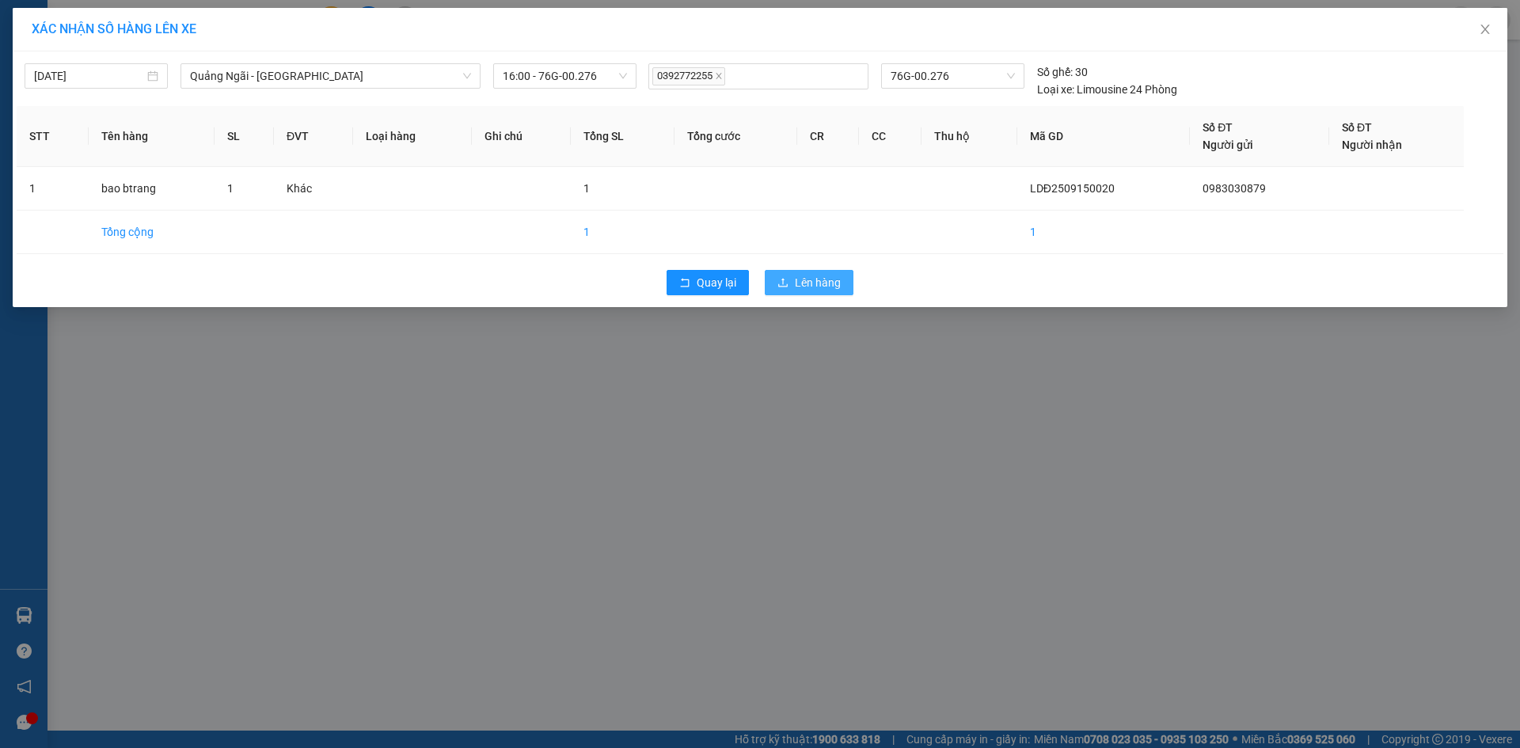
click at [805, 280] on span "Lên hàng" at bounding box center [818, 282] width 46 height 17
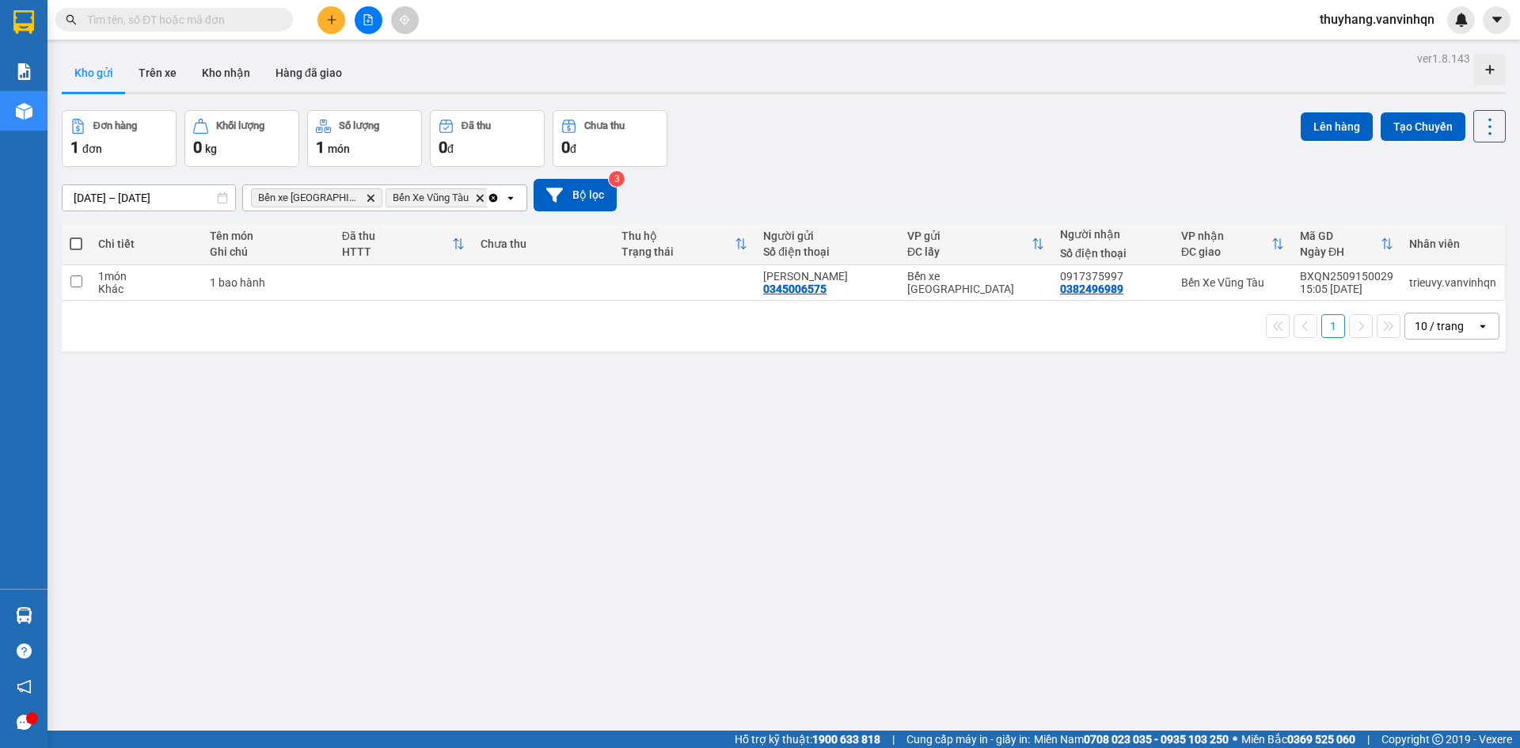
click at [767, 546] on div "ver 1.8.143 Kho gửi Trên xe Kho nhận Hàng đã giao Đơn hàng 1 đơn Khối lượng 0 k…" at bounding box center [783, 422] width 1457 height 748
click at [973, 489] on div "ver 1.8.143 Kho gửi Trên xe Kho nhận Hàng đã giao Đơn hàng 1 đơn Khối lượng 0 k…" at bounding box center [783, 422] width 1457 height 748
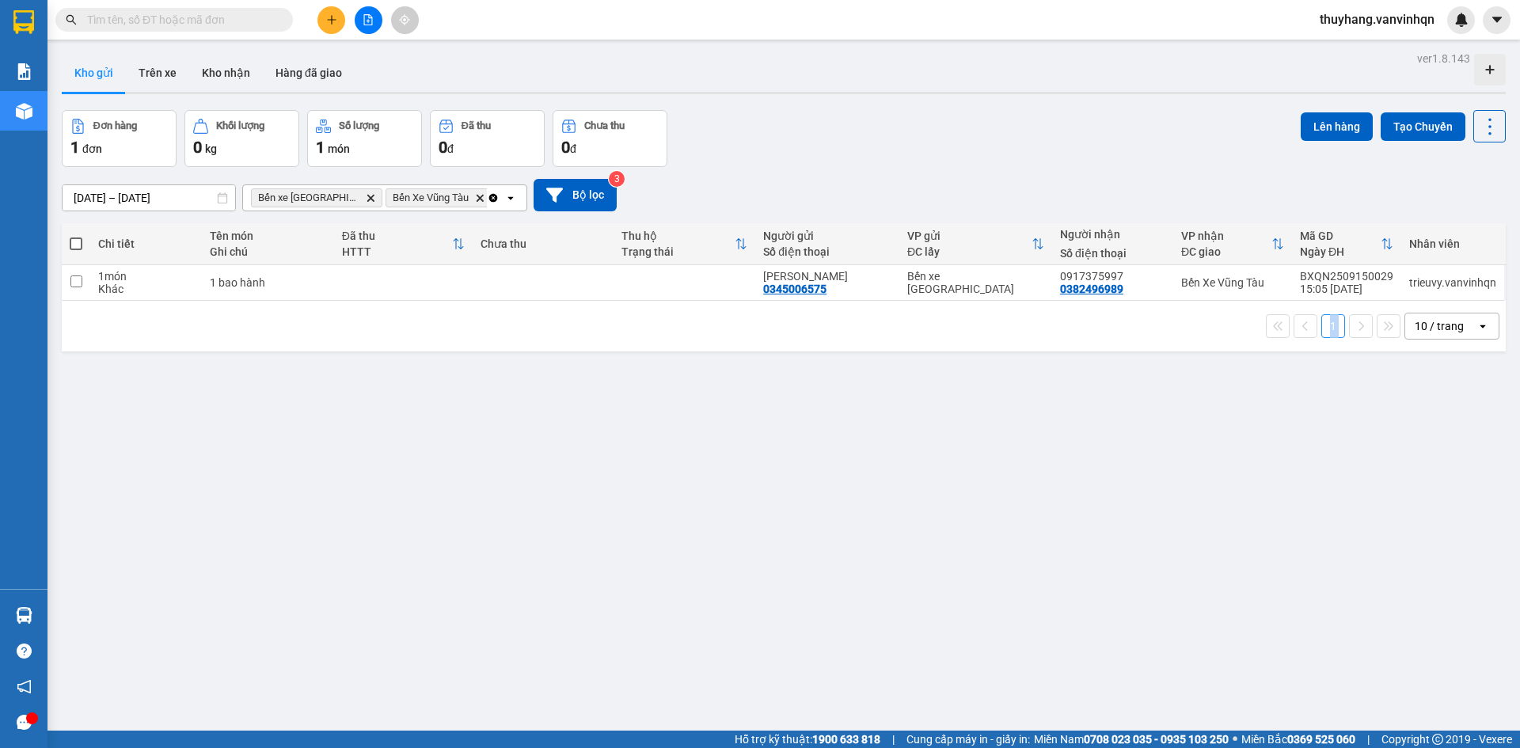
click at [973, 489] on div "ver 1.8.143 Kho gửi Trên xe Kho nhận Hàng đã giao Đơn hàng 1 đơn Khối lượng 0 k…" at bounding box center [783, 422] width 1457 height 748
click at [977, 483] on div "ver 1.8.143 Kho gửi Trên xe Kho nhận Hàng đã giao Đơn hàng 1 đơn Khối lượng 0 k…" at bounding box center [783, 422] width 1457 height 748
click at [830, 515] on div "ver 1.8.143 Kho gửi Trên xe Kho nhận Hàng đã giao Đơn hàng 1 đơn Khối lượng 0 k…" at bounding box center [783, 422] width 1457 height 748
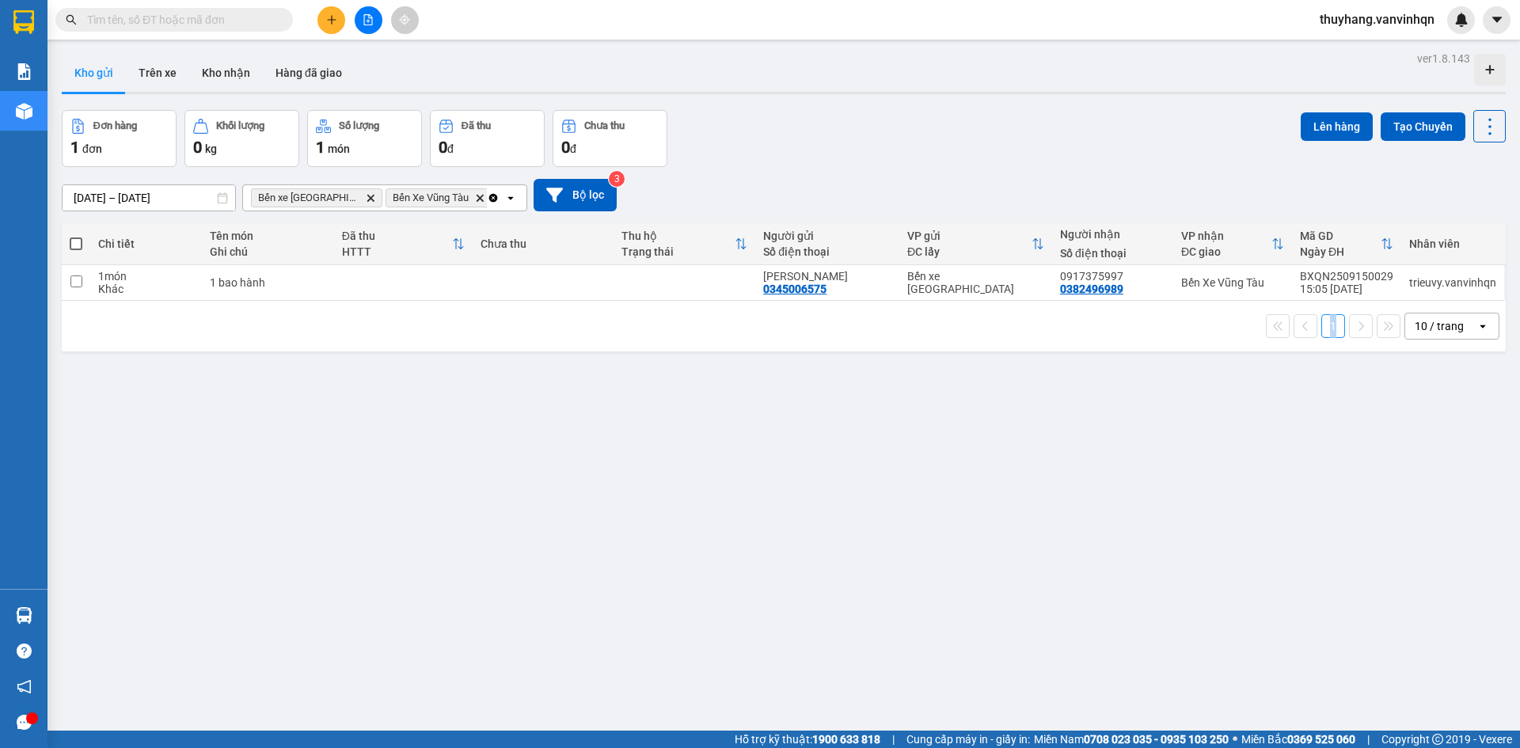
click at [830, 515] on div "ver 1.8.143 Kho gửi Trên xe Kho nhận Hàng đã giao Đơn hàng 1 đơn Khối lượng 0 k…" at bounding box center [783, 422] width 1457 height 748
click at [553, 495] on div "ver 1.8.143 Kho gửi Trên xe Kho nhận Hàng đã giao Đơn hàng 1 đơn Khối lượng 0 k…" at bounding box center [783, 422] width 1457 height 748
click at [553, 497] on div "ver 1.8.143 Kho gửi Trên xe Kho nhận Hàng đã giao Đơn hàng 1 đơn Khối lượng 0 k…" at bounding box center [783, 422] width 1457 height 748
